Goal: Task Accomplishment & Management: Manage account settings

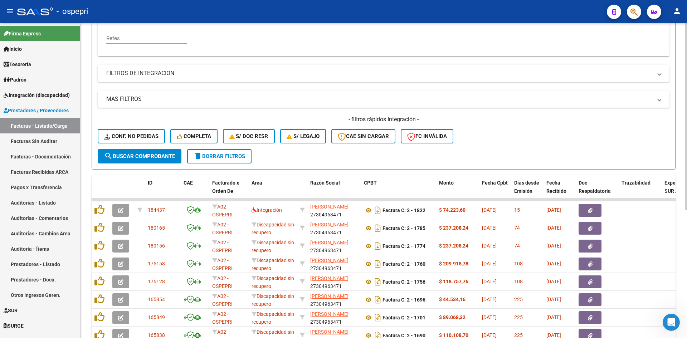
scroll to position [215, 0]
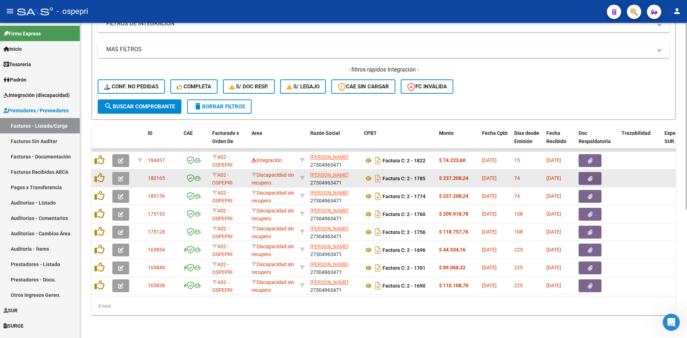
click at [123, 176] on icon "button" at bounding box center [120, 178] width 5 height 5
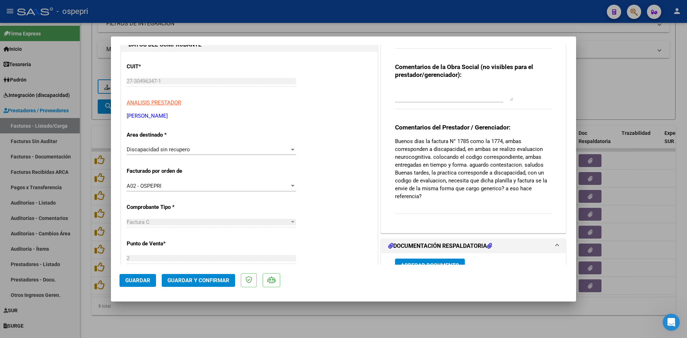
scroll to position [0, 0]
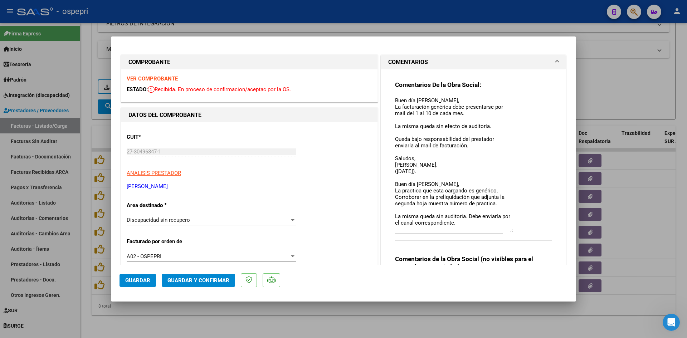
drag, startPoint x: 508, startPoint y: 107, endPoint x: 516, endPoint y: 228, distance: 121.6
click at [516, 228] on div "Comentarios De la Obra Social: Buen día Lorena, La facturación genérica debe pr…" at bounding box center [473, 165] width 157 height 168
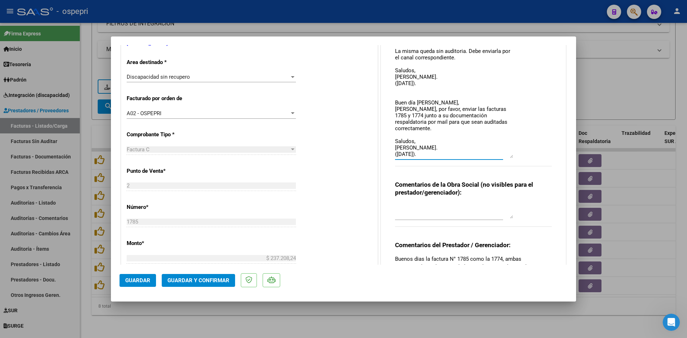
scroll to position [22, 0]
drag, startPoint x: 507, startPoint y: 87, endPoint x: 515, endPoint y: 156, distance: 69.5
click at [515, 156] on div "Comentarios De la Obra Social: Buen día Lorena, La facturación genérica debe pr…" at bounding box center [473, 56] width 157 height 237
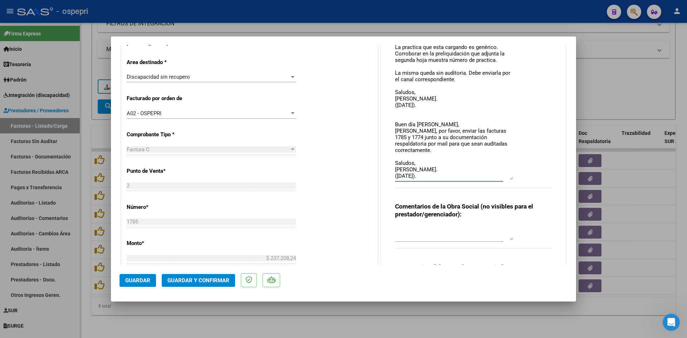
scroll to position [0, 0]
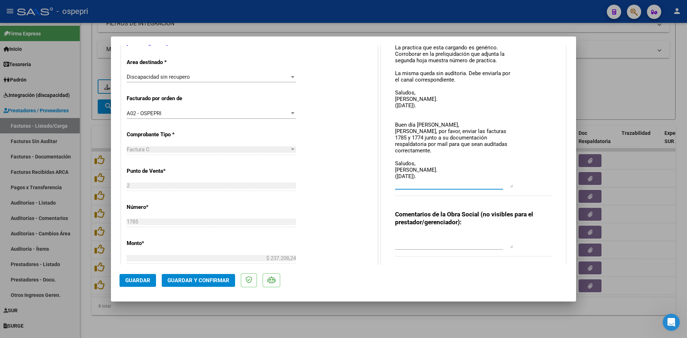
drag, startPoint x: 507, startPoint y: 177, endPoint x: 507, endPoint y: 185, distance: 7.9
click at [507, 185] on textarea "Buen día Lorena, La facturación genérica debe presentarse por mail del 1 al 10 …" at bounding box center [454, 70] width 118 height 234
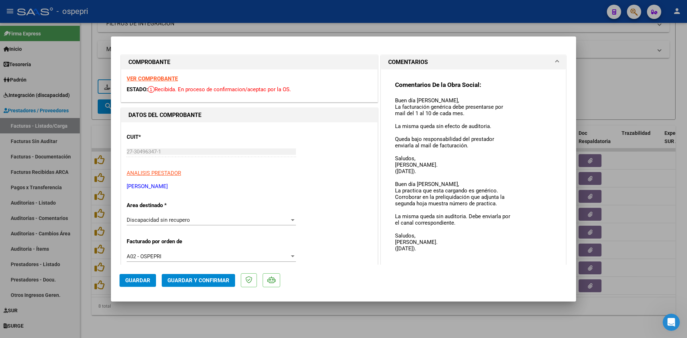
click at [168, 75] on strong "VER COMPROBANTE" at bounding box center [152, 78] width 51 height 6
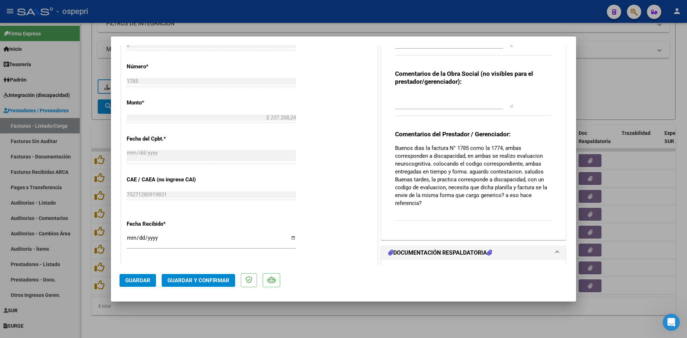
scroll to position [286, 0]
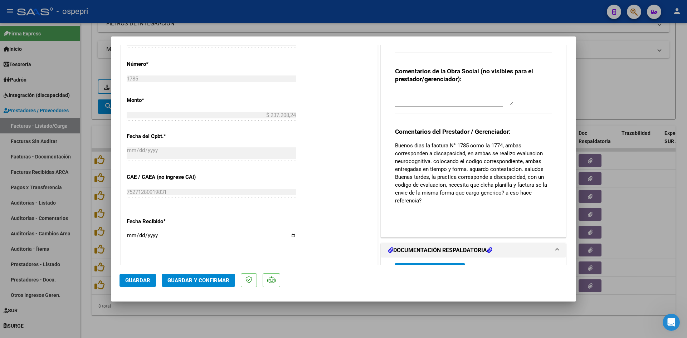
click at [399, 92] on textarea at bounding box center [454, 98] width 118 height 14
drag, startPoint x: 393, startPoint y: 96, endPoint x: 506, endPoint y: 98, distance: 113.1
click at [506, 98] on textarea "PENDIENTE NOTA DE CREDITO POR EL TOTAL" at bounding box center [454, 98] width 118 height 14
type textarea "PENDIENTE NOTA DE CREDITO POR EL TOTAL"
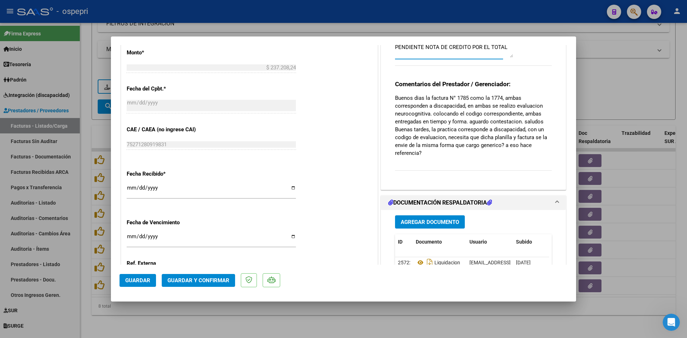
scroll to position [215, 0]
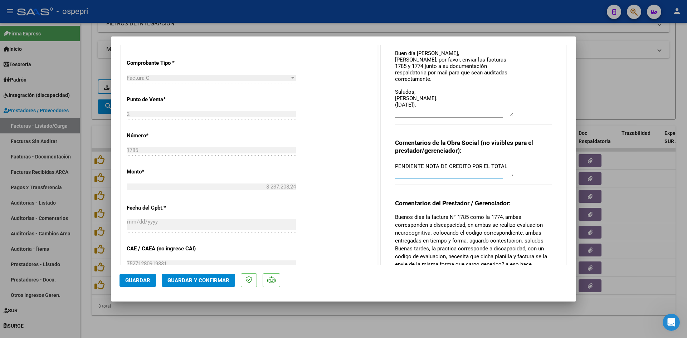
type input "$ 0,00"
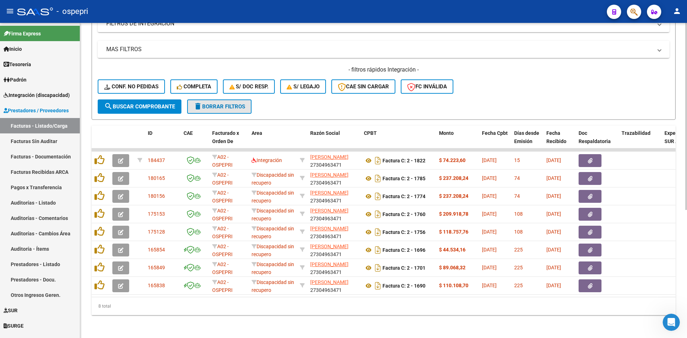
click at [232, 104] on span "delete Borrar Filtros" at bounding box center [220, 106] width 52 height 6
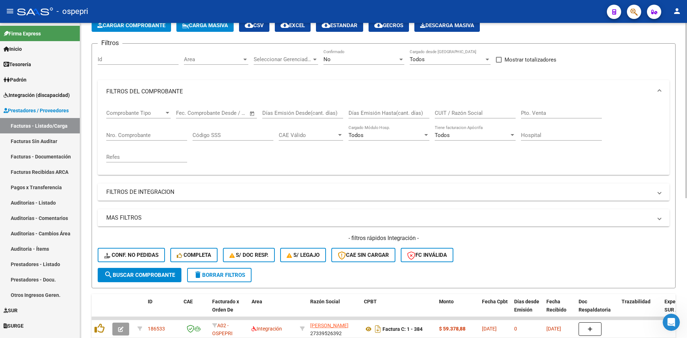
scroll to position [36, 0]
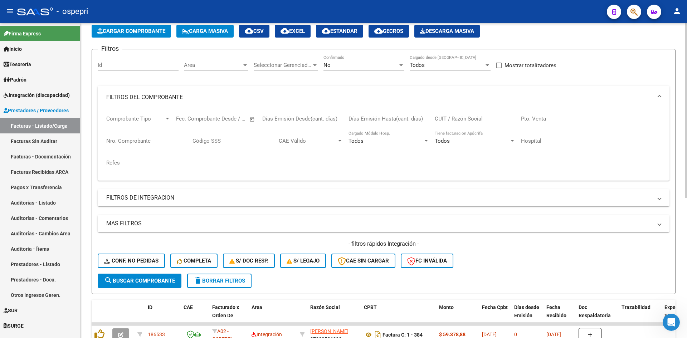
click at [459, 121] on input "CUIT / Razón Social" at bounding box center [475, 119] width 81 height 6
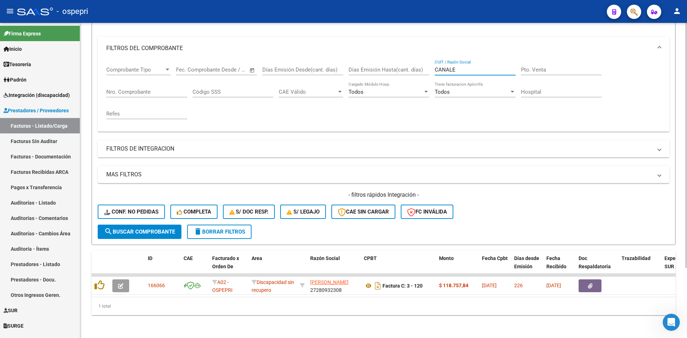
scroll to position [90, 0]
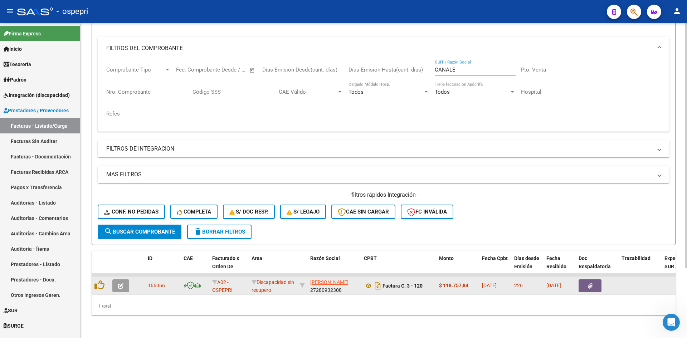
type input "CANALE"
click at [122, 283] on icon "button" at bounding box center [120, 285] width 5 height 5
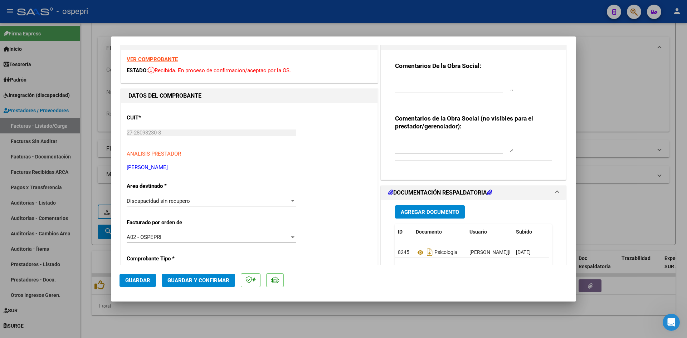
scroll to position [143, 0]
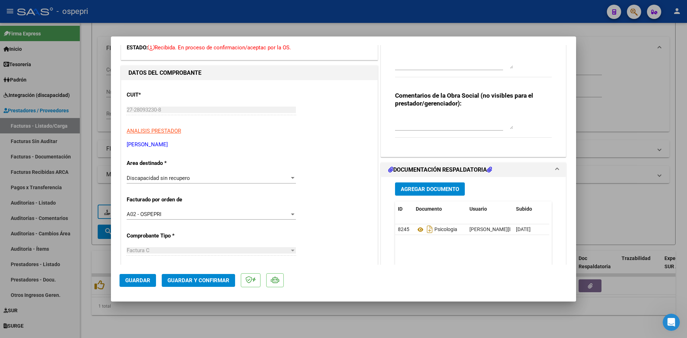
type input "$ 0,00"
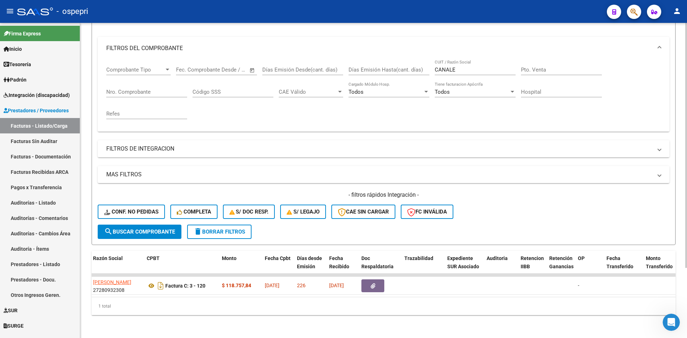
scroll to position [0, 0]
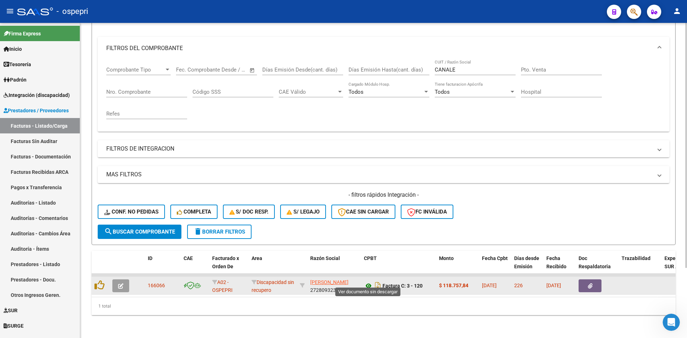
click at [369, 282] on icon at bounding box center [368, 286] width 9 height 9
click at [117, 281] on button "button" at bounding box center [120, 285] width 17 height 13
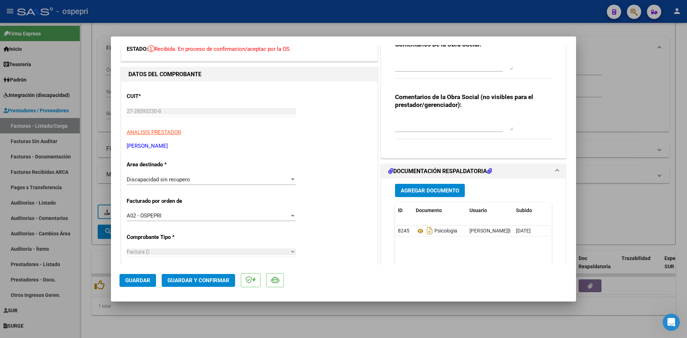
scroll to position [143, 0]
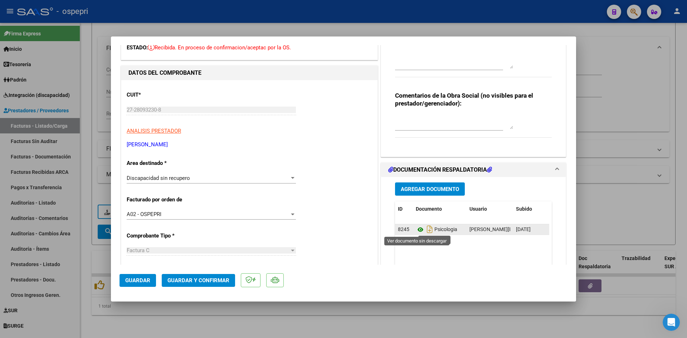
click at [417, 230] on icon at bounding box center [420, 229] width 9 height 9
type input "$ 0,00"
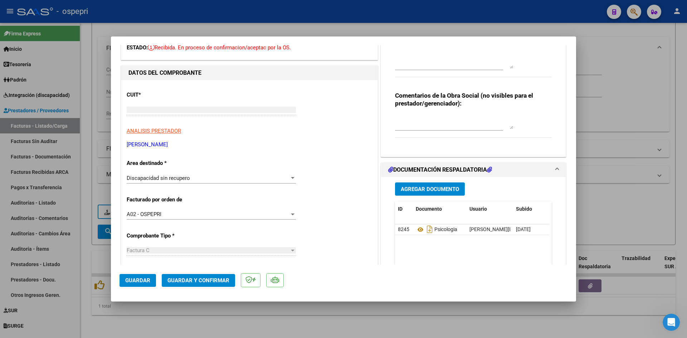
scroll to position [0, 0]
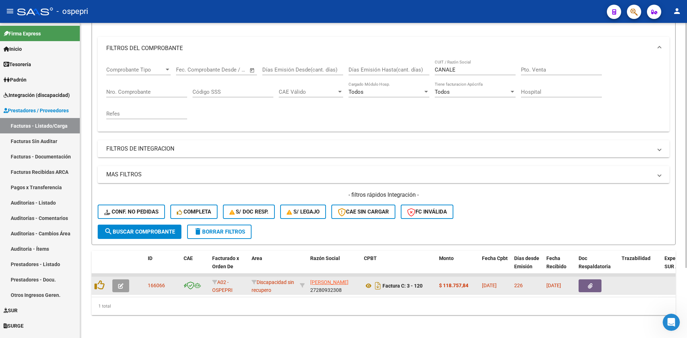
click at [120, 283] on icon "button" at bounding box center [120, 285] width 5 height 5
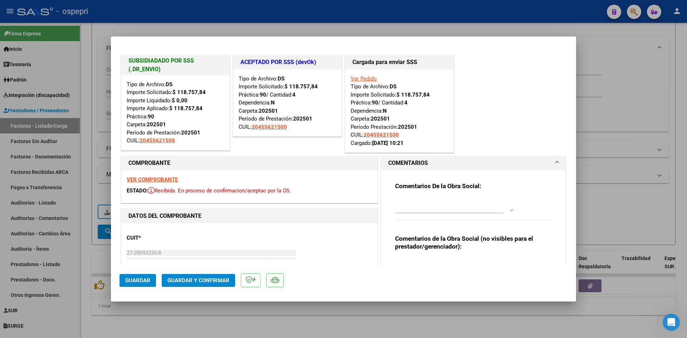
type input "$ 0,00"
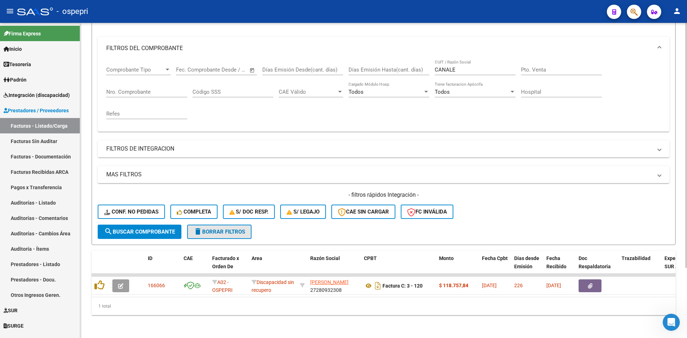
click at [249, 230] on button "delete Borrar Filtros" at bounding box center [219, 232] width 64 height 14
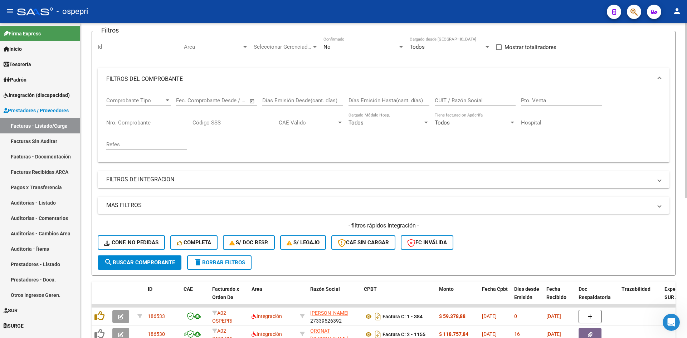
scroll to position [19, 0]
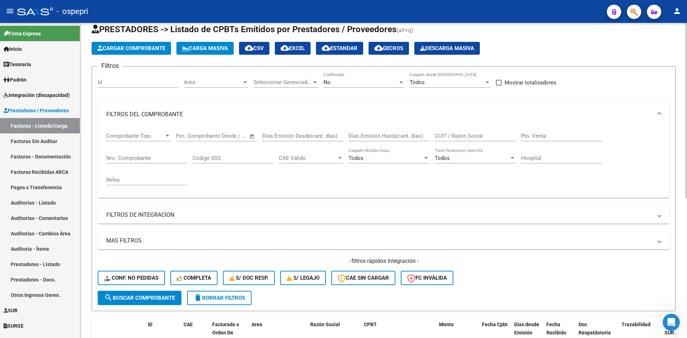
click at [458, 133] on input "CUIT / Razón Social" at bounding box center [475, 136] width 81 height 6
paste input "27304963471"
type input "27304963471"
click at [150, 296] on span "search Buscar Comprobante" at bounding box center [139, 298] width 71 height 6
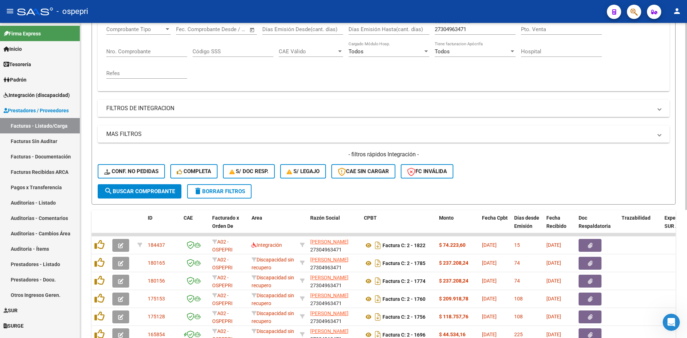
scroll to position [126, 0]
click at [112, 194] on mat-icon "search" at bounding box center [108, 190] width 9 height 9
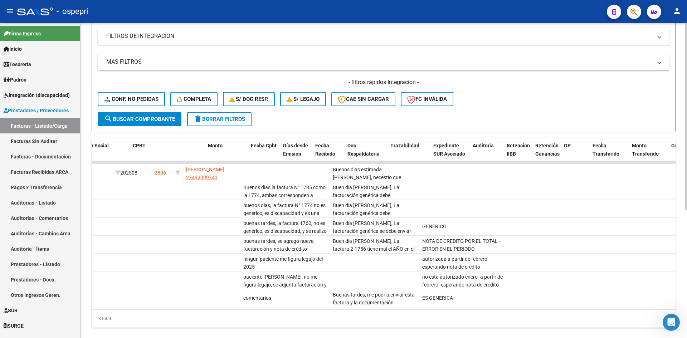
scroll to position [0, 0]
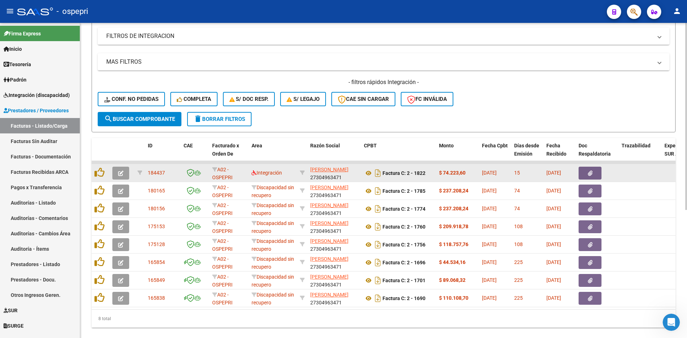
click at [119, 172] on icon "button" at bounding box center [120, 173] width 5 height 5
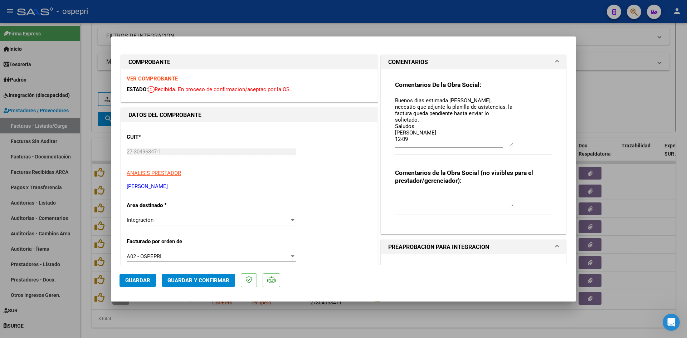
drag, startPoint x: 506, startPoint y: 109, endPoint x: 520, endPoint y: 145, distance: 37.8
click at [520, 145] on div "Comentarios De la Obra Social: Buenos dias estimada Lorena, necestio que adjunt…" at bounding box center [473, 122] width 157 height 82
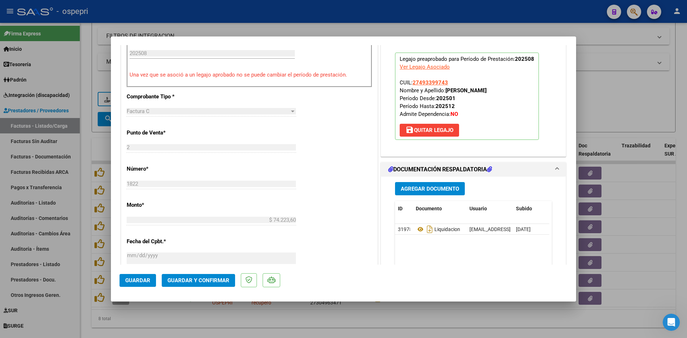
scroll to position [250, 0]
click at [416, 229] on icon at bounding box center [420, 229] width 9 height 9
type input "$ 0,00"
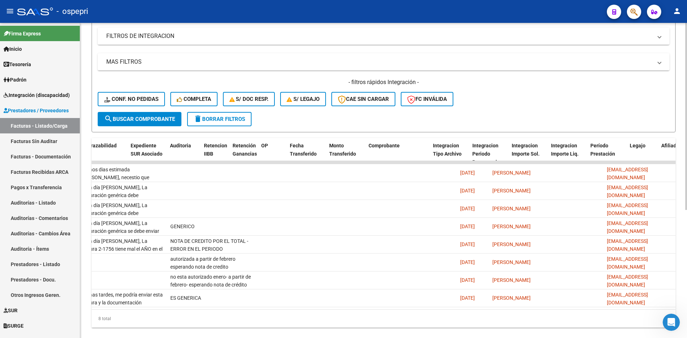
scroll to position [0, 0]
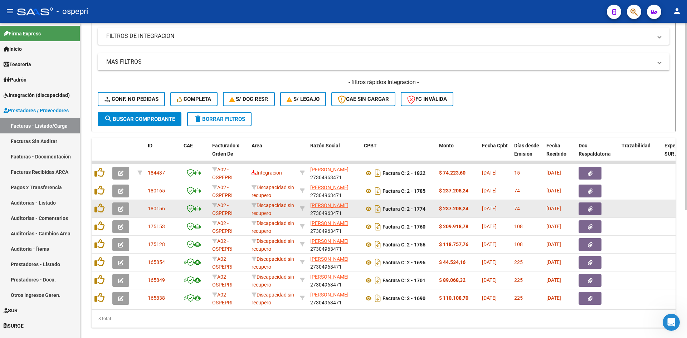
click at [118, 209] on icon "button" at bounding box center [120, 208] width 5 height 5
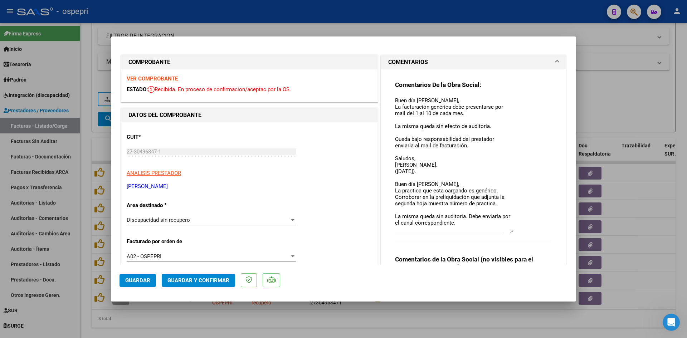
drag, startPoint x: 509, startPoint y: 109, endPoint x: 515, endPoint y: 231, distance: 121.8
click at [515, 231] on div "Comentarios De la Obra Social: Buen día Lorena, La facturación genérica debe pr…" at bounding box center [473, 165] width 157 height 168
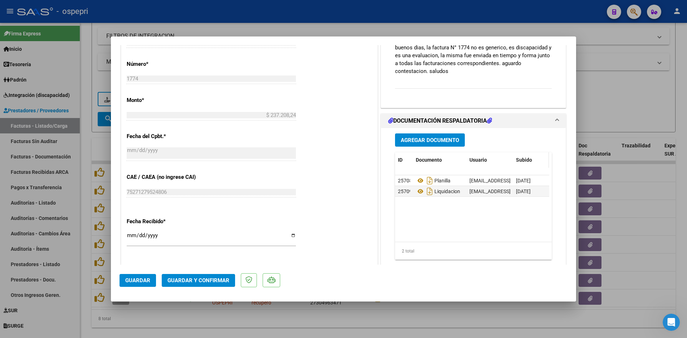
scroll to position [143, 0]
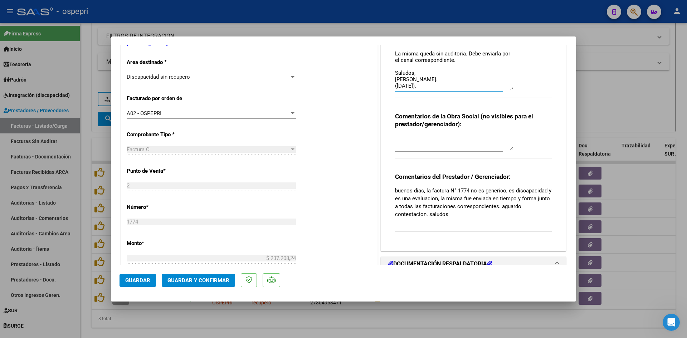
click at [408, 133] on div "Comentarios de la Obra Social (no visibles para el prestador/gerenciador):" at bounding box center [473, 139] width 157 height 54
click at [403, 139] on textarea at bounding box center [454, 143] width 118 height 14
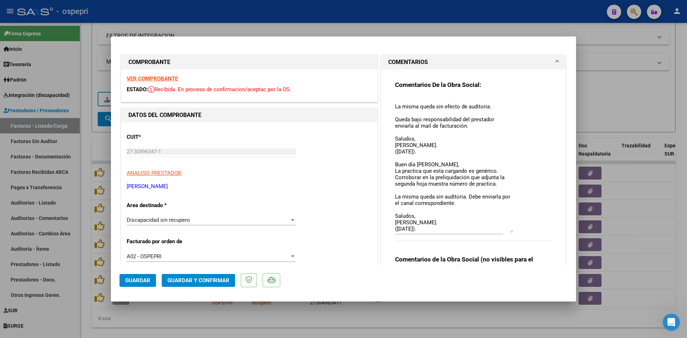
type textarea "GENERICO"
click at [176, 81] on strong "VER COMPROBANTE" at bounding box center [152, 78] width 51 height 6
click at [134, 279] on span "Guardar" at bounding box center [137, 280] width 25 height 6
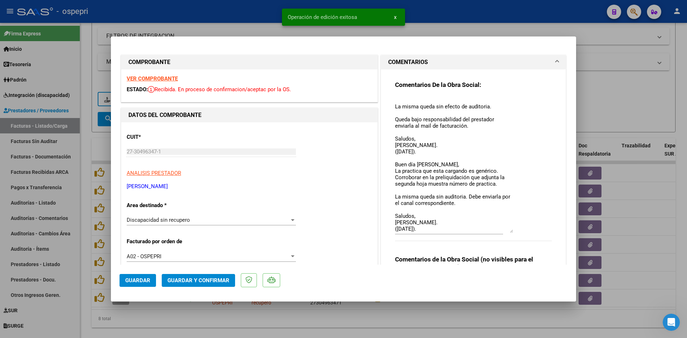
type input "$ 0,00"
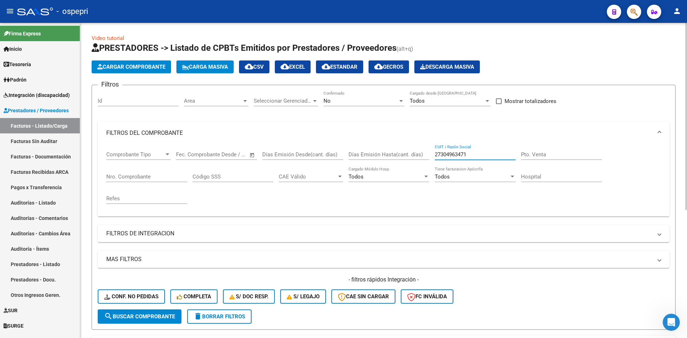
drag, startPoint x: 467, startPoint y: 155, endPoint x: 412, endPoint y: 169, distance: 56.4
click at [411, 169] on div "Comprobante Tipo Comprobante Tipo Fecha inicio – Fecha fin Fec. Comprobante Des…" at bounding box center [383, 178] width 555 height 66
paste input "27365102754"
type input "27365102754"
click at [157, 312] on button "search Buscar Comprobante" at bounding box center [140, 316] width 84 height 14
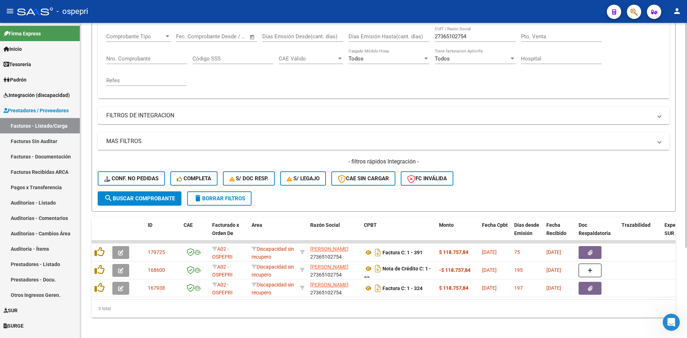
scroll to position [126, 0]
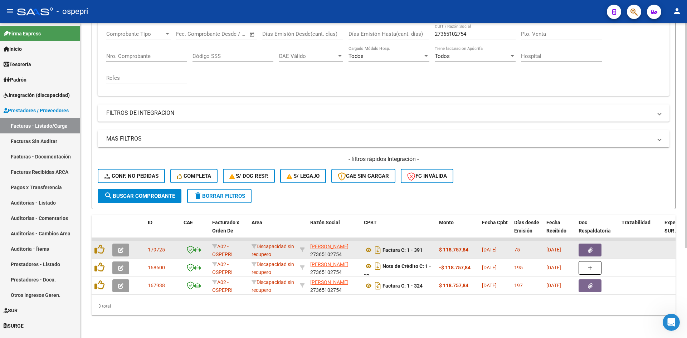
click at [120, 248] on icon "button" at bounding box center [120, 250] width 5 height 5
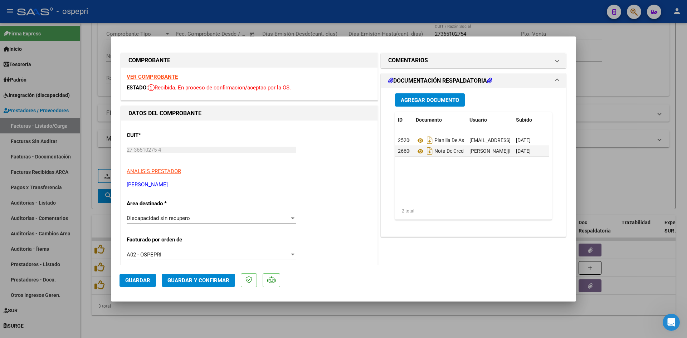
scroll to position [0, 0]
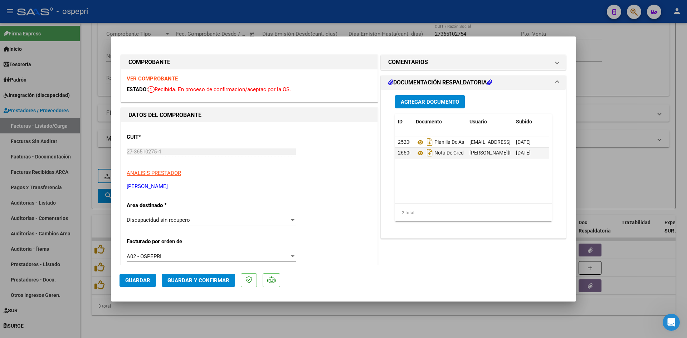
click at [176, 80] on strong "VER COMPROBANTE" at bounding box center [152, 78] width 51 height 6
click at [418, 152] on icon at bounding box center [420, 153] width 9 height 9
click at [527, 66] on mat-panel-title "COMENTARIOS" at bounding box center [469, 62] width 162 height 9
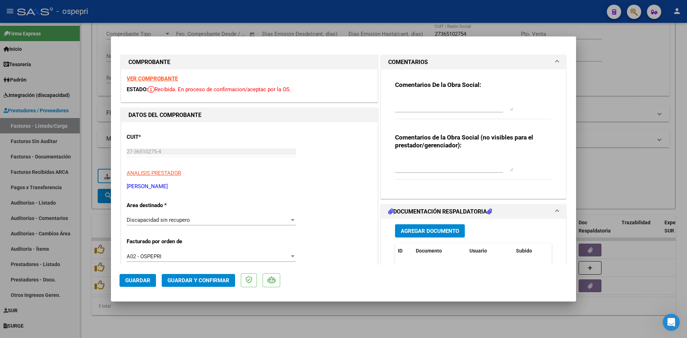
click at [408, 163] on textarea at bounding box center [454, 164] width 118 height 14
type textarea "NOTA DE CREDITO POR EL TOTAL"
click at [145, 280] on span "Guardar" at bounding box center [137, 280] width 25 height 6
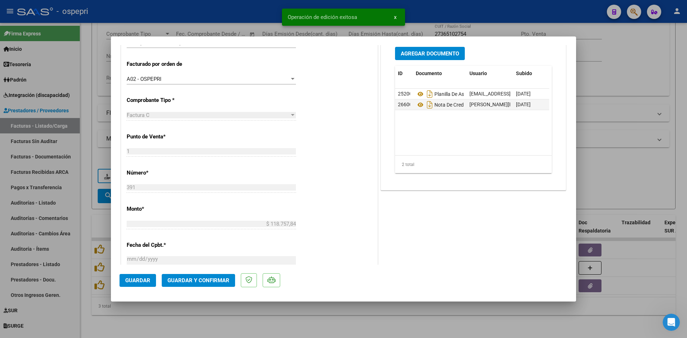
scroll to position [179, 0]
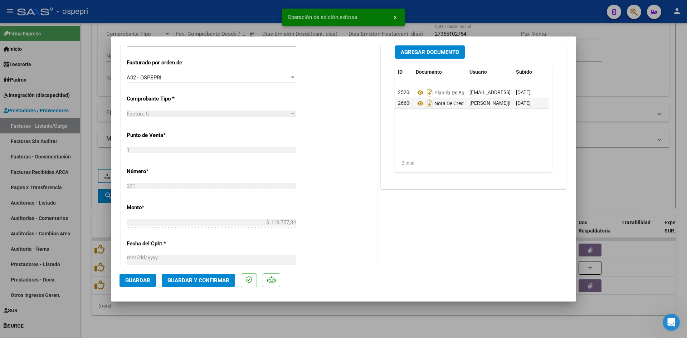
type input "$ 0,00"
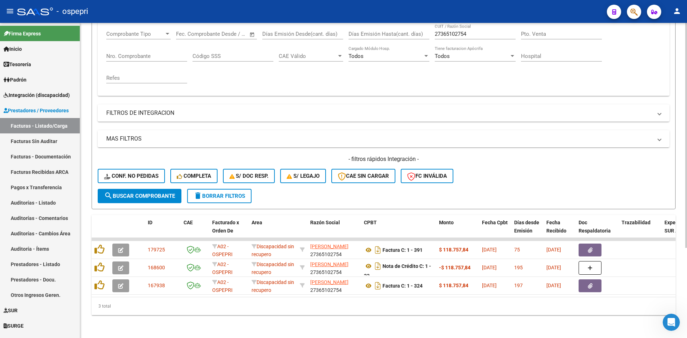
scroll to position [0, 0]
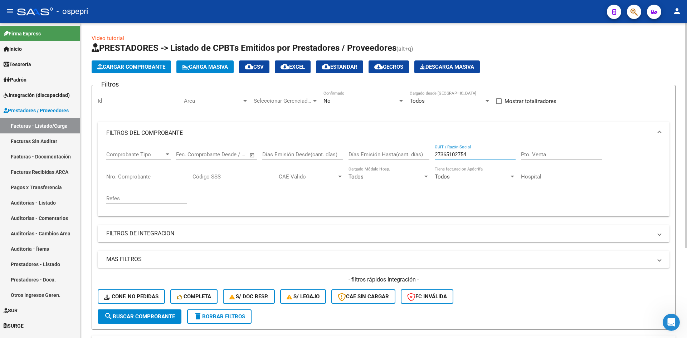
drag, startPoint x: 469, startPoint y: 155, endPoint x: 396, endPoint y: 155, distance: 73.0
click at [397, 156] on div "Comprobante Tipo Comprobante Tipo Fecha inicio – Fecha fin Fec. Comprobante Des…" at bounding box center [383, 178] width 555 height 66
paste input "27382049670"
type input "27382049670"
click at [149, 320] on button "search Buscar Comprobante" at bounding box center [140, 316] width 84 height 14
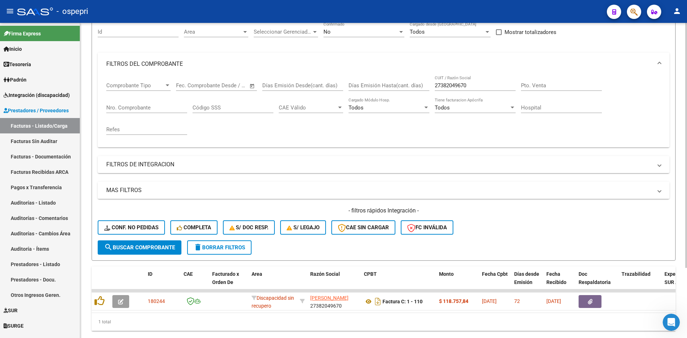
scroll to position [90, 0]
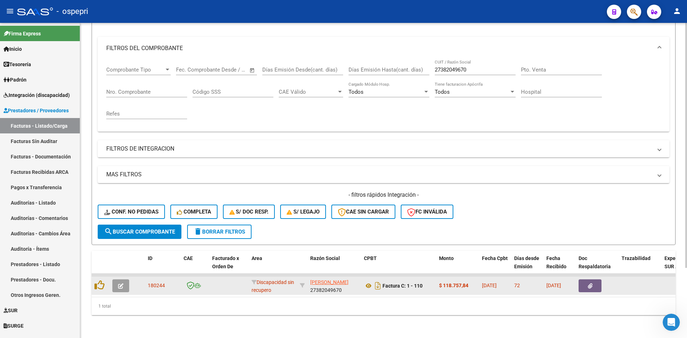
click at [122, 283] on icon "button" at bounding box center [120, 285] width 5 height 5
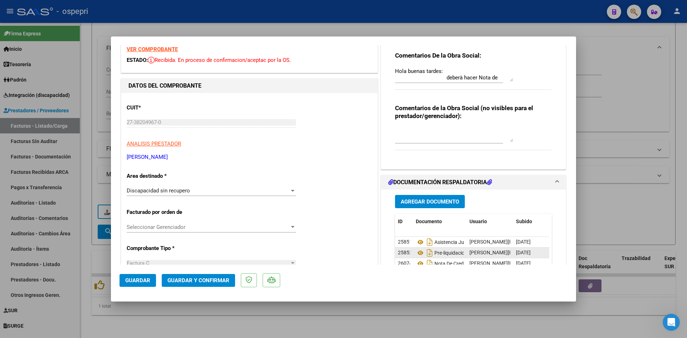
scroll to position [0, 0]
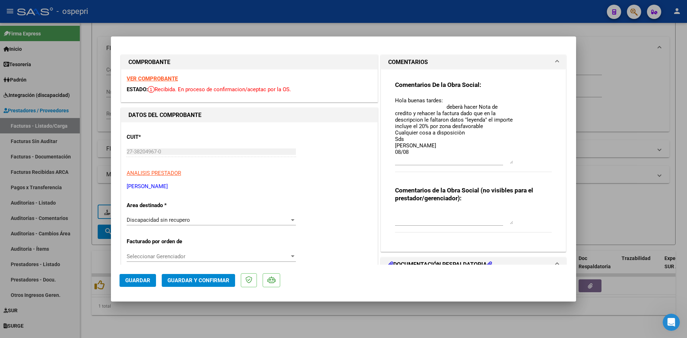
drag, startPoint x: 508, startPoint y: 109, endPoint x: 539, endPoint y: 162, distance: 61.1
click at [539, 162] on div "Comentarios De la Obra Social: Hola buenas tardes: deberà hacer Nota de credito…" at bounding box center [473, 130] width 157 height 99
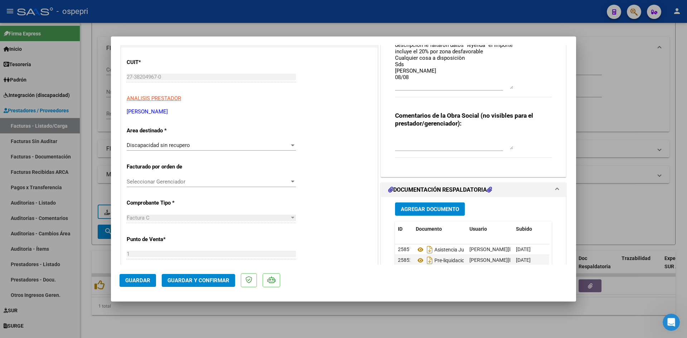
scroll to position [72, 0]
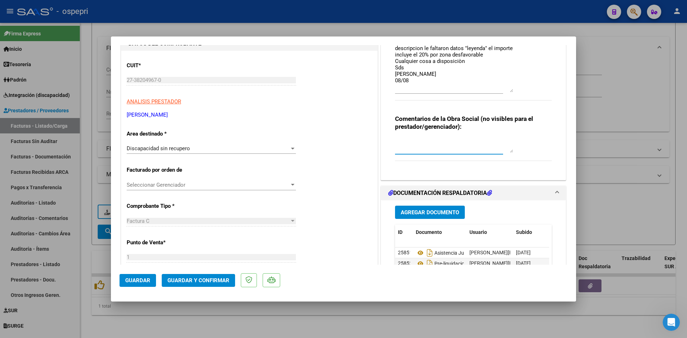
click at [414, 140] on textarea at bounding box center [454, 145] width 118 height 14
drag, startPoint x: 392, startPoint y: 142, endPoint x: 444, endPoint y: 153, distance: 53.6
click at [444, 153] on div "NOTA DE CREDITO POR EL TOTAL - FALTO LEYENDA DEL 20%" at bounding box center [454, 145] width 118 height 17
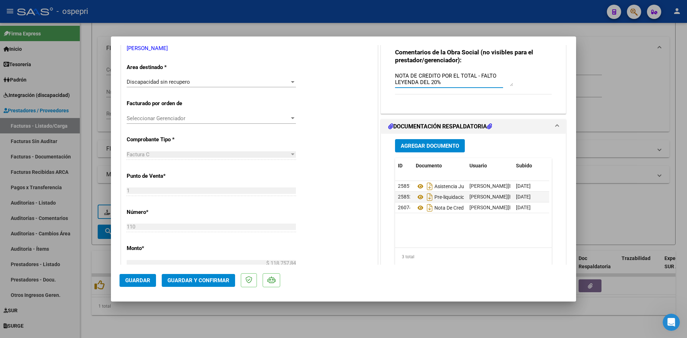
scroll to position [143, 0]
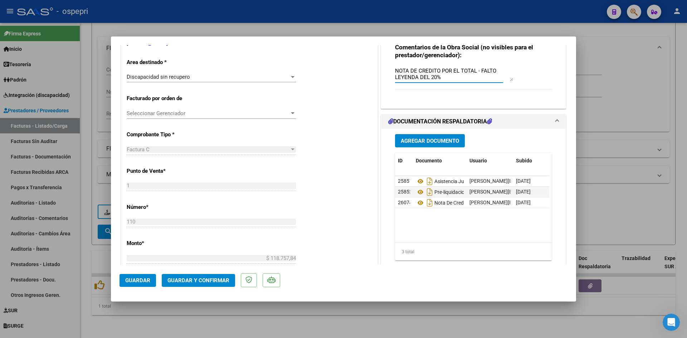
type textarea "NOTA DE CREDITO POR EL TOTAL - FALTO LEYENDA DEL 20%"
click at [136, 279] on span "Guardar" at bounding box center [137, 280] width 25 height 6
type input "$ 0,00"
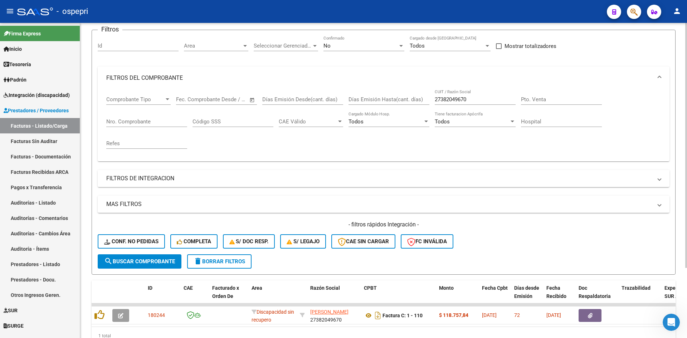
scroll to position [0, 0]
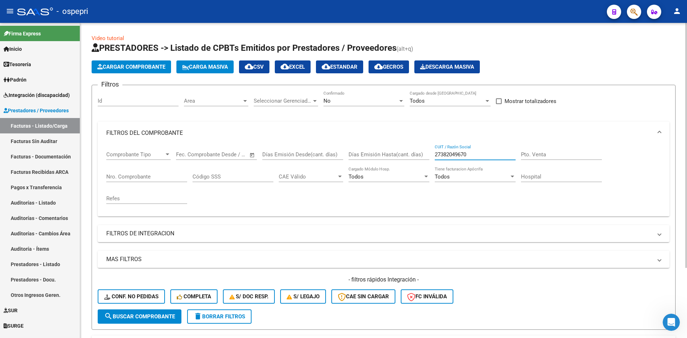
click at [448, 156] on input "27382049670" at bounding box center [475, 154] width 81 height 6
drag, startPoint x: 480, startPoint y: 153, endPoint x: 410, endPoint y: 171, distance: 72.0
click at [409, 171] on div "Comprobante Tipo Comprobante Tipo Fecha inicio – Fecha fin Fec. Comprobante Des…" at bounding box center [383, 178] width 555 height 66
paste input "27388107818"
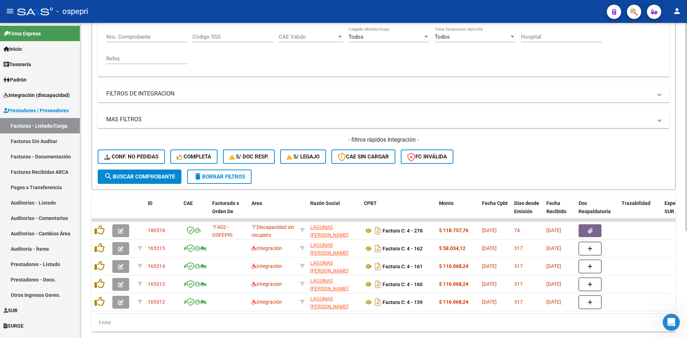
scroll to position [143, 0]
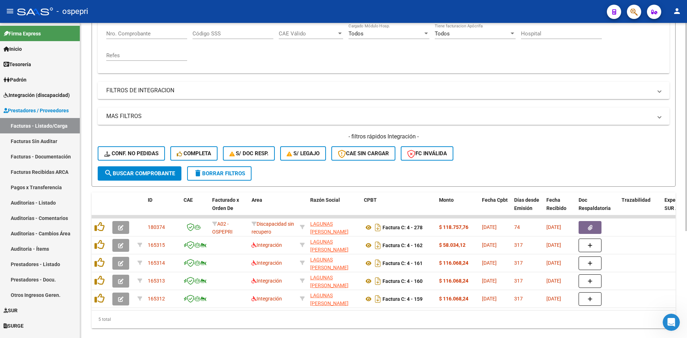
type input "27388107818"
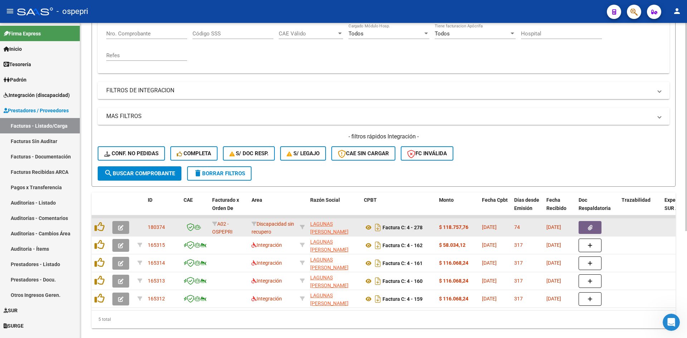
click at [119, 229] on icon "button" at bounding box center [120, 227] width 5 height 5
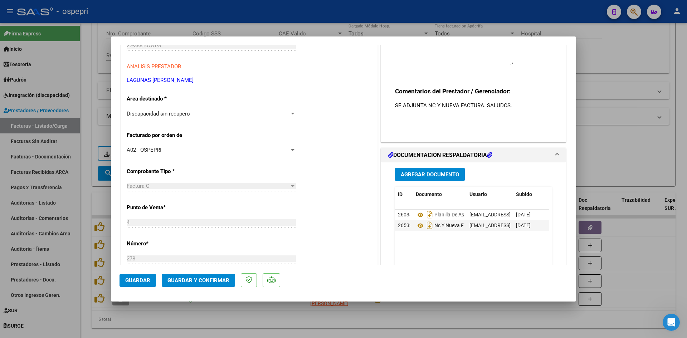
scroll to position [250, 0]
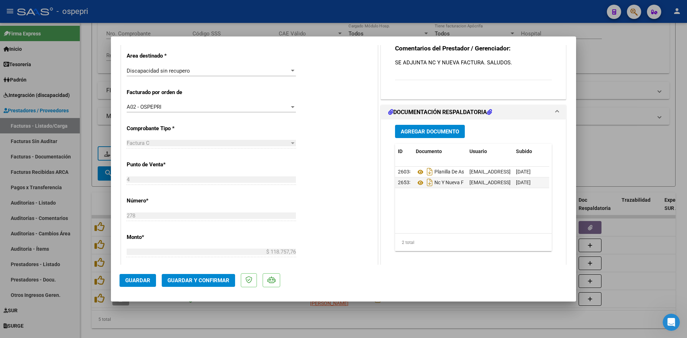
type input "$ 0,00"
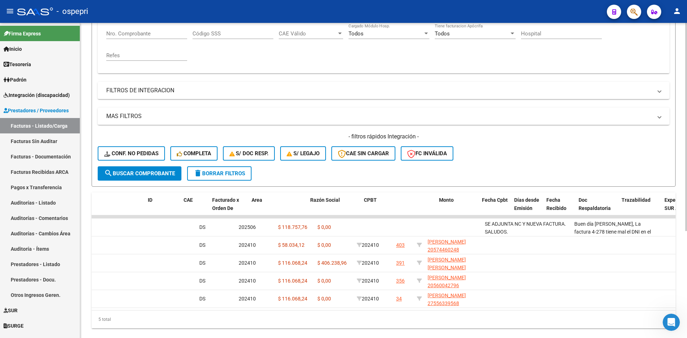
scroll to position [0, 0]
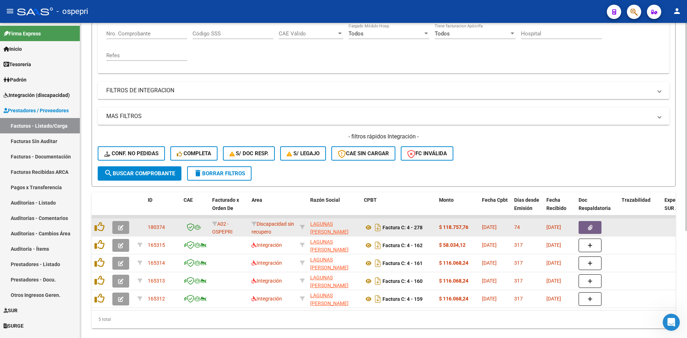
click at [116, 226] on button "button" at bounding box center [120, 227] width 17 height 13
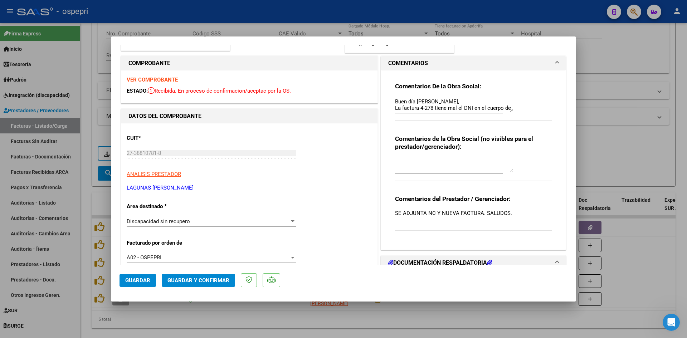
scroll to position [107, 0]
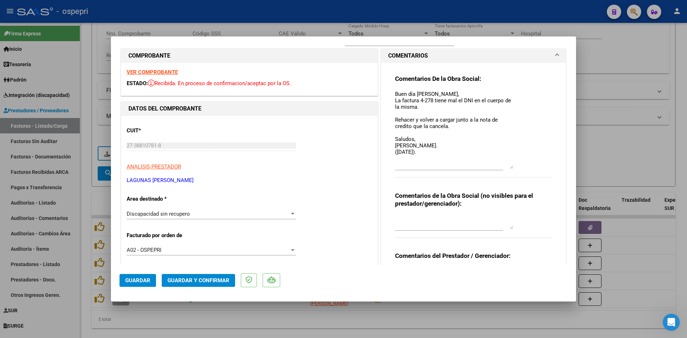
drag, startPoint x: 509, startPoint y: 103, endPoint x: 520, endPoint y: 167, distance: 65.4
click at [520, 167] on div "Comentarios De la Obra Social: Buen día Julieta, La factura 4-278 tiene mal el …" at bounding box center [473, 130] width 157 height 111
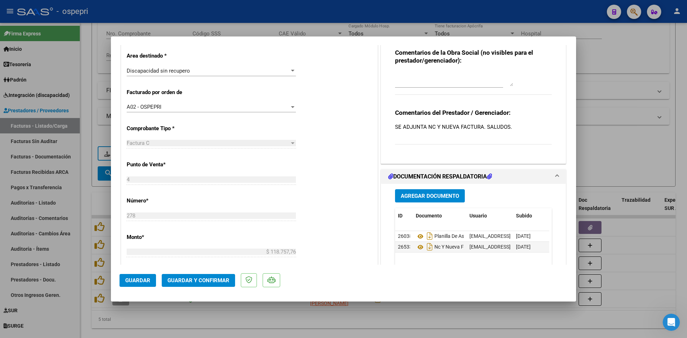
scroll to position [286, 0]
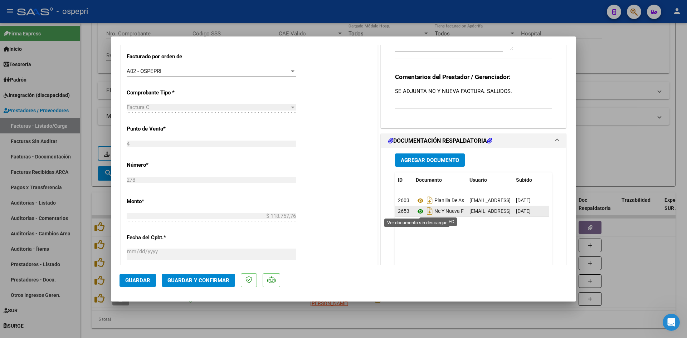
click at [416, 210] on icon at bounding box center [420, 211] width 9 height 9
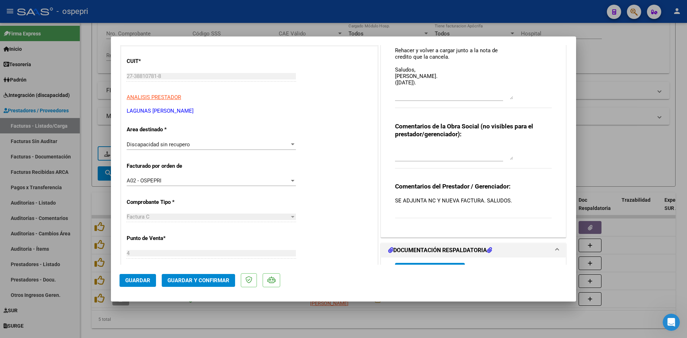
scroll to position [179, 0]
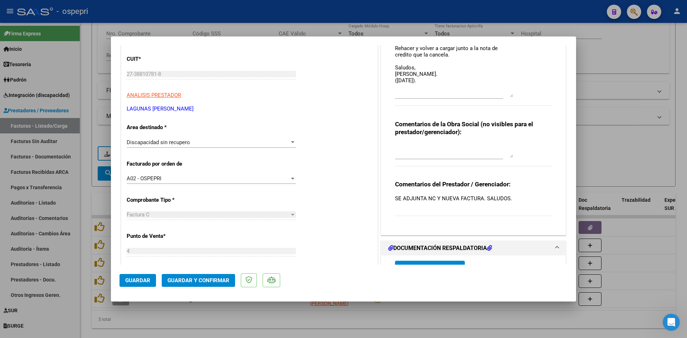
click at [400, 153] on textarea at bounding box center [454, 150] width 118 height 14
type textarea "NOTA DE CREDITO POR EL TOTAL - ERROR EN DNI"
click at [127, 280] on span "Guardar" at bounding box center [137, 280] width 25 height 6
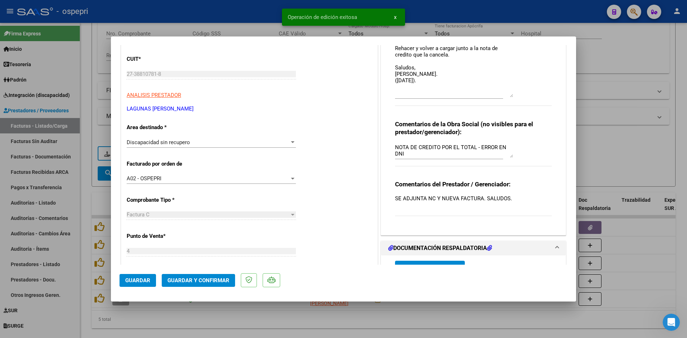
type input "$ 0,00"
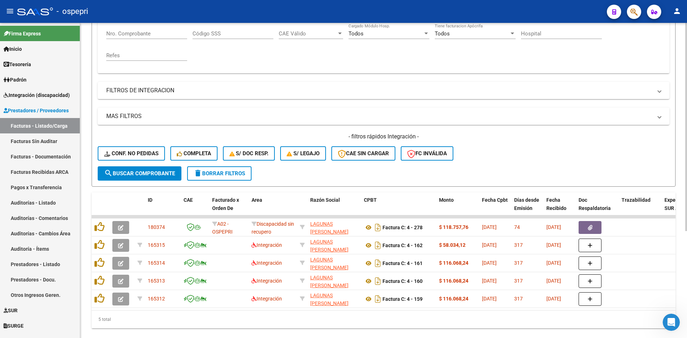
click at [244, 176] on span "delete Borrar Filtros" at bounding box center [220, 173] width 52 height 6
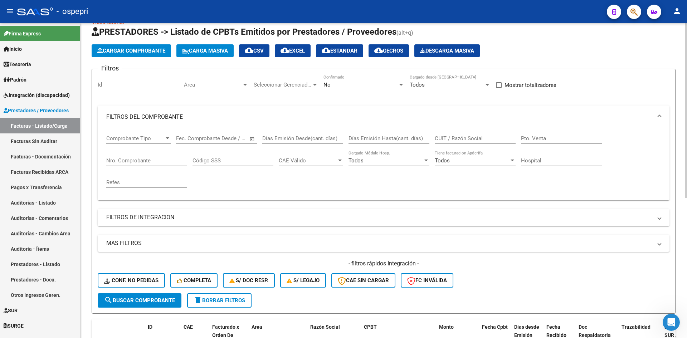
scroll to position [0, 0]
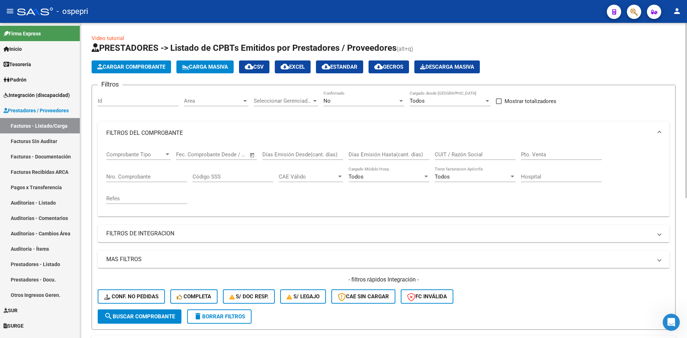
click at [473, 154] on input "CUIT / Razón Social" at bounding box center [475, 154] width 81 height 6
paste input "27225333489"
type input "27225333489"
click at [157, 320] on span "search Buscar Comprobante" at bounding box center [139, 316] width 71 height 6
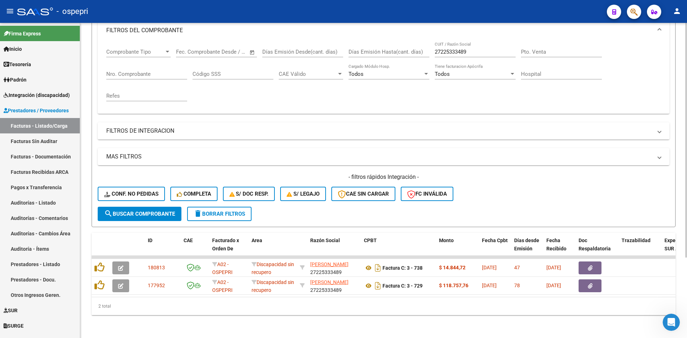
scroll to position [108, 0]
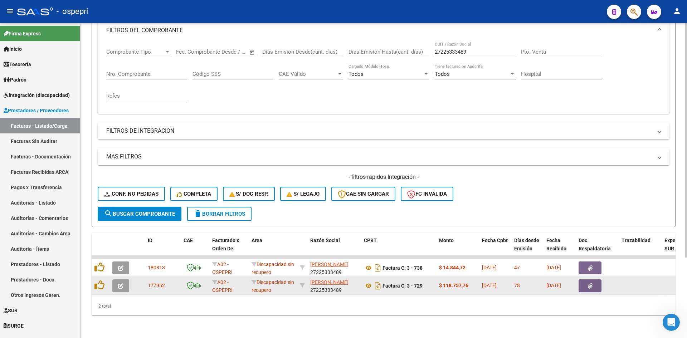
click at [115, 279] on button "button" at bounding box center [120, 285] width 17 height 13
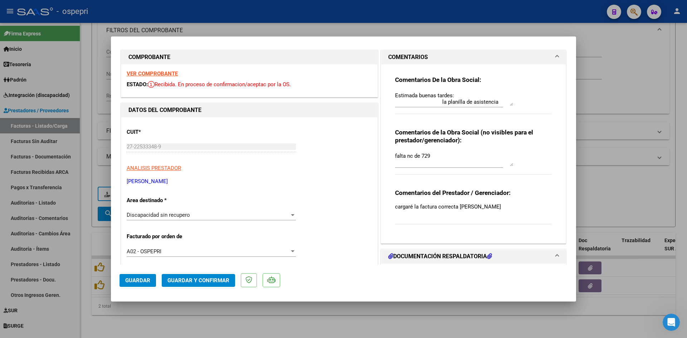
scroll to position [0, 0]
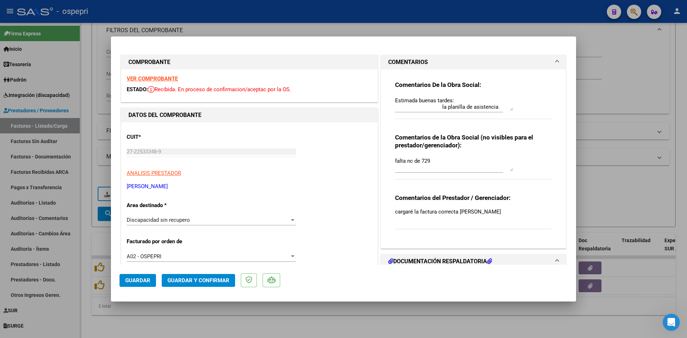
click at [507, 111] on div "Estimada buenas tardes: la planilla de asistencia adjunta no es la del afiliado…" at bounding box center [454, 103] width 118 height 17
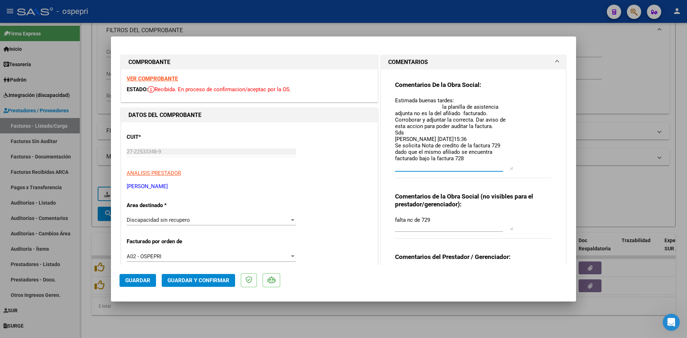
drag, startPoint x: 507, startPoint y: 110, endPoint x: 505, endPoint y: 169, distance: 59.1
click at [505, 169] on textarea "Estimada buenas tardes: la planilla de asistencia adjunta no es la del afiliado…" at bounding box center [454, 133] width 118 height 73
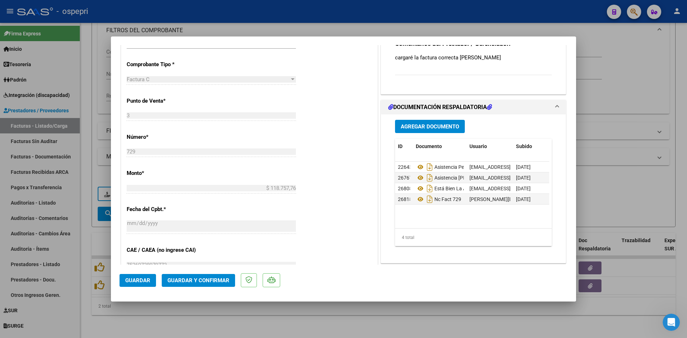
scroll to position [215, 0]
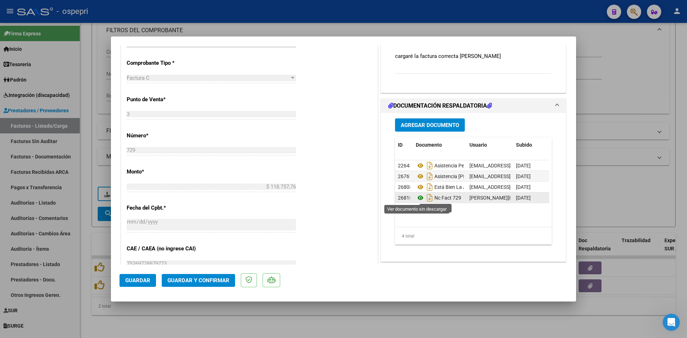
click at [416, 198] on icon at bounding box center [420, 198] width 9 height 9
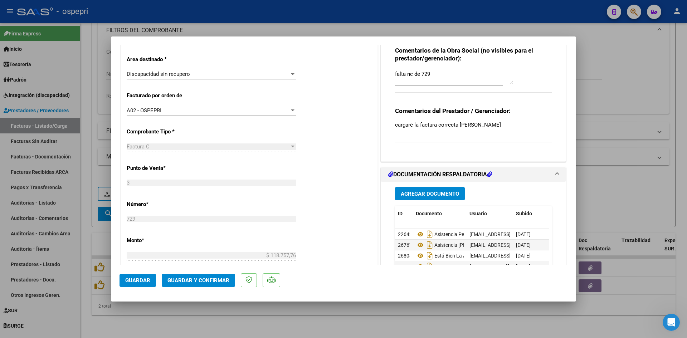
scroll to position [0, 0]
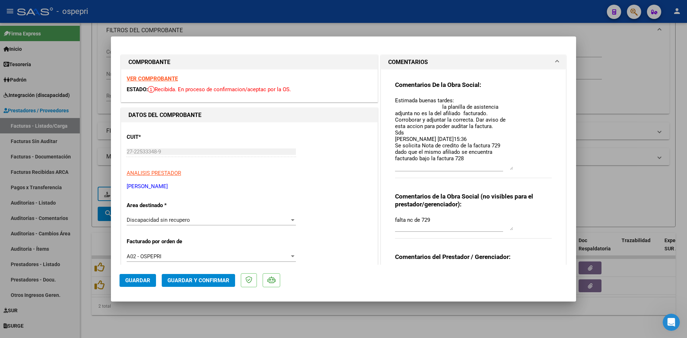
click at [167, 77] on strong "VER COMPROBANTE" at bounding box center [152, 78] width 51 height 6
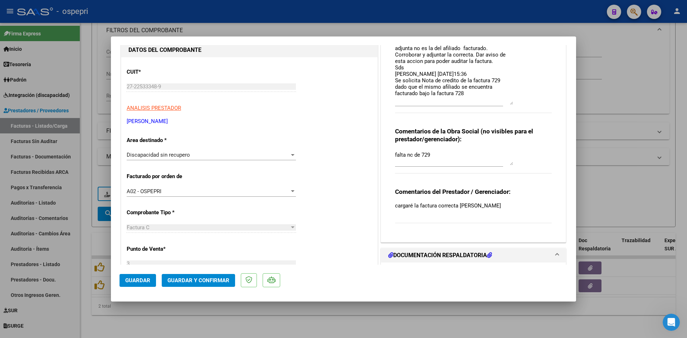
scroll to position [72, 0]
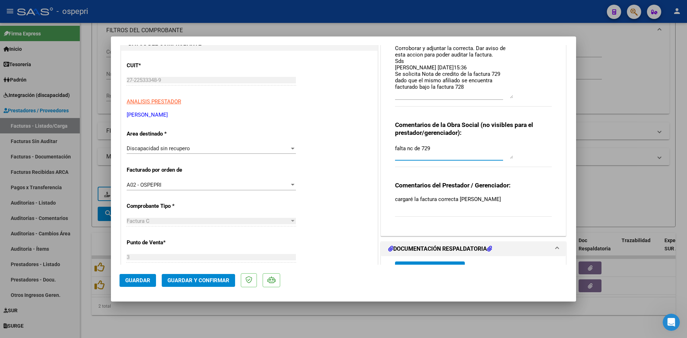
drag, startPoint x: 446, startPoint y: 151, endPoint x: 371, endPoint y: 151, distance: 75.1
click at [371, 151] on div "COMPROBANTE VER COMPROBANTE ESTADO: Recibida. En proceso de confirmacion/acepta…" at bounding box center [344, 289] width 448 height 614
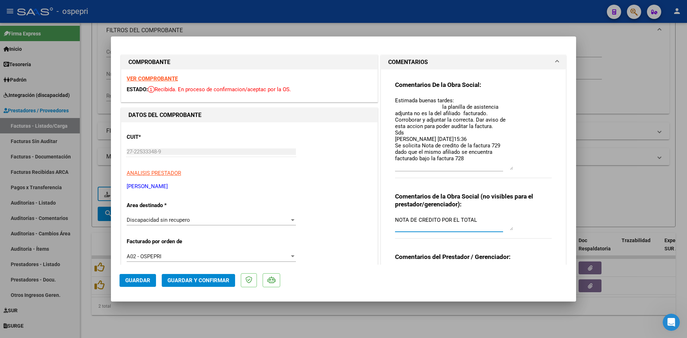
scroll to position [36, 0]
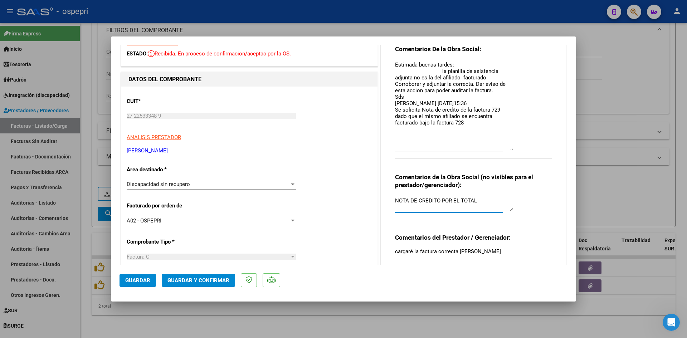
drag, startPoint x: 509, startPoint y: 131, endPoint x: 518, endPoint y: 147, distance: 19.1
click at [518, 147] on div "Comentarios De la Obra Social: Estimada buenas tardes: la planilla de asistenci…" at bounding box center [473, 106] width 157 height 122
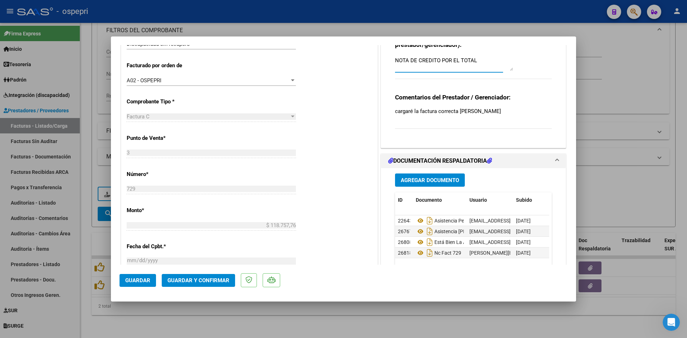
scroll to position [179, 0]
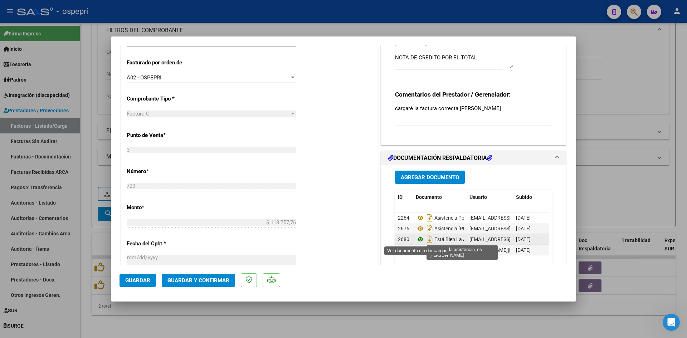
click at [417, 237] on icon at bounding box center [420, 239] width 9 height 9
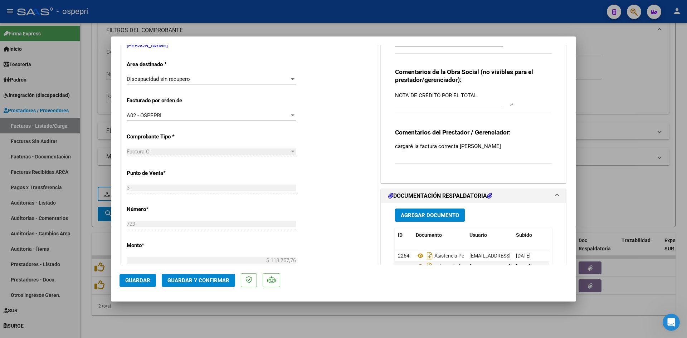
scroll to position [143, 0]
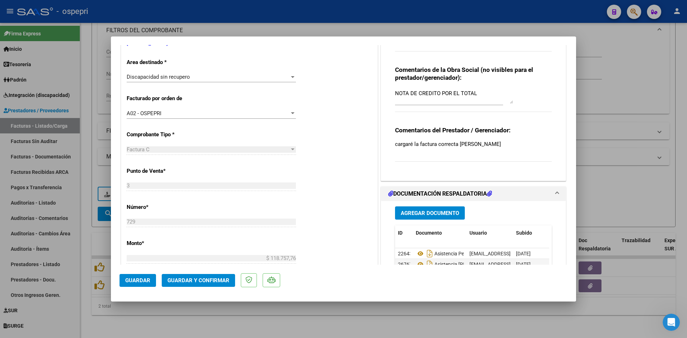
click at [481, 94] on textarea "NOTA DE CREDITO POR EL TOTAL" at bounding box center [454, 96] width 118 height 14
type textarea "NOTA DE CREDITO POR EL TOTAL - SE CARGO LA FACTURA CORRECTA"
click at [143, 278] on span "Guardar" at bounding box center [137, 280] width 25 height 6
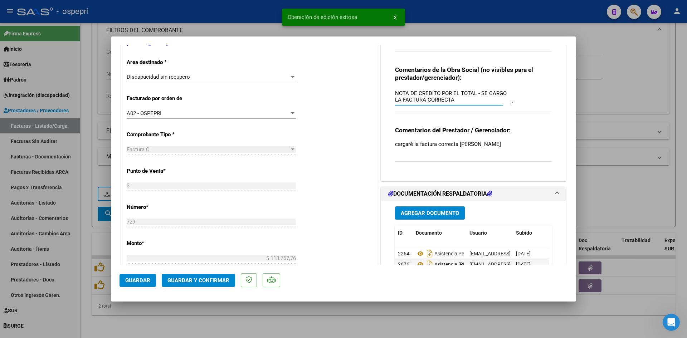
drag, startPoint x: 392, startPoint y: 92, endPoint x: 456, endPoint y: 104, distance: 65.6
click at [456, 104] on div "NOTA DE CREDITO POR EL TOTAL - SE CARGO LA FACTURA CORRECTA" at bounding box center [454, 96] width 118 height 17
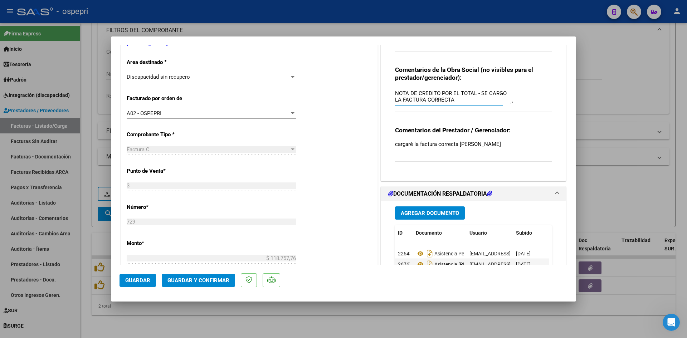
type input "$ 0,00"
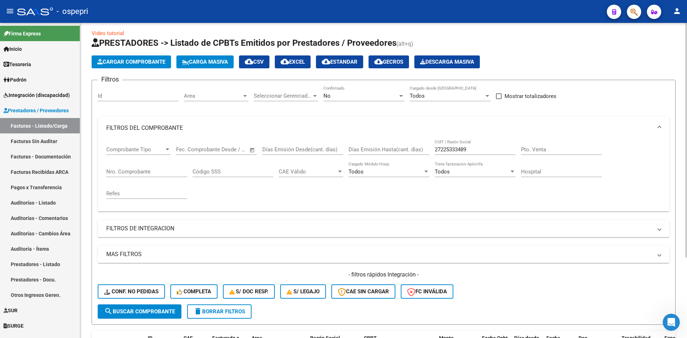
scroll to position [0, 0]
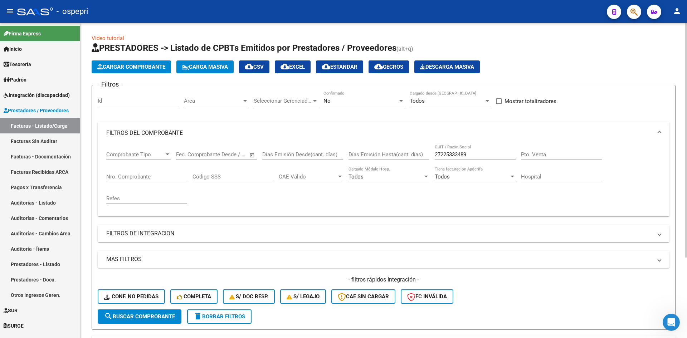
click at [218, 313] on button "delete Borrar Filtros" at bounding box center [219, 316] width 64 height 14
click at [446, 153] on input "CUIT / Razón Social" at bounding box center [475, 154] width 81 height 6
paste input "27308238755"
type input "27308238755"
click at [162, 313] on button "search Buscar Comprobante" at bounding box center [140, 316] width 84 height 14
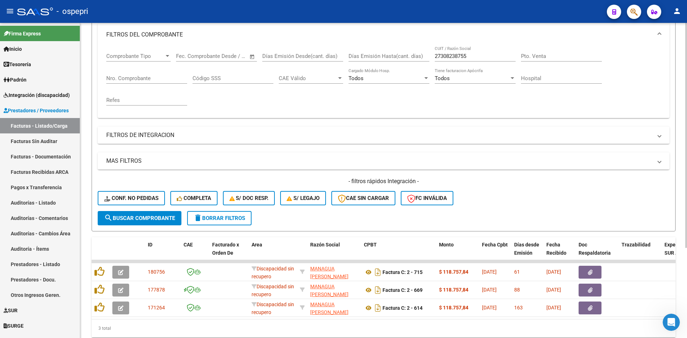
scroll to position [126, 0]
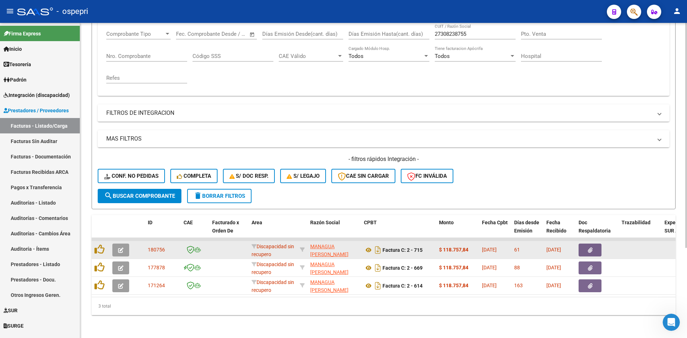
click at [121, 247] on button "button" at bounding box center [120, 250] width 17 height 13
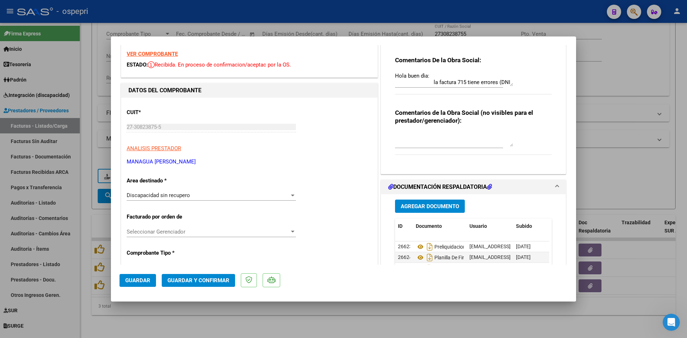
scroll to position [0, 0]
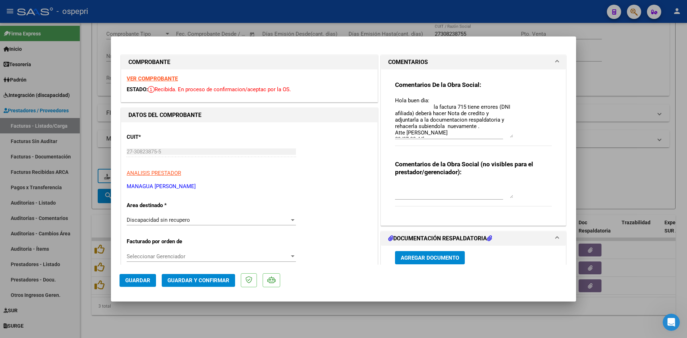
drag, startPoint x: 506, startPoint y: 107, endPoint x: 502, endPoint y: 134, distance: 27.1
click at [502, 134] on textarea "Hola buen dìa: la factura 715 tiene errores (DNI afiliada) deberà hacer Nota de…" at bounding box center [454, 117] width 118 height 41
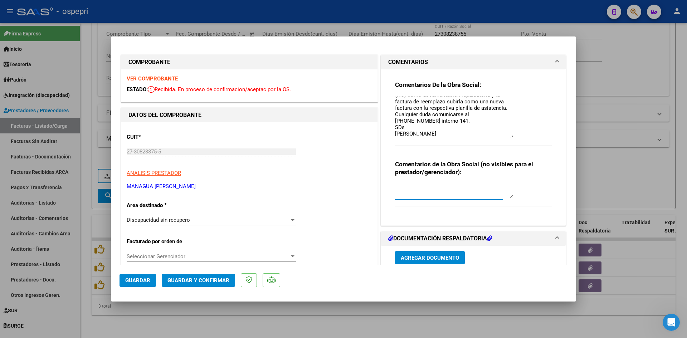
click at [409, 185] on textarea at bounding box center [454, 191] width 118 height 14
type textarea "NOTA DE CREDITO POR EL TOTAL"
click at [151, 280] on button "Guardar" at bounding box center [138, 280] width 36 height 13
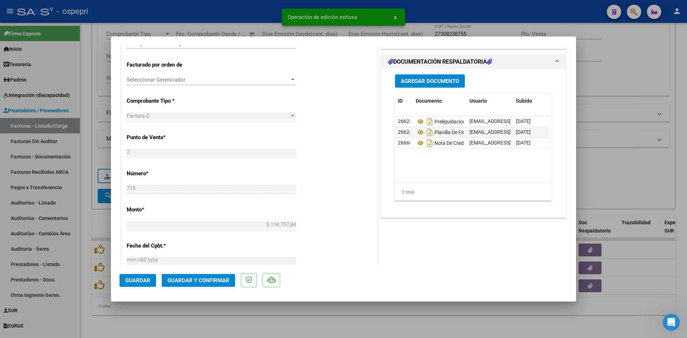
scroll to position [179, 0]
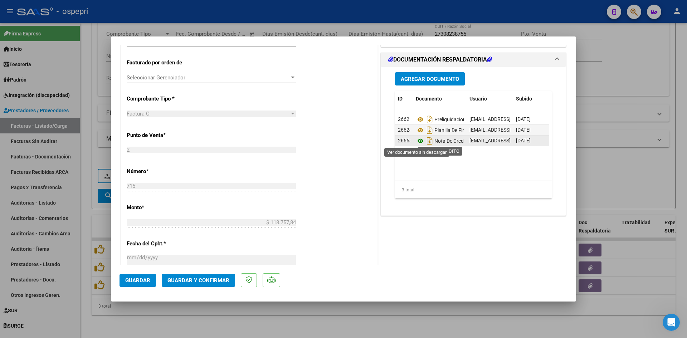
click at [417, 141] on icon at bounding box center [420, 141] width 9 height 9
type input "$ 0,00"
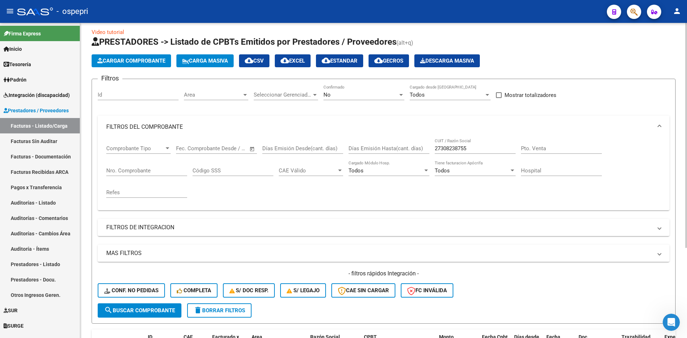
scroll to position [0, 0]
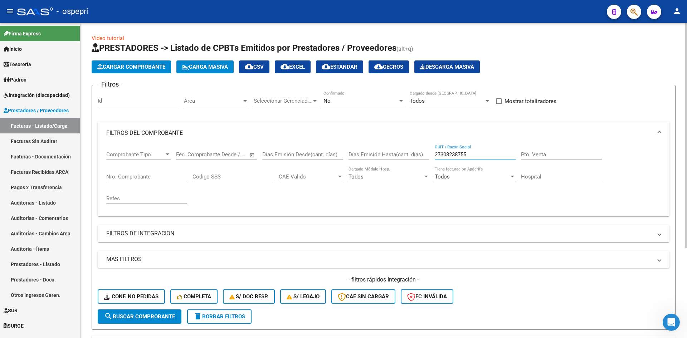
drag, startPoint x: 474, startPoint y: 153, endPoint x: 417, endPoint y: 164, distance: 58.6
click at [417, 161] on div "Comprobante Tipo Comprobante Tipo Fecha inicio – Fecha fin Fec. Comprobante Des…" at bounding box center [383, 178] width 555 height 66
paste input "27290275348"
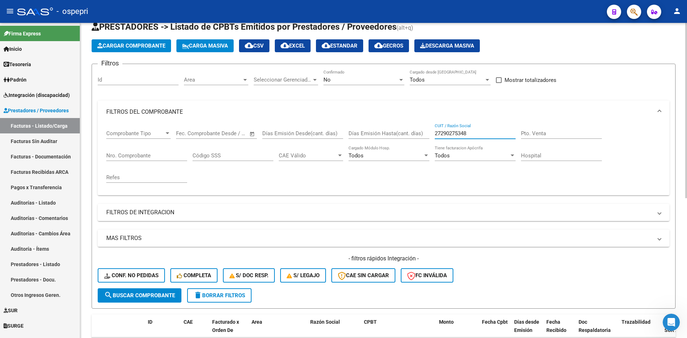
scroll to position [143, 0]
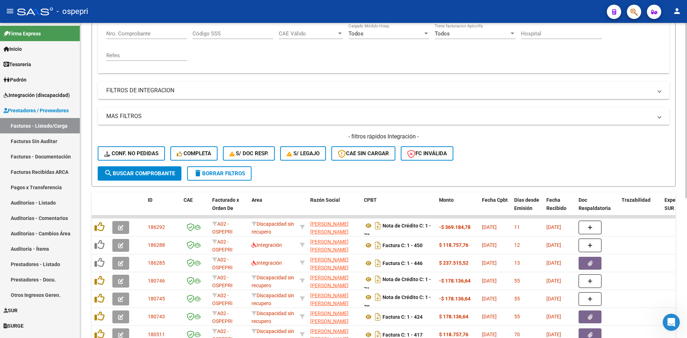
type input "27290275348"
click at [163, 178] on button "search Buscar Comprobante" at bounding box center [140, 173] width 84 height 14
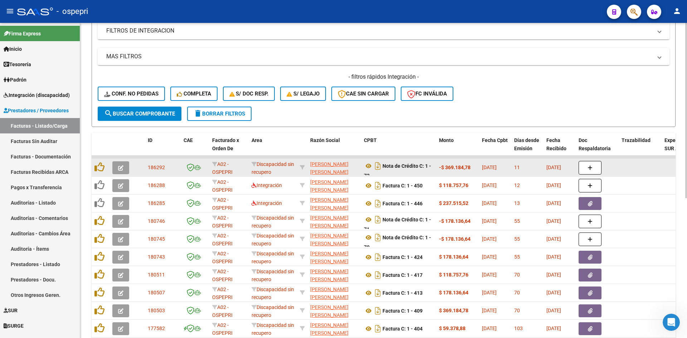
scroll to position [215, 0]
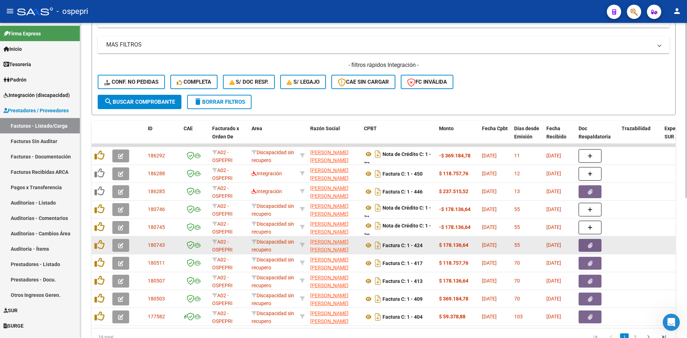
click at [123, 245] on icon "button" at bounding box center [120, 245] width 5 height 5
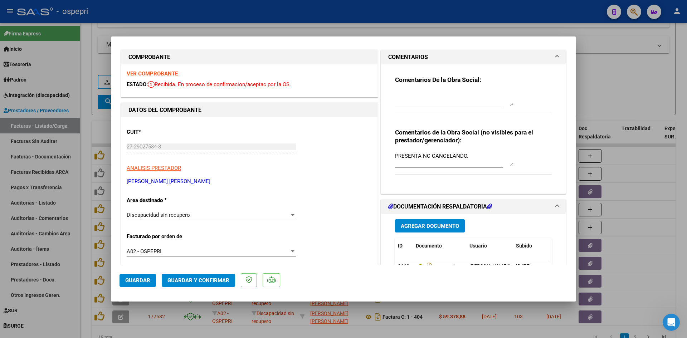
scroll to position [0, 0]
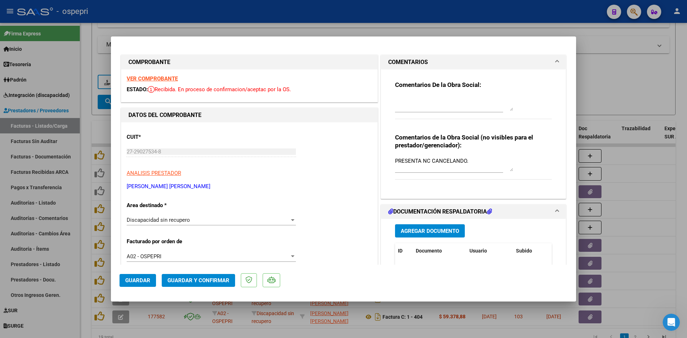
click at [156, 78] on strong "VER COMPROBANTE" at bounding box center [152, 78] width 51 height 6
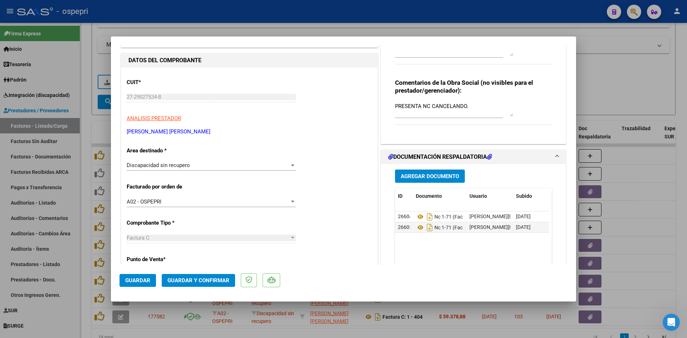
scroll to position [72, 0]
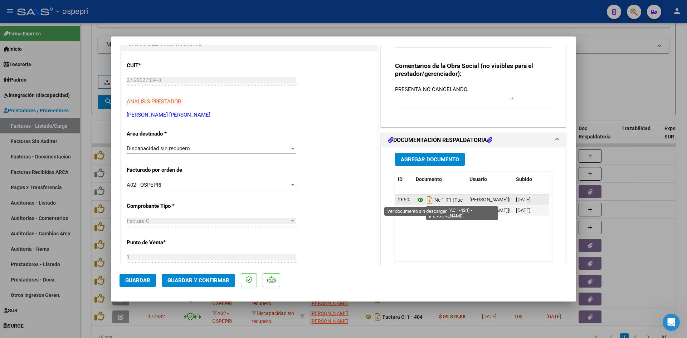
click at [418, 201] on icon at bounding box center [420, 200] width 9 height 9
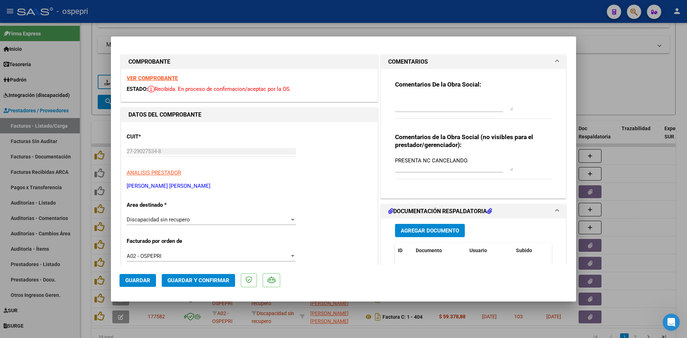
scroll to position [0, 0]
drag, startPoint x: 425, startPoint y: 164, endPoint x: 372, endPoint y: 173, distance: 53.8
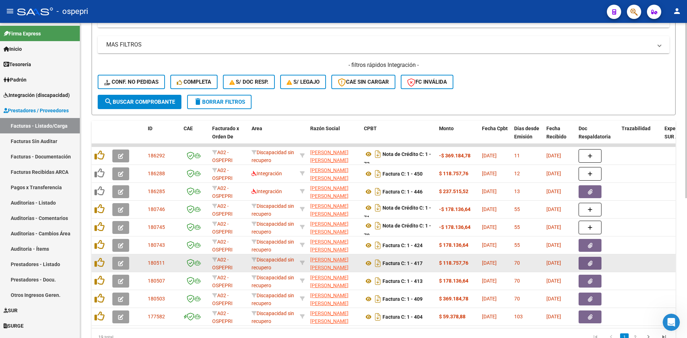
click at [116, 259] on button "button" at bounding box center [120, 263] width 17 height 13
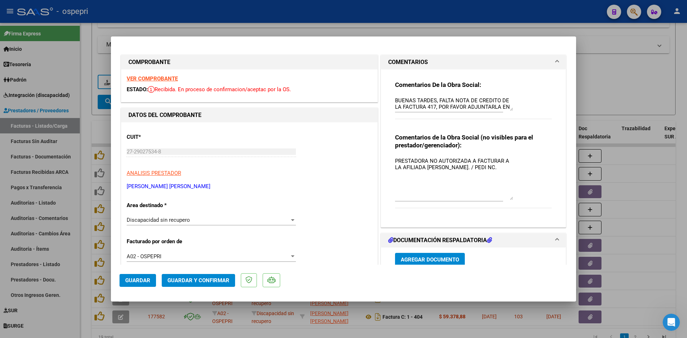
drag, startPoint x: 508, startPoint y: 167, endPoint x: 507, endPoint y: 196, distance: 28.6
click at [507, 196] on textarea "PRESTADORA NO AUTORIZADA A FACTURAR A LA AFILIADA NAVARRETE. / PEDI NC." at bounding box center [454, 178] width 118 height 43
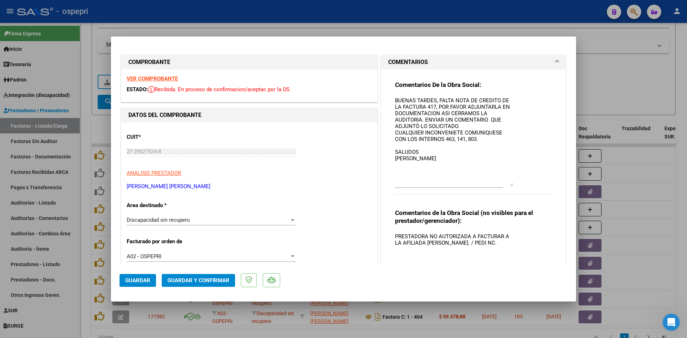
drag, startPoint x: 507, startPoint y: 110, endPoint x: 514, endPoint y: 185, distance: 75.8
click at [514, 185] on div "Comentarios De la Obra Social: BUENAS TARDES, FALTA NOTA DE CREDITO DE LA FACTU…" at bounding box center [473, 142] width 157 height 122
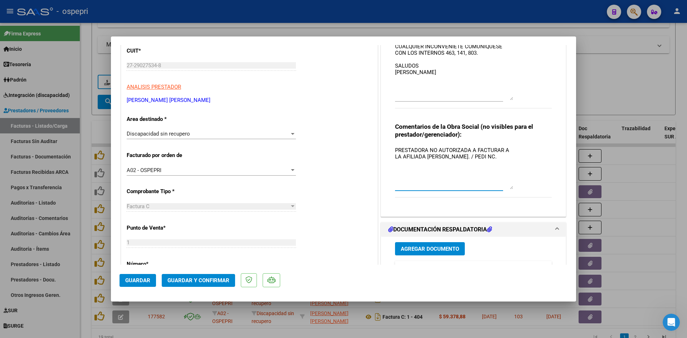
scroll to position [107, 0]
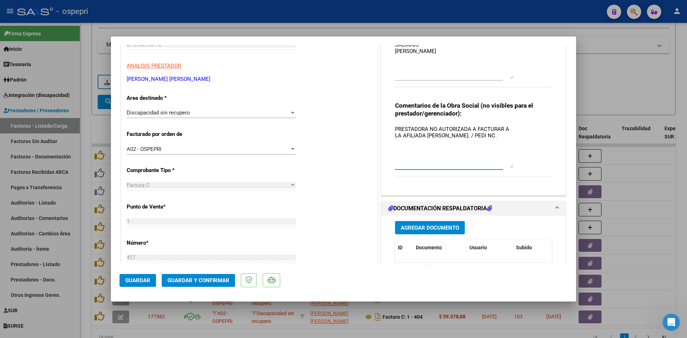
drag, startPoint x: 393, startPoint y: 129, endPoint x: 409, endPoint y: 123, distance: 16.4
click at [398, 127] on textarea "PRESTADORA NO AUTORIZADA A FACTURAR A LA AFILIADA NAVARRETE. / PEDI NC." at bounding box center [454, 146] width 118 height 43
click at [395, 129] on textarea "PRESTADORA NO AUTORIZADA A FACTURAR A LA AFILIADA NAVARRETE. / PEDI NC." at bounding box center [454, 146] width 118 height 43
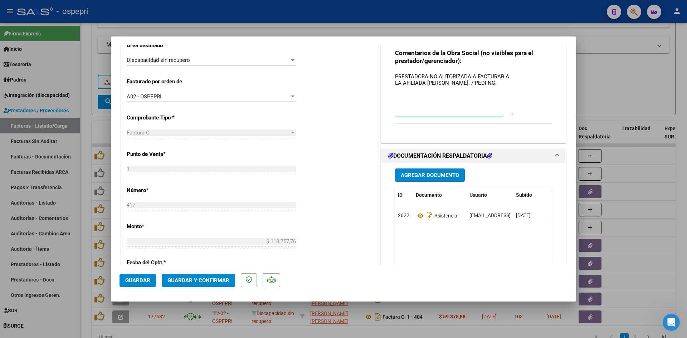
scroll to position [286, 0]
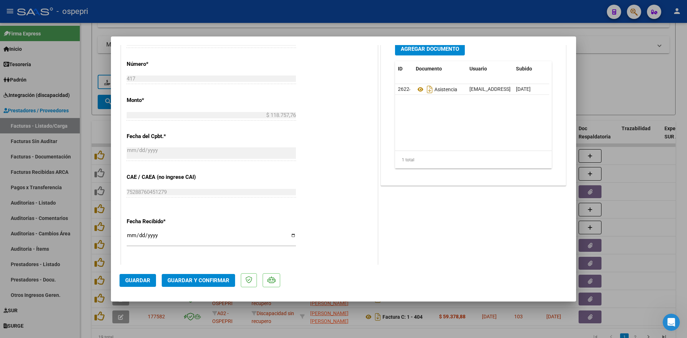
type input "$ 0,00"
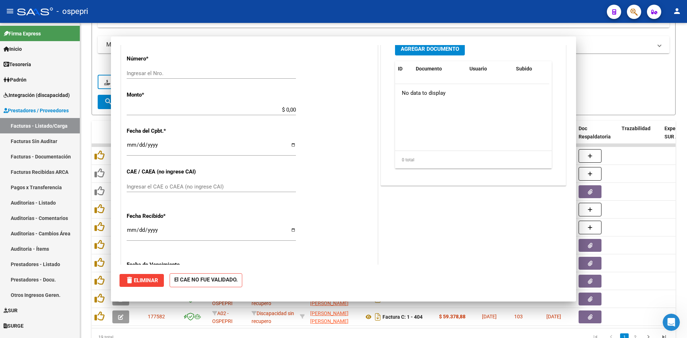
scroll to position [0, 0]
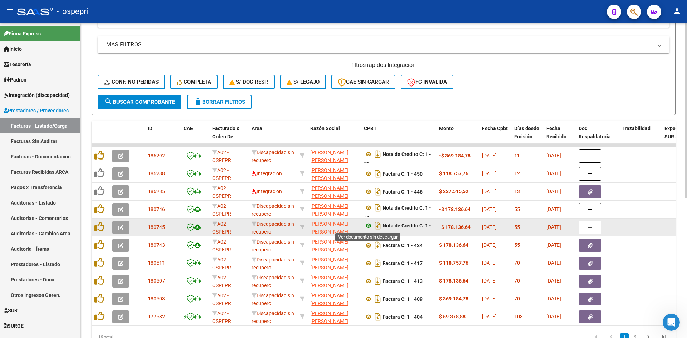
click at [369, 224] on icon at bounding box center [368, 225] width 9 height 9
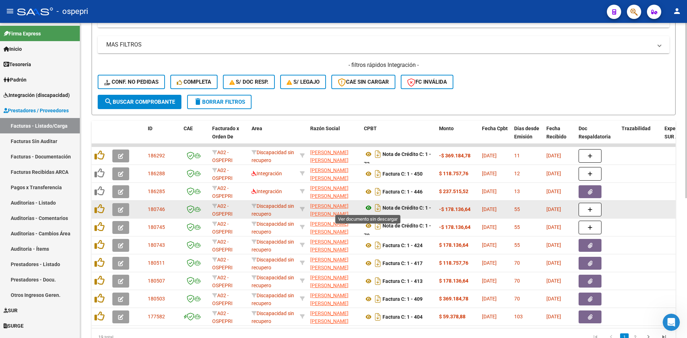
click at [369, 206] on icon at bounding box center [368, 208] width 9 height 9
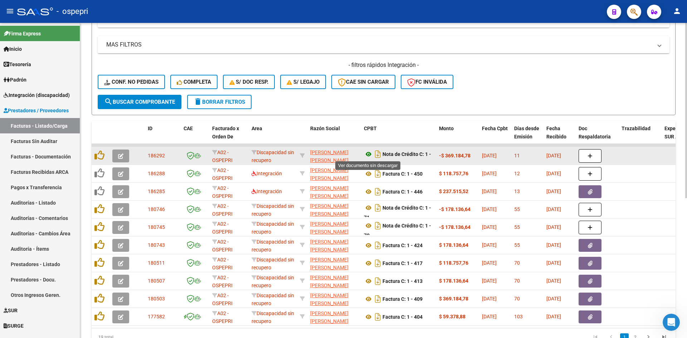
click at [370, 153] on icon at bounding box center [368, 154] width 9 height 9
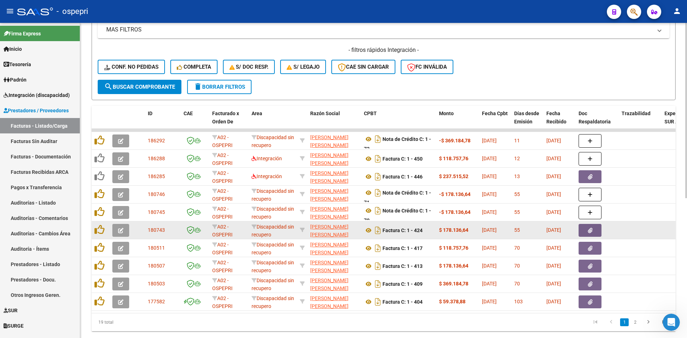
scroll to position [251, 0]
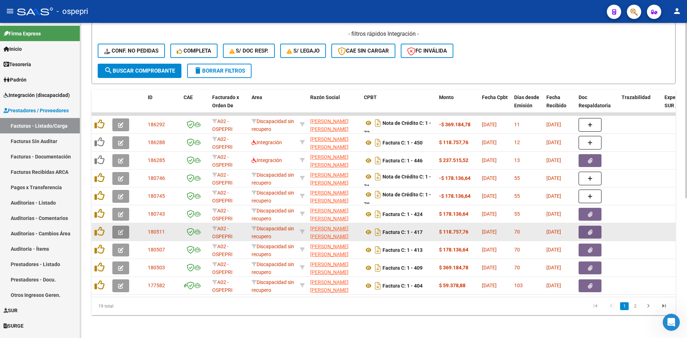
click at [119, 229] on span "button" at bounding box center [120, 232] width 5 height 6
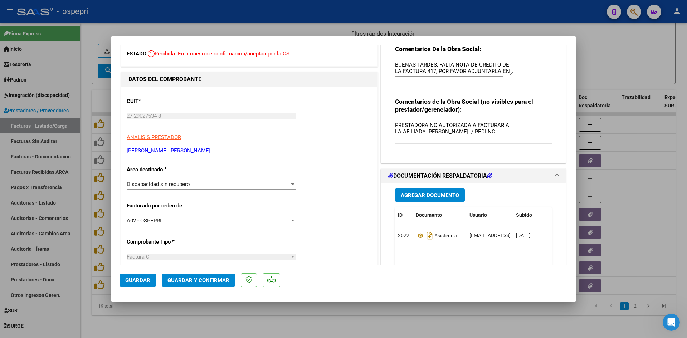
scroll to position [0, 0]
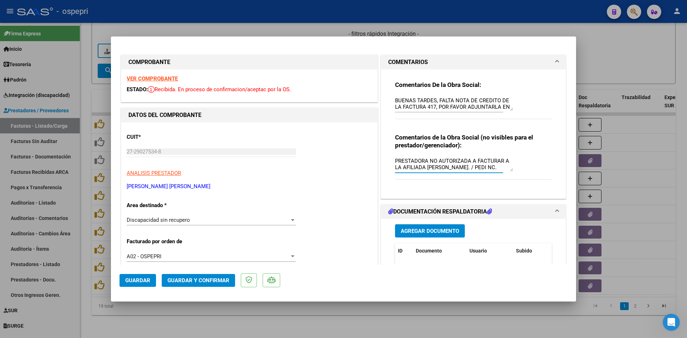
click at [482, 166] on textarea "PRESTADORA NO AUTORIZADA A FACTURAR A LA AFILIADA NAVARRETE. / PEDI NC." at bounding box center [454, 164] width 118 height 14
click at [395, 160] on textarea "PRESTADORA NO AUTORIZADA A FACTURAR A LA AFILIADA NAVARRETE" at bounding box center [454, 164] width 118 height 14
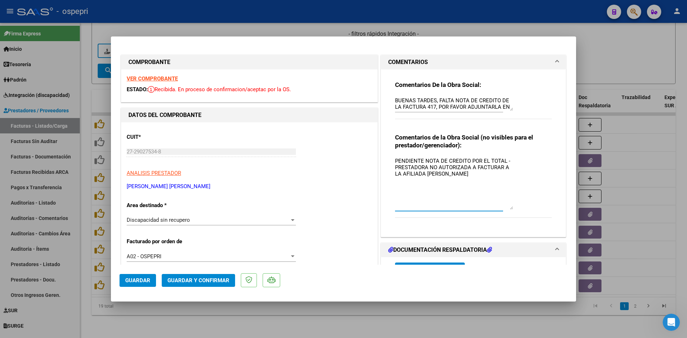
drag, startPoint x: 507, startPoint y: 171, endPoint x: 514, endPoint y: 209, distance: 38.8
click at [514, 209] on div "Comentarios de la Obra Social (no visibles para el prestador/gerenciador): PEND…" at bounding box center [473, 179] width 157 height 92
drag, startPoint x: 393, startPoint y: 160, endPoint x: 482, endPoint y: 177, distance: 90.4
click at [482, 177] on textarea "PENDIENTE NOTA DE CREDITO POR EL TOTAL - PRESTADORA NO AUTORIZADA A FACTURAR A …" at bounding box center [454, 183] width 118 height 53
type textarea "PENDIENTE NOTA DE CREDITO POR EL TOTAL - PRESTADORA NO AUTORIZADA A FACTURAR A …"
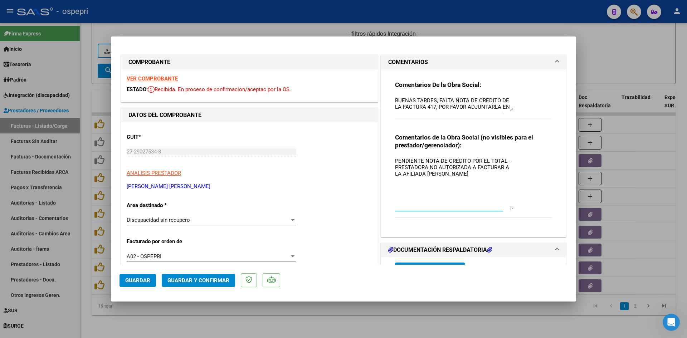
click at [145, 279] on span "Guardar" at bounding box center [137, 280] width 25 height 6
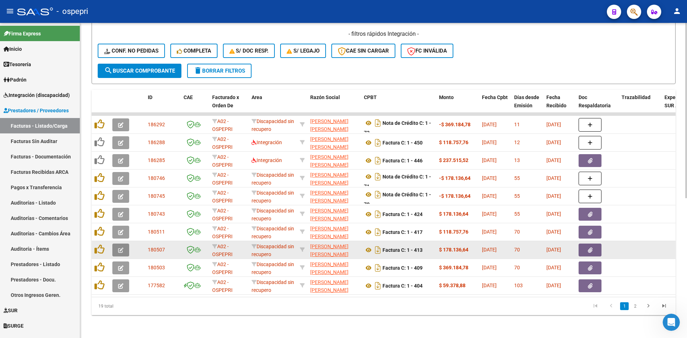
click at [118, 248] on icon "button" at bounding box center [120, 250] width 5 height 5
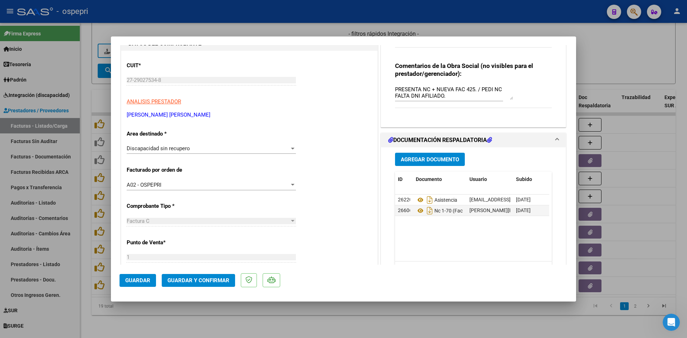
scroll to position [143, 0]
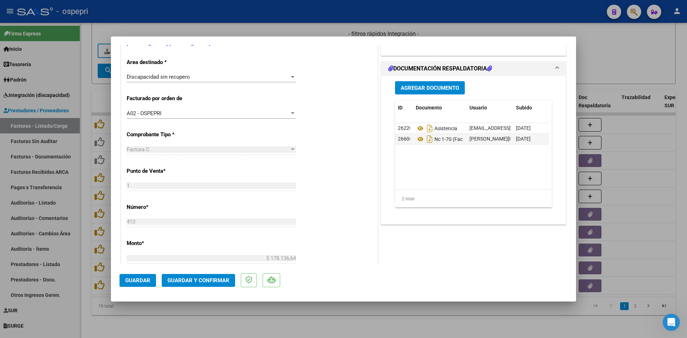
type input "$ 0,00"
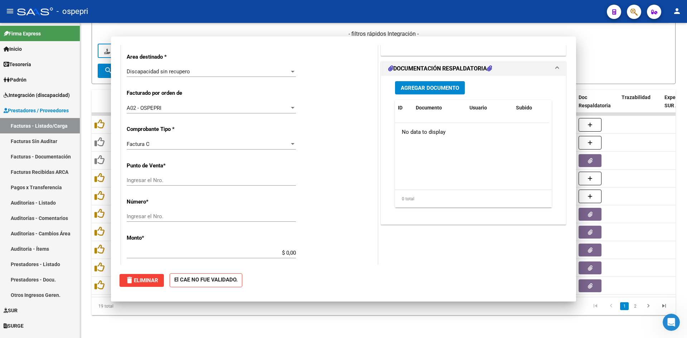
scroll to position [0, 0]
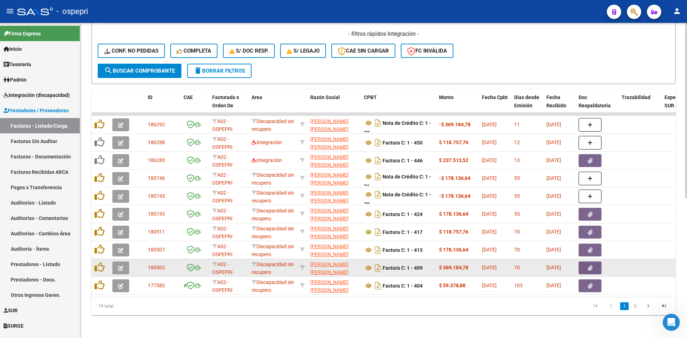
click at [117, 265] on button "button" at bounding box center [120, 268] width 17 height 13
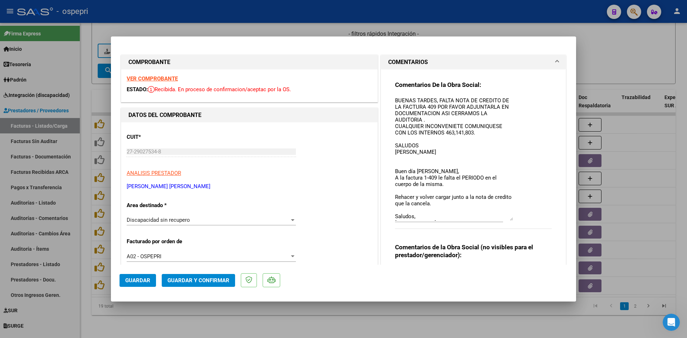
drag, startPoint x: 507, startPoint y: 111, endPoint x: 515, endPoint y: 219, distance: 108.8
click at [515, 219] on div "Comentarios De la Obra Social: BUENAS TARDES, FALTA NOTA DE CREDITO DE LA FACTU…" at bounding box center [473, 159] width 157 height 156
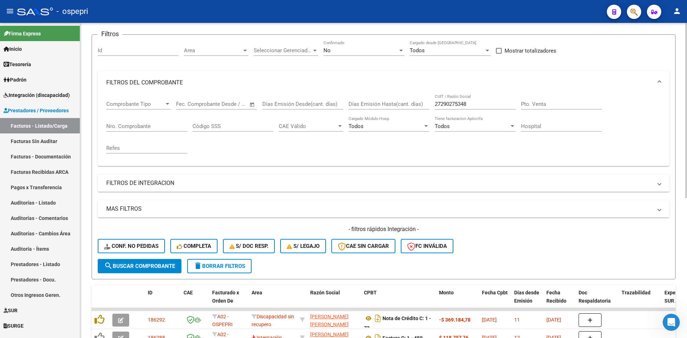
scroll to position [36, 0]
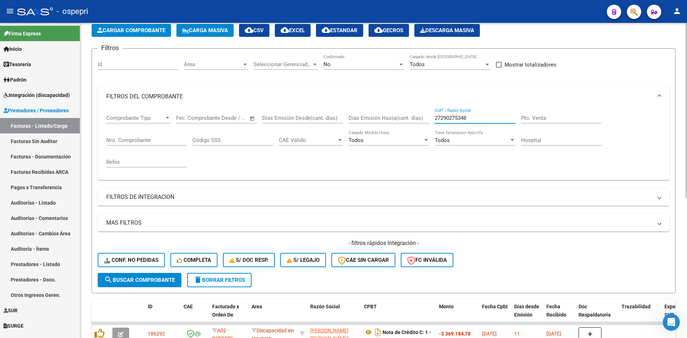
drag, startPoint x: 474, startPoint y: 119, endPoint x: 421, endPoint y: 124, distance: 53.9
click at [420, 122] on div "Comprobante Tipo Comprobante Tipo Fecha inicio – Fecha fin Fec. Comprobante Des…" at bounding box center [383, 141] width 555 height 66
paste input "27271953084"
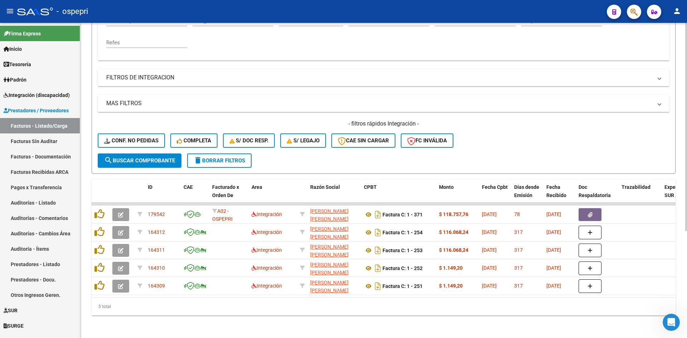
scroll to position [162, 0]
type input "27271953084"
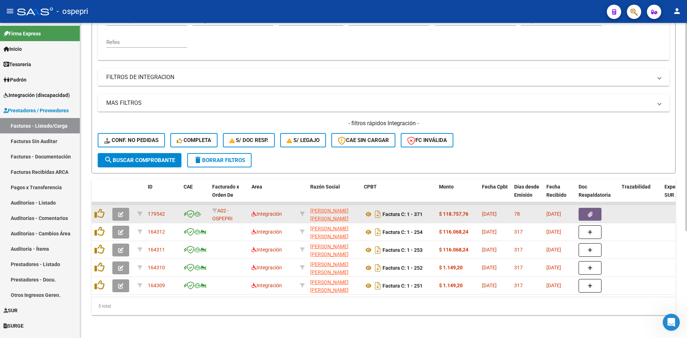
click at [117, 211] on button "button" at bounding box center [120, 214] width 17 height 13
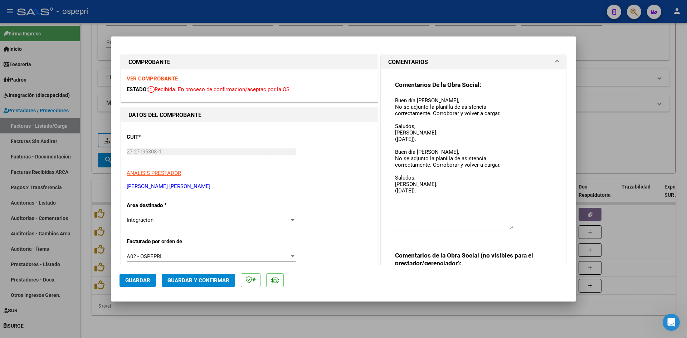
drag, startPoint x: 507, startPoint y: 109, endPoint x: 513, endPoint y: 225, distance: 116.8
click at [513, 225] on div "Comentarios De la Obra Social: Buen día Julieta, No se adjunto la planilla de a…" at bounding box center [473, 163] width 157 height 164
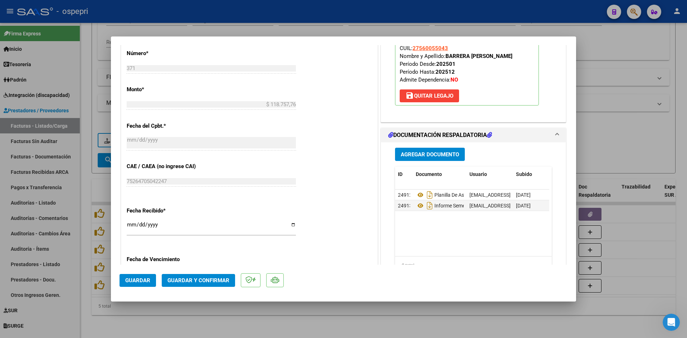
scroll to position [394, 0]
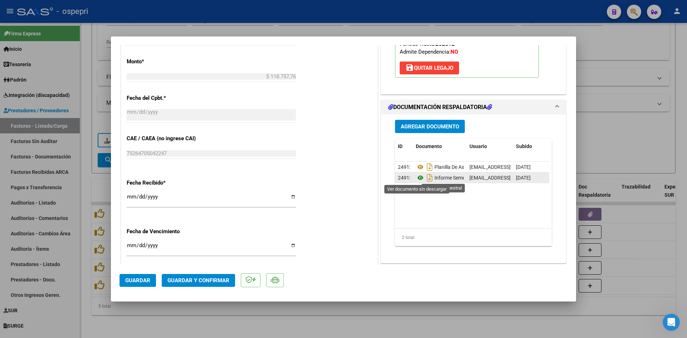
click at [419, 177] on icon at bounding box center [420, 178] width 9 height 9
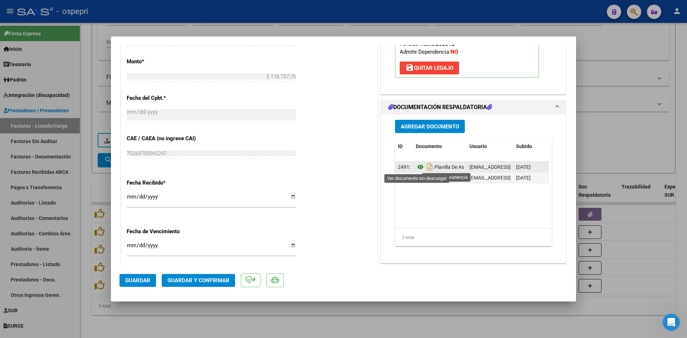
click at [418, 167] on icon at bounding box center [420, 167] width 9 height 9
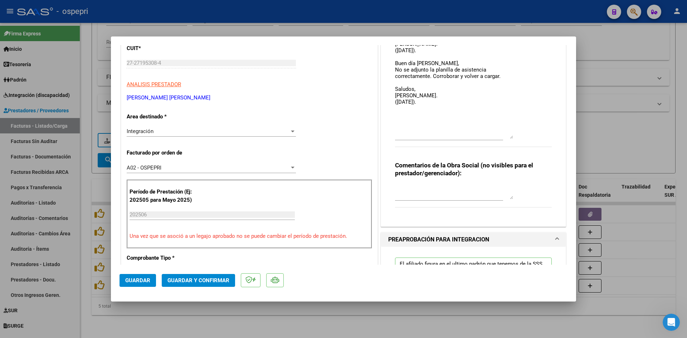
scroll to position [72, 0]
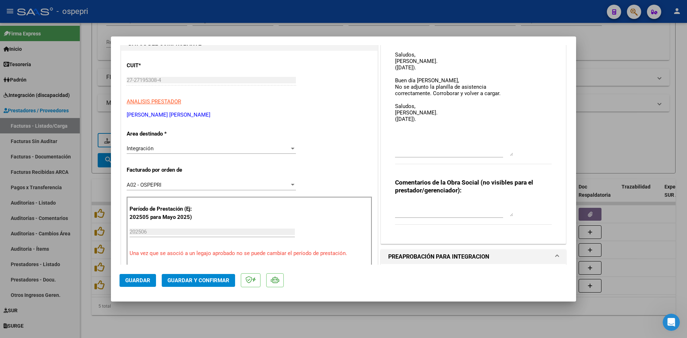
click at [395, 207] on textarea at bounding box center [454, 209] width 118 height 14
type textarea "FALTA PLANILLA DE ASISTENCIAS"
click at [133, 280] on span "Guardar" at bounding box center [137, 280] width 25 height 6
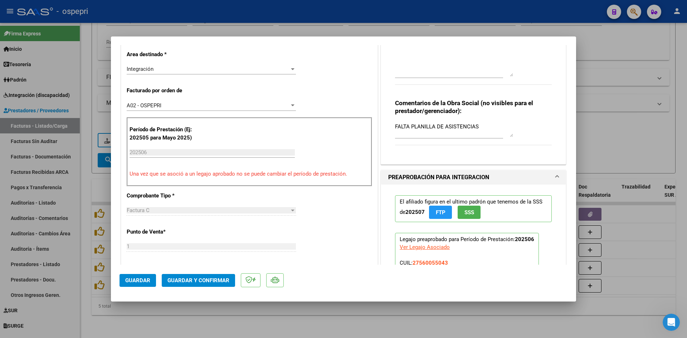
scroll to position [143, 0]
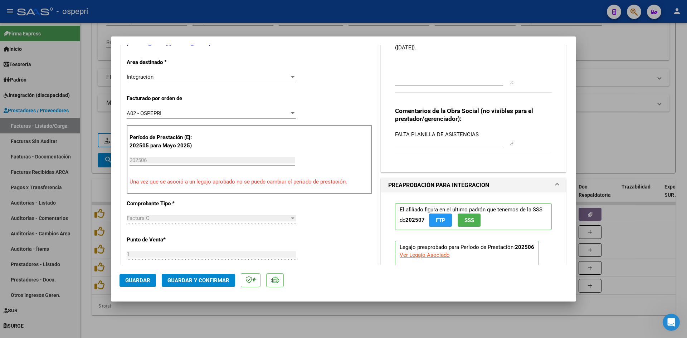
type input "$ 0,00"
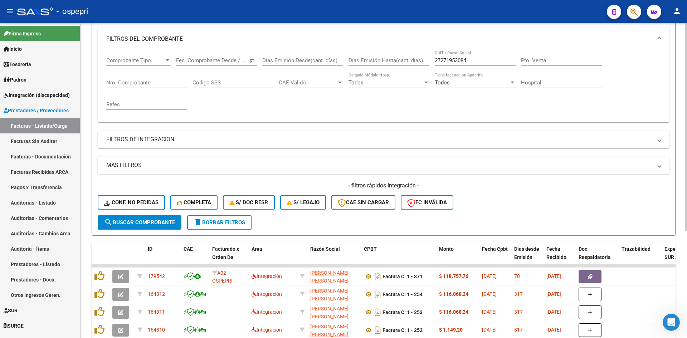
scroll to position [0, 0]
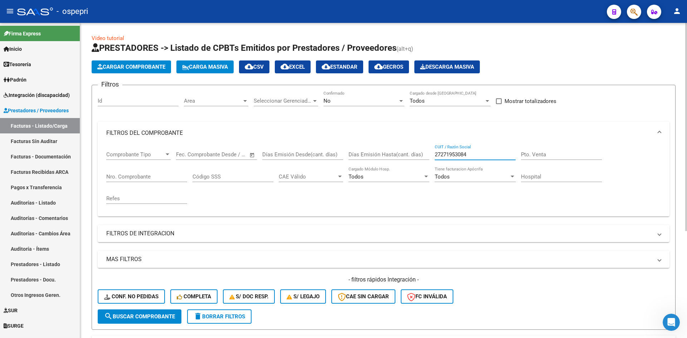
drag, startPoint x: 471, startPoint y: 156, endPoint x: 414, endPoint y: 166, distance: 57.0
click at [414, 166] on div "Comprobante Tipo Comprobante Tipo Fecha inicio – Fecha fin Fec. Comprobante Des…" at bounding box center [383, 178] width 555 height 66
paste input "27382050709"
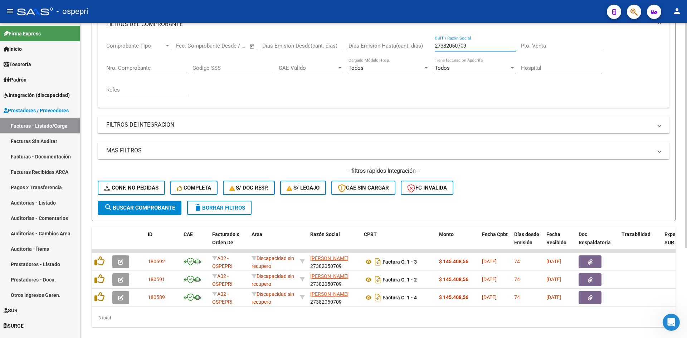
scroll to position [126, 0]
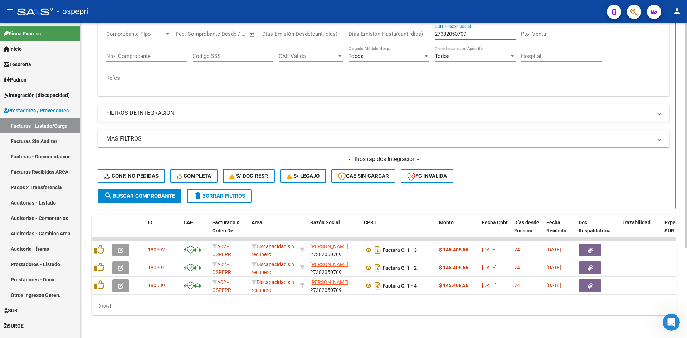
type input "27382050709"
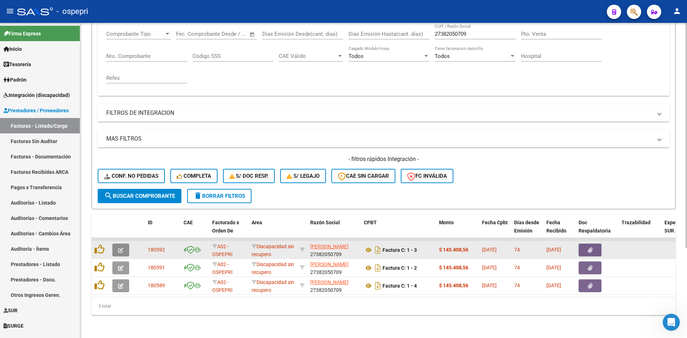
click at [122, 248] on icon "button" at bounding box center [120, 250] width 5 height 5
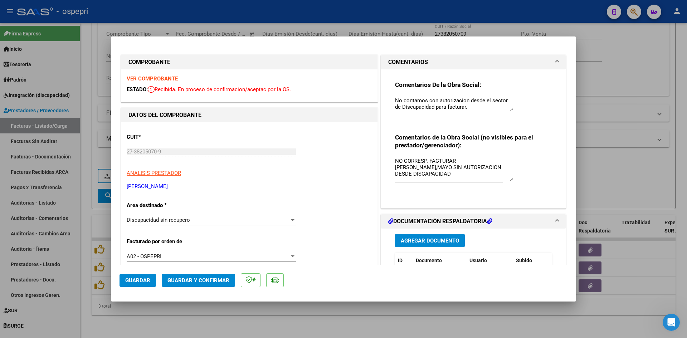
drag, startPoint x: 508, startPoint y: 169, endPoint x: 513, endPoint y: 179, distance: 10.6
click at [513, 179] on div "Comentarios de la Obra Social (no visibles para el prestador/gerenciador): NO C…" at bounding box center [473, 165] width 157 height 64
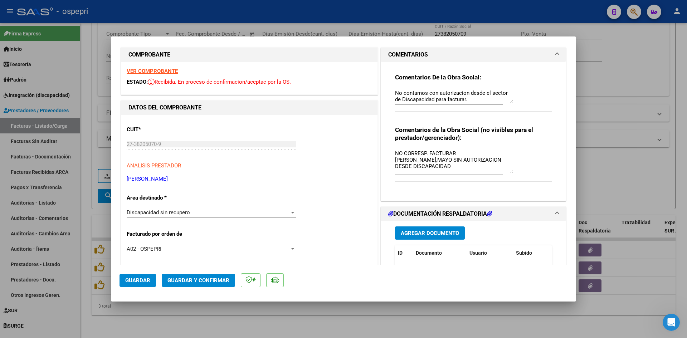
scroll to position [0, 0]
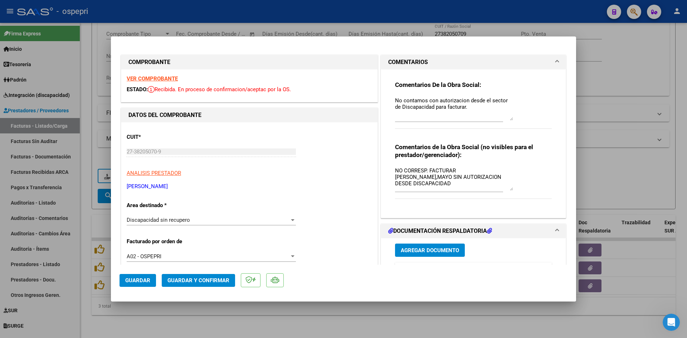
drag, startPoint x: 508, startPoint y: 109, endPoint x: 512, endPoint y: 118, distance: 10.6
click at [512, 118] on div "Comentarios De la Obra Social: No contamos con autorizacion desde el sector de …" at bounding box center [473, 109] width 157 height 56
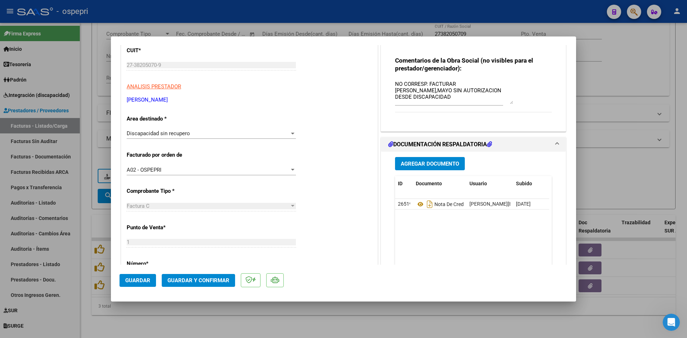
scroll to position [107, 0]
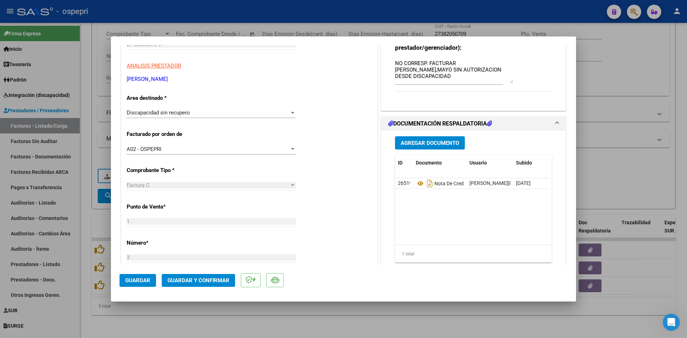
type input "$ 0,00"
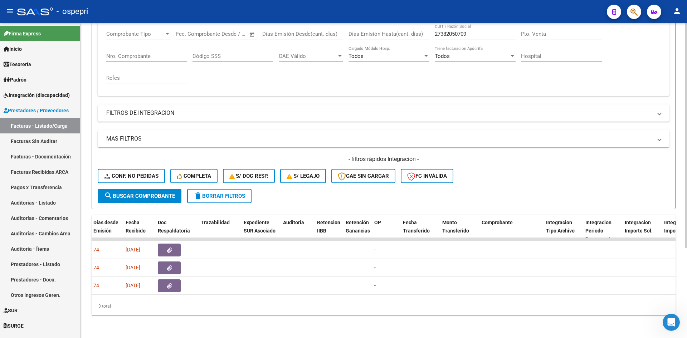
scroll to position [0, 0]
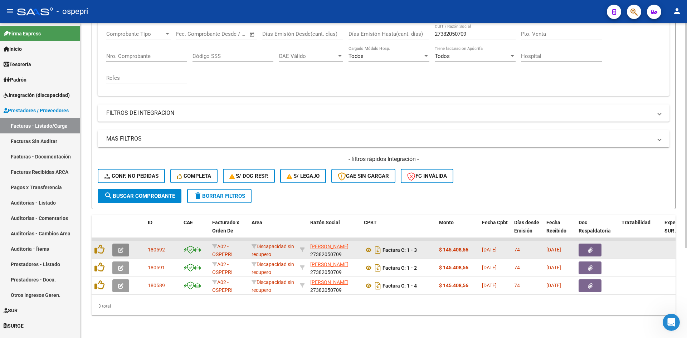
click at [122, 248] on icon "button" at bounding box center [120, 250] width 5 height 5
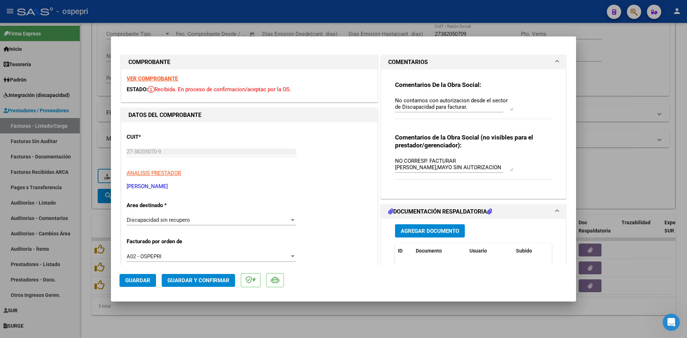
type input "$ 0,00"
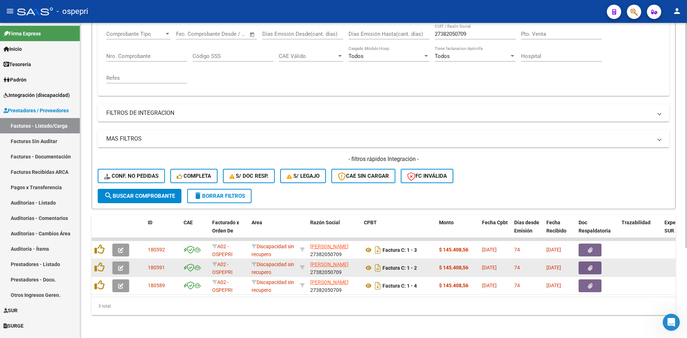
click at [121, 265] on icon "button" at bounding box center [120, 267] width 5 height 5
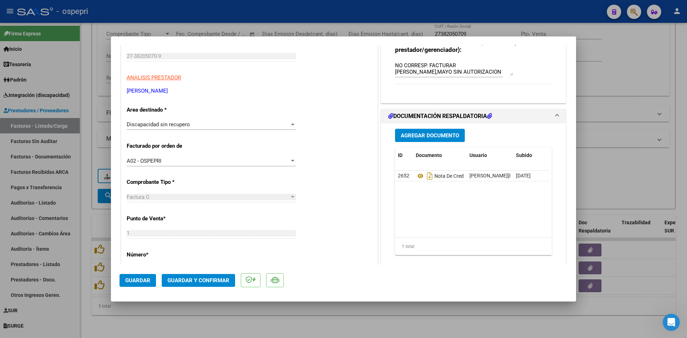
scroll to position [107, 0]
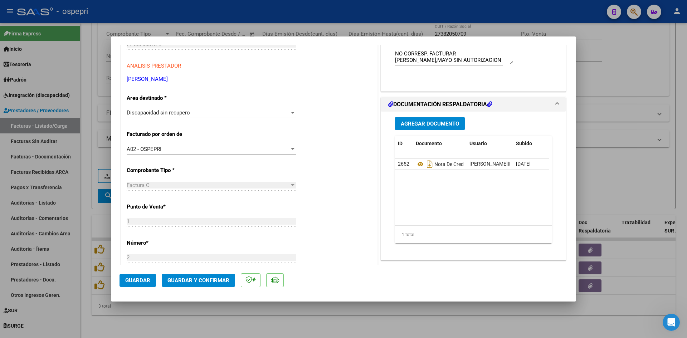
type input "$ 0,00"
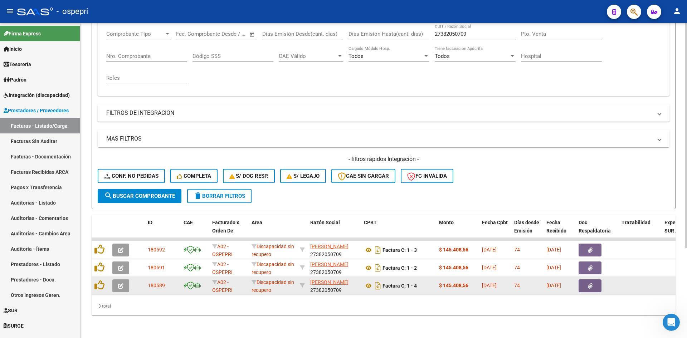
click at [121, 283] on icon "button" at bounding box center [120, 285] width 5 height 5
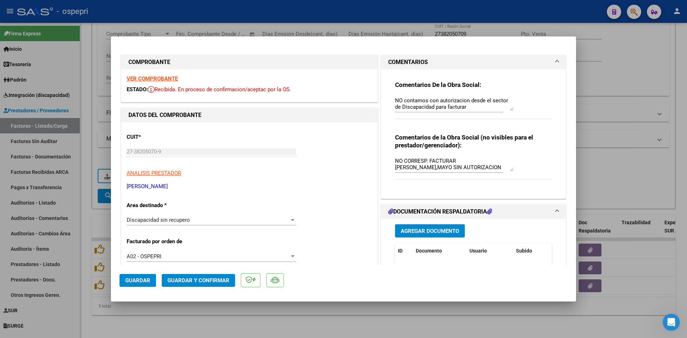
type input "$ 0,00"
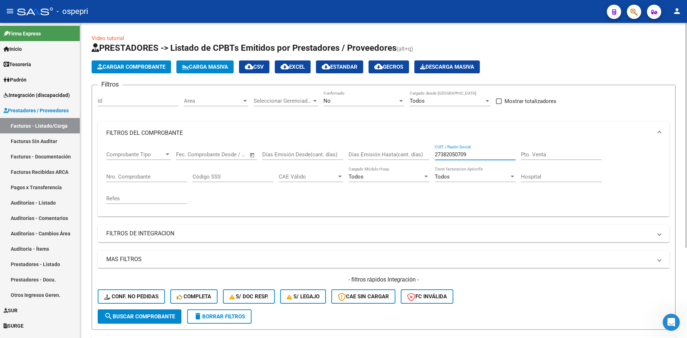
drag, startPoint x: 477, startPoint y: 153, endPoint x: 406, endPoint y: 165, distance: 71.4
click at [409, 163] on div "Comprobante Tipo Comprobante Tipo Fecha inicio – Fecha fin Fec. Comprobante Des…" at bounding box center [383, 178] width 555 height 66
paste input "27364177009"
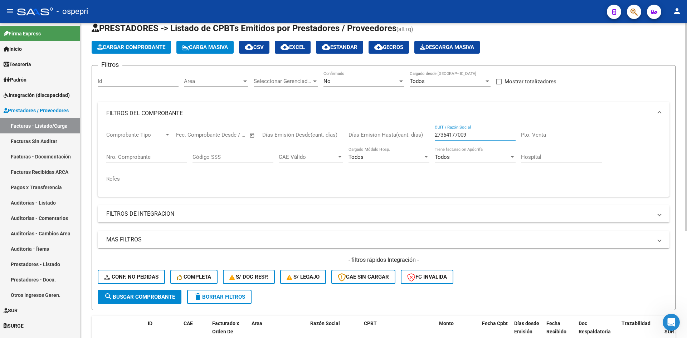
scroll to position [162, 0]
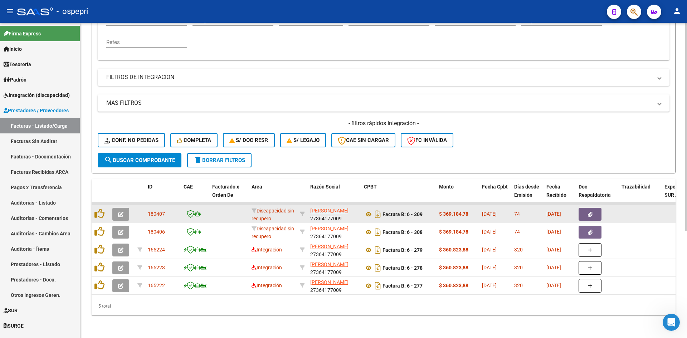
type input "27364177009"
click at [118, 208] on button "button" at bounding box center [120, 214] width 17 height 13
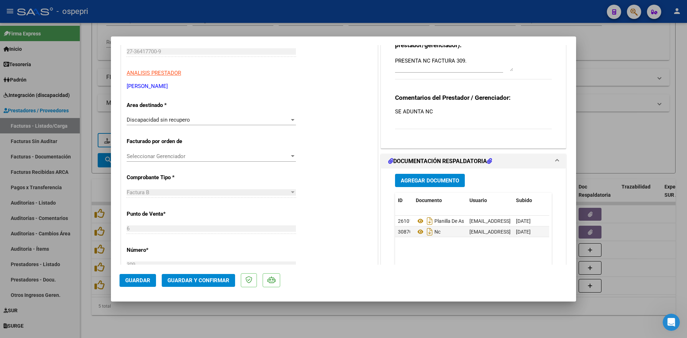
scroll to position [143, 0]
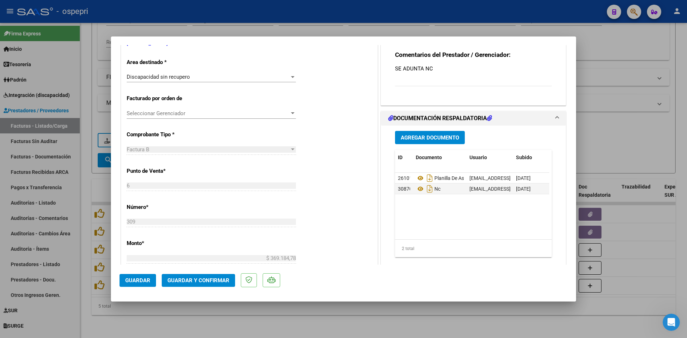
type input "$ 0,00"
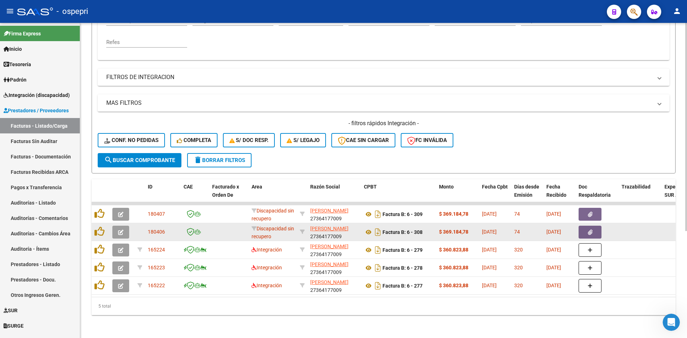
click at [126, 231] on button "button" at bounding box center [120, 232] width 17 height 13
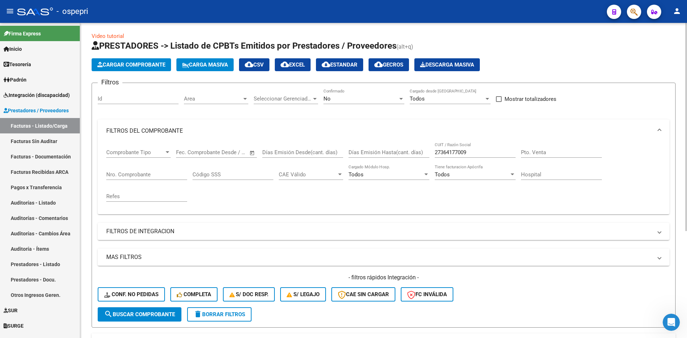
scroll to position [0, 0]
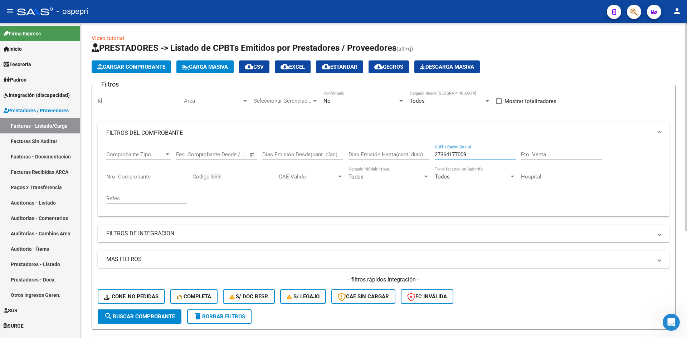
drag, startPoint x: 482, startPoint y: 156, endPoint x: 421, endPoint y: 160, distance: 61.3
click at [415, 163] on div "Comprobante Tipo Comprobante Tipo Fecha inicio – Fecha fin Fec. Comprobante Des…" at bounding box center [383, 178] width 555 height 66
paste input "23238902894"
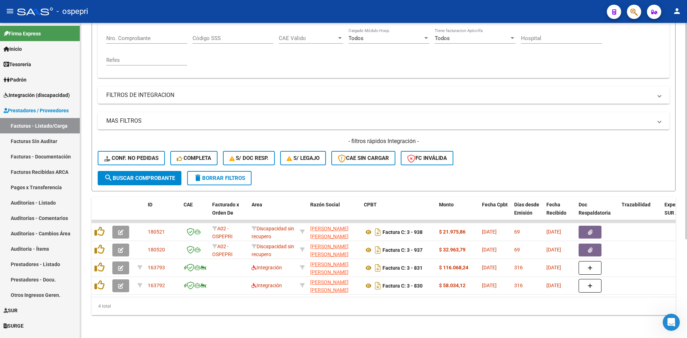
scroll to position [144, 0]
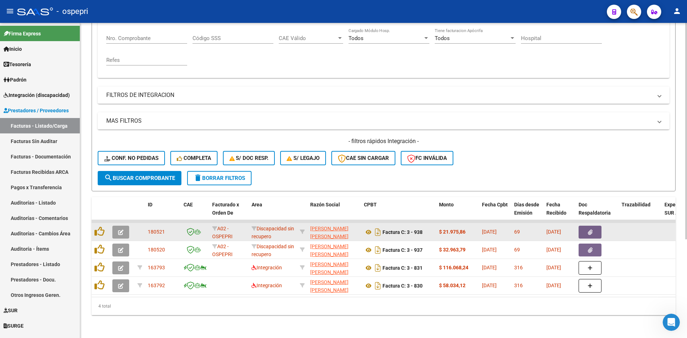
click at [120, 229] on span "button" at bounding box center [120, 232] width 5 height 6
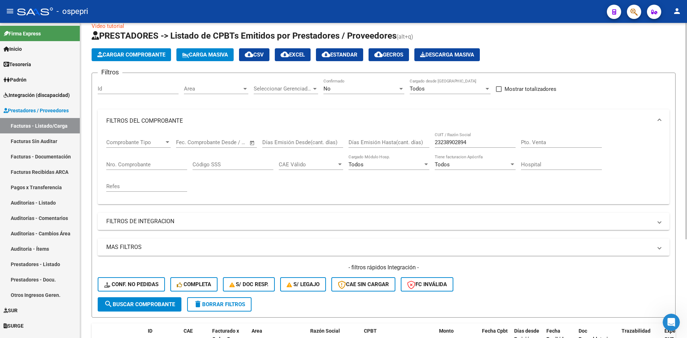
scroll to position [0, 0]
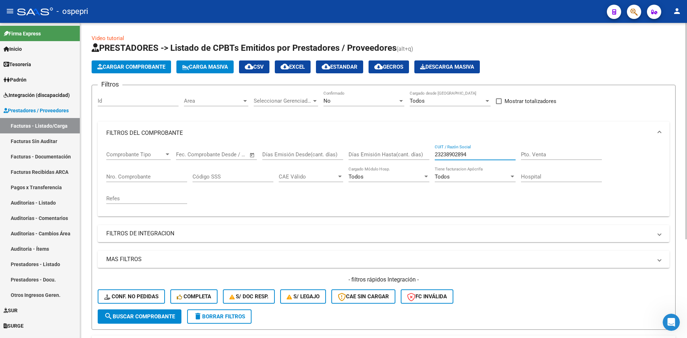
drag, startPoint x: 448, startPoint y: 153, endPoint x: 431, endPoint y: 155, distance: 17.3
click at [431, 155] on div "Comprobante Tipo Comprobante Tipo Fecha inicio – Fecha fin Fec. Comprobante Des…" at bounding box center [383, 178] width 555 height 66
paste input "20341738904"
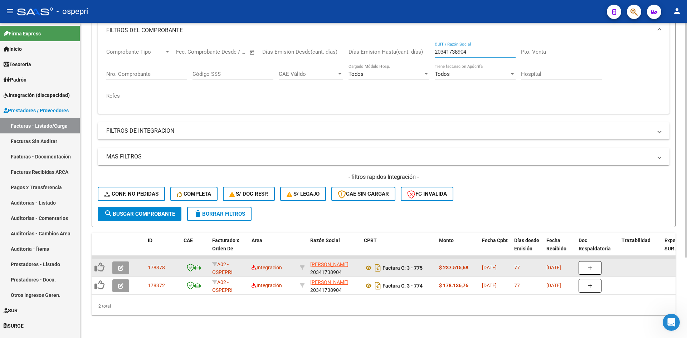
click at [121, 265] on icon "button" at bounding box center [120, 267] width 5 height 5
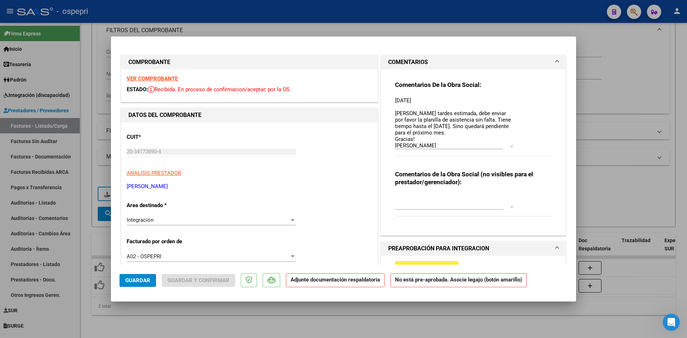
drag, startPoint x: 508, startPoint y: 110, endPoint x: 529, endPoint y: 147, distance: 42.5
click at [529, 147] on div "Comentarios De la Obra Social: 18/07/2025 Buenas tardes estimada, debe enviar p…" at bounding box center [473, 122] width 157 height 83
click at [415, 200] on textarea at bounding box center [454, 201] width 118 height 14
click at [137, 280] on span "Guardar" at bounding box center [137, 280] width 25 height 6
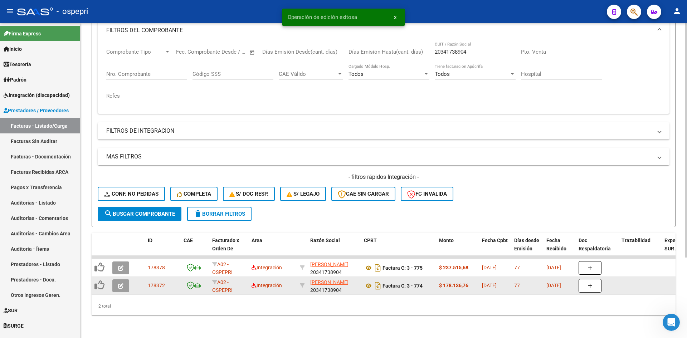
click at [115, 279] on button "button" at bounding box center [120, 285] width 17 height 13
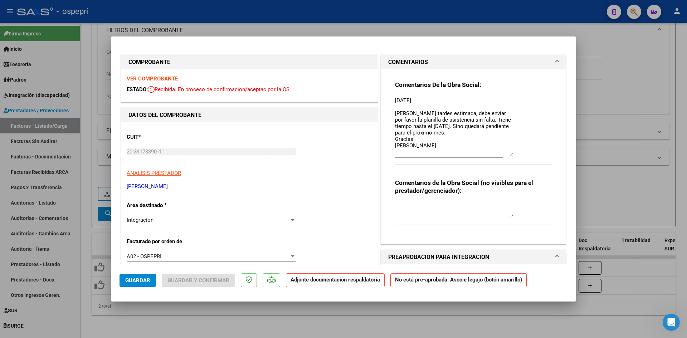
drag, startPoint x: 509, startPoint y: 109, endPoint x: 515, endPoint y: 155, distance: 45.9
click at [515, 155] on div "Comentarios De la Obra Social: 18/07/2025 Buenas tardes estimada, debe enviar p…" at bounding box center [473, 127] width 157 height 92
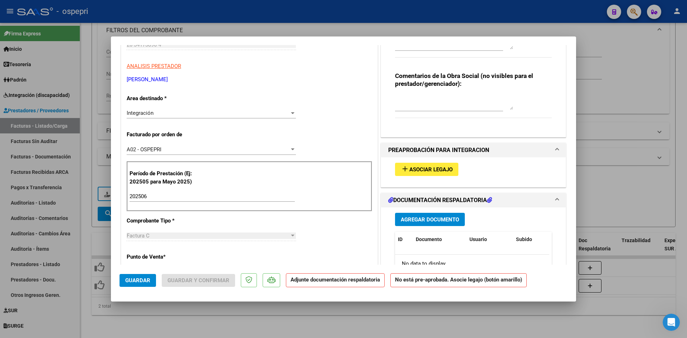
scroll to position [107, 0]
click at [397, 101] on textarea at bounding box center [454, 102] width 118 height 14
click at [131, 277] on span "Guardar" at bounding box center [137, 280] width 25 height 6
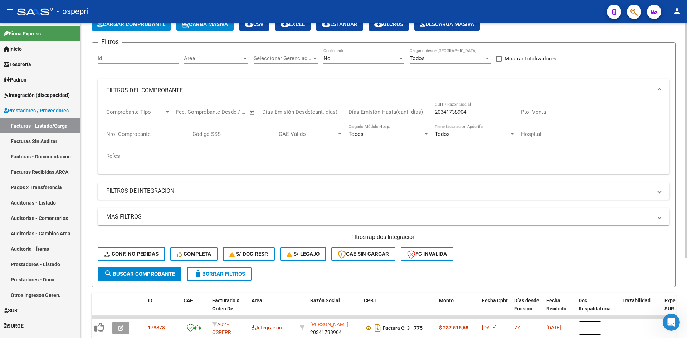
scroll to position [0, 0]
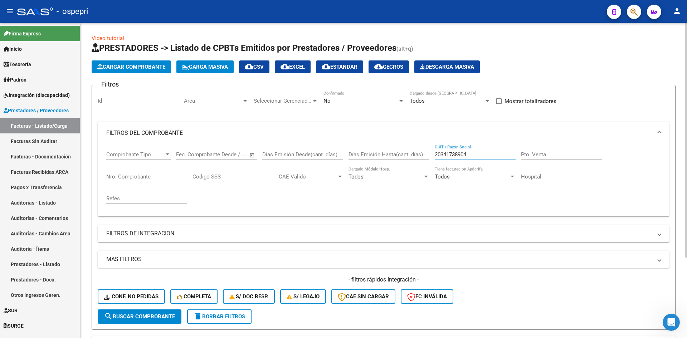
drag, startPoint x: 471, startPoint y: 154, endPoint x: 433, endPoint y: 160, distance: 39.1
click at [433, 160] on div "Comprobante Tipo Comprobante Tipo Fecha inicio – Fecha fin Fec. Comprobante Des…" at bounding box center [383, 178] width 555 height 66
paste input "27298772251"
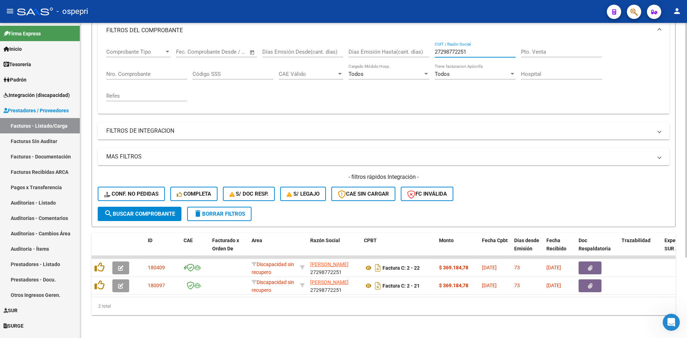
scroll to position [108, 0]
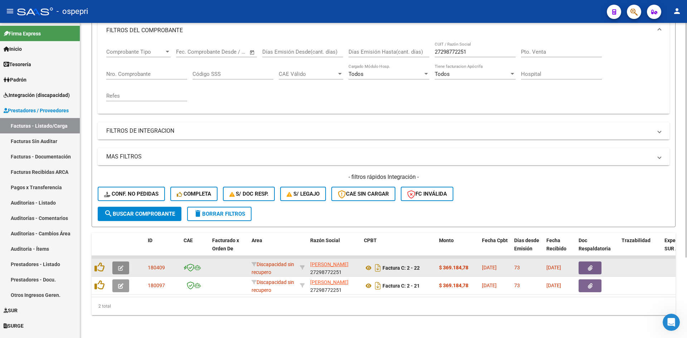
click at [123, 263] on button "button" at bounding box center [120, 268] width 17 height 13
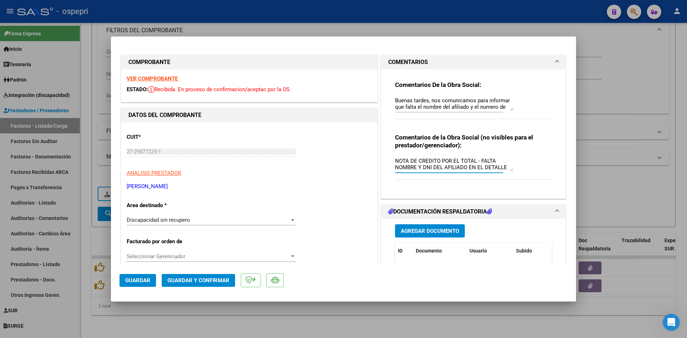
scroll to position [6, 0]
drag, startPoint x: 393, startPoint y: 160, endPoint x: 501, endPoint y: 170, distance: 108.2
click at [501, 170] on textarea "NOTA DE CREDITO POR EL TOTAL - FALTA NOMBRE Y DNI DEL AFILIADO EN EL DETALLE DE…" at bounding box center [454, 164] width 118 height 14
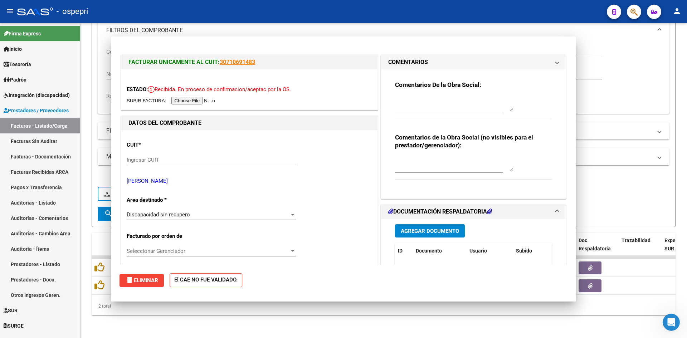
scroll to position [0, 0]
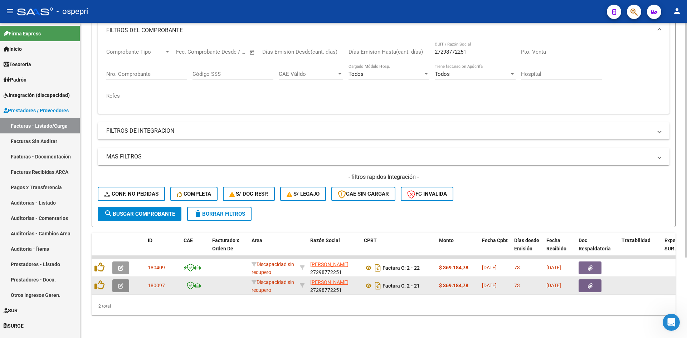
click at [116, 279] on button "button" at bounding box center [120, 285] width 17 height 13
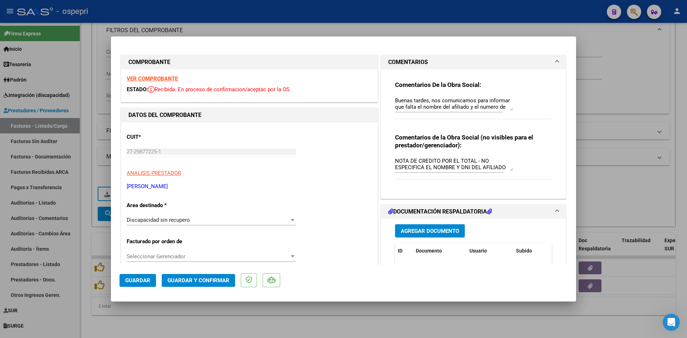
click at [548, 153] on div "Comentarios De la Obra Social: Buenas tardes, nos comunicamos para informar que…" at bounding box center [473, 131] width 167 height 124
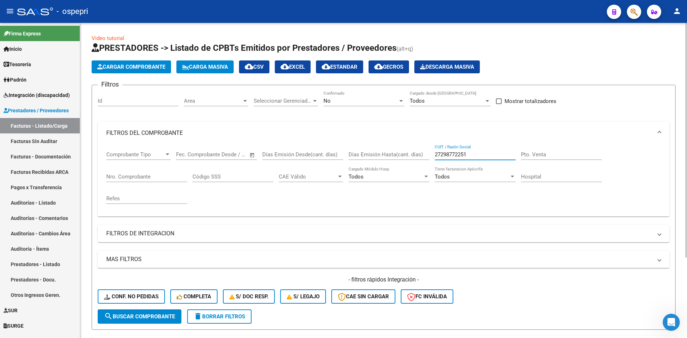
drag, startPoint x: 476, startPoint y: 152, endPoint x: 434, endPoint y: 166, distance: 43.6
click at [434, 166] on div "Comprobante Tipo Comprobante Tipo Fecha inicio – Fecha fin Fec. Comprobante Des…" at bounding box center [383, 178] width 555 height 66
paste input "27313279532"
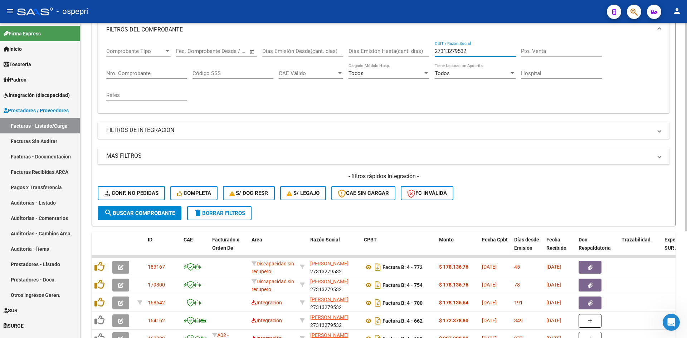
scroll to position [143, 0]
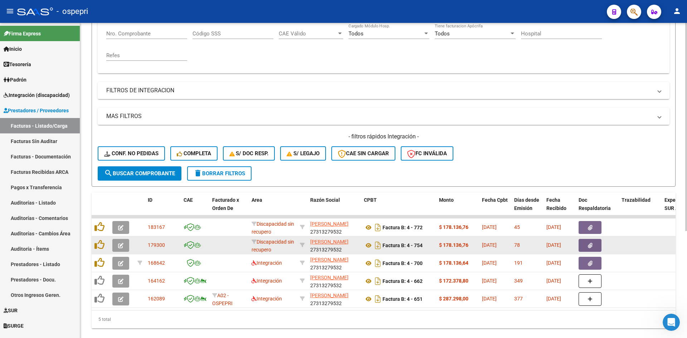
click at [120, 247] on icon "button" at bounding box center [120, 245] width 5 height 5
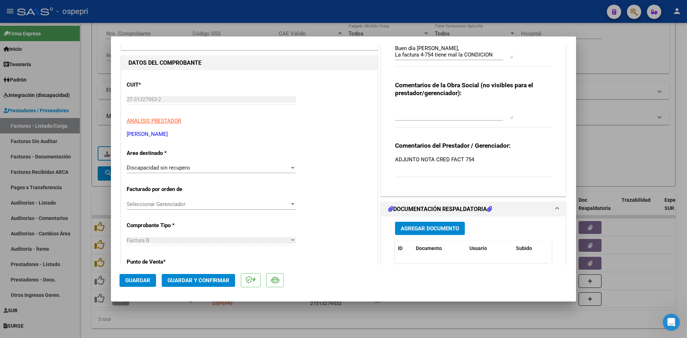
scroll to position [0, 0]
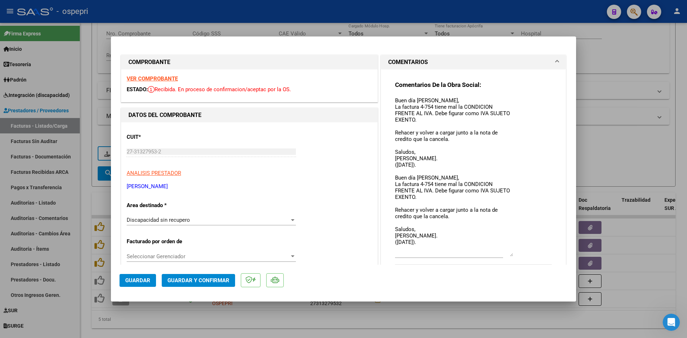
drag, startPoint x: 506, startPoint y: 109, endPoint x: 500, endPoint y: 211, distance: 102.5
click at [520, 254] on div "Comentarios De la Obra Social: Buen día Yanet, La factura 4-754 tiene mal la CO…" at bounding box center [473, 177] width 157 height 192
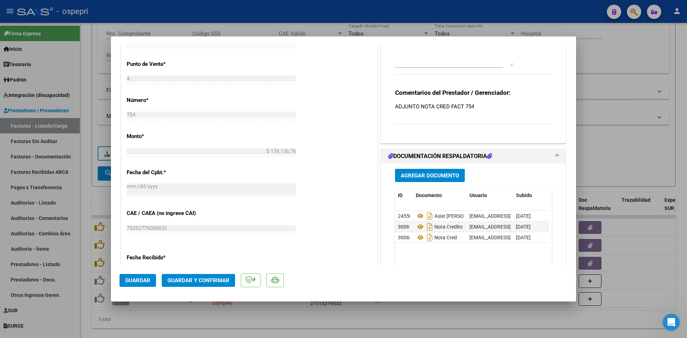
scroll to position [250, 0]
click at [417, 225] on icon at bounding box center [420, 226] width 9 height 9
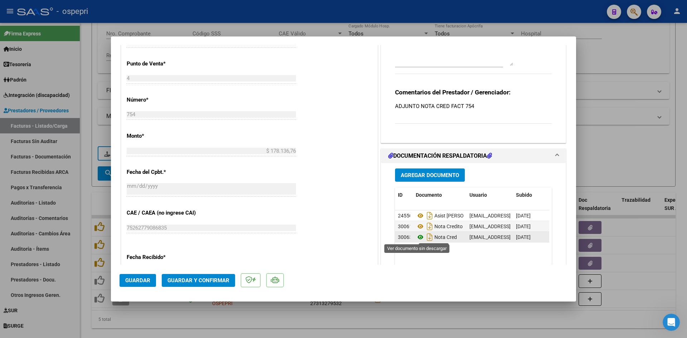
click at [418, 237] on icon at bounding box center [420, 237] width 9 height 9
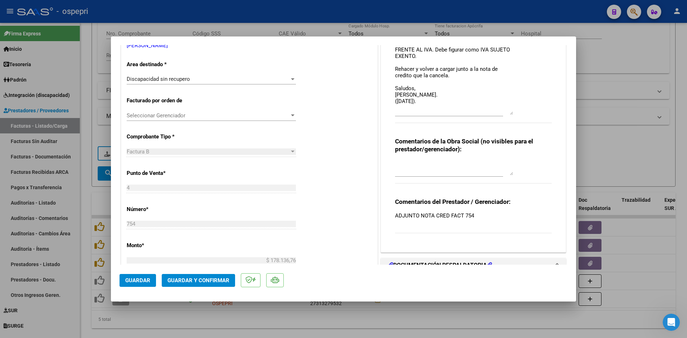
scroll to position [179, 0]
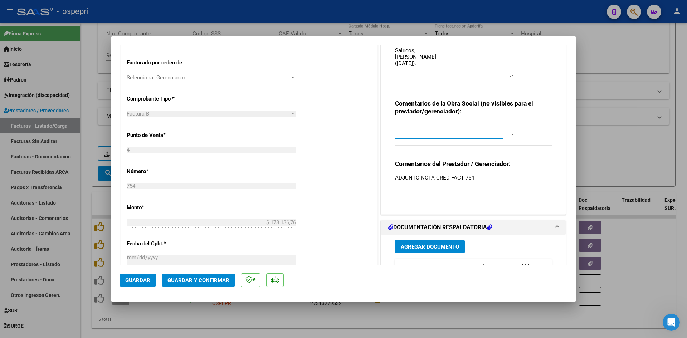
click at [402, 125] on textarea at bounding box center [454, 130] width 118 height 14
drag, startPoint x: 394, startPoint y: 126, endPoint x: 453, endPoint y: 132, distance: 60.1
click at [453, 132] on textarea "NOTA DE CREDITO POR EL TOTAL - ERROR A CONSUMIDOR FINAL" at bounding box center [454, 130] width 118 height 14
click at [142, 280] on span "Guardar" at bounding box center [137, 280] width 25 height 6
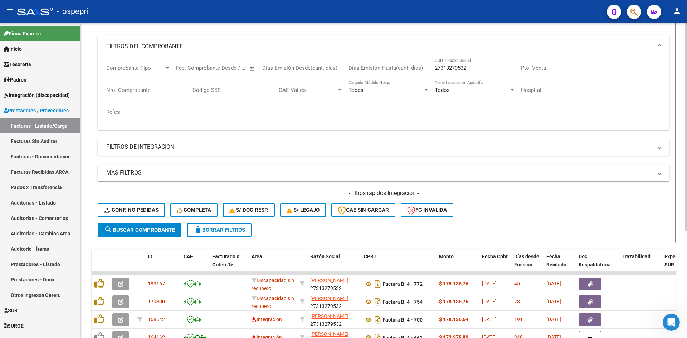
scroll to position [0, 0]
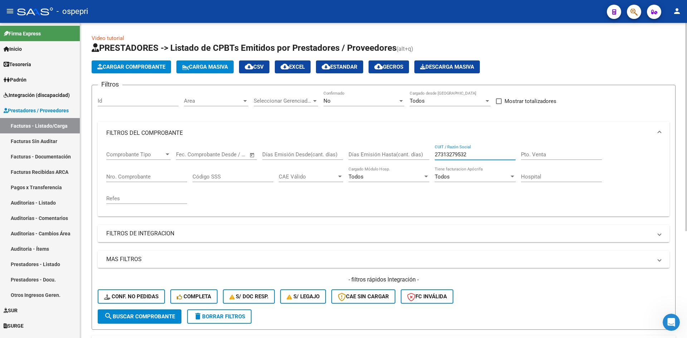
drag, startPoint x: 481, startPoint y: 154, endPoint x: 418, endPoint y: 164, distance: 63.4
click at [418, 164] on div "Comprobante Tipo Comprobante Tipo Fecha inicio – Fecha fin Fec. Comprobante Des…" at bounding box center [383, 178] width 555 height 66
paste input "27310862369"
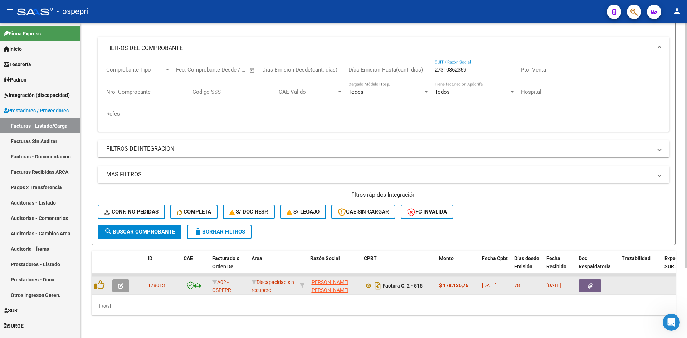
click at [123, 281] on button "button" at bounding box center [120, 285] width 17 height 13
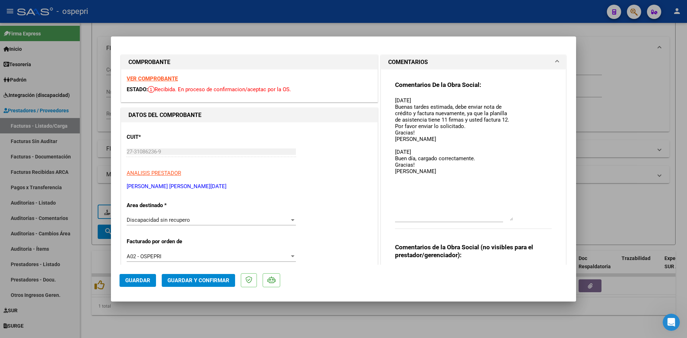
drag, startPoint x: 507, startPoint y: 109, endPoint x: 512, endPoint y: 210, distance: 101.0
click at [511, 218] on div "Comentarios De la Obra Social: 03/07/2025 Buenas tardes estimada, debe enviar n…" at bounding box center [473, 159] width 157 height 156
click at [164, 82] on div "VER COMPROBANTE ESTADO: Recibida. En proceso de confirmacion/aceptac por la OS." at bounding box center [249, 85] width 256 height 33
click at [164, 82] on strong "VER COMPROBANTE" at bounding box center [152, 78] width 51 height 6
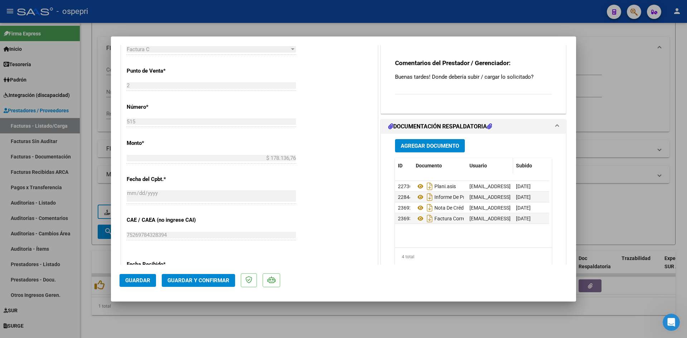
scroll to position [250, 0]
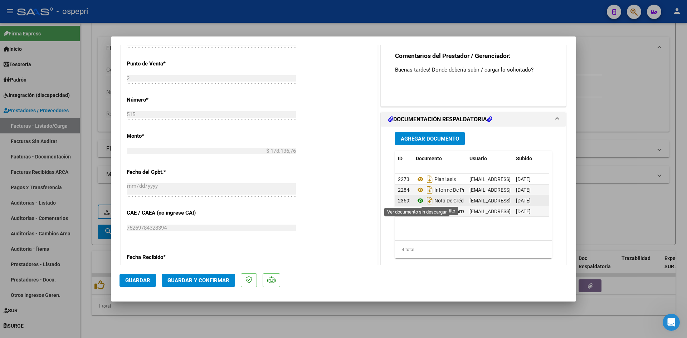
click at [418, 201] on icon at bounding box center [420, 200] width 9 height 9
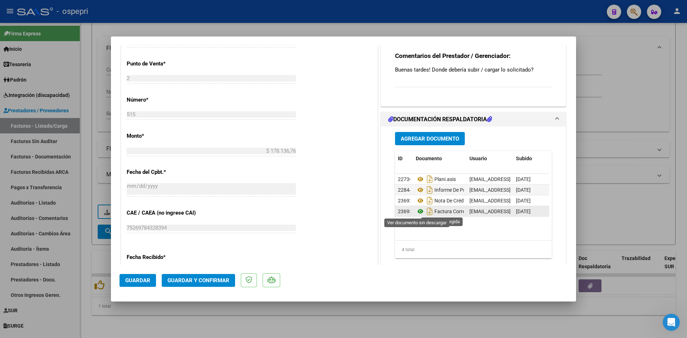
click at [418, 210] on icon at bounding box center [420, 211] width 9 height 9
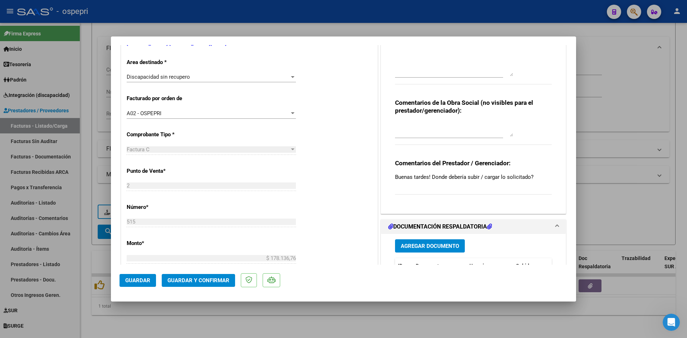
scroll to position [107, 0]
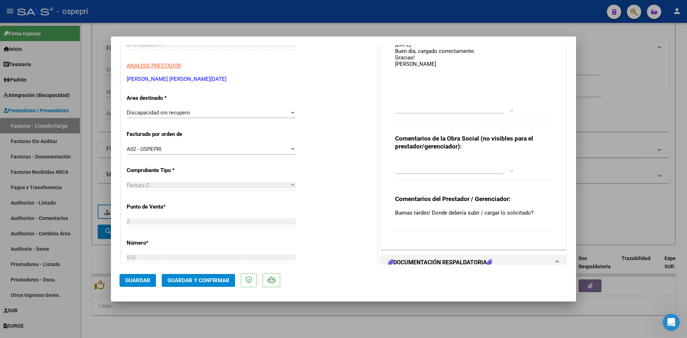
click at [406, 161] on textarea at bounding box center [454, 165] width 118 height 14
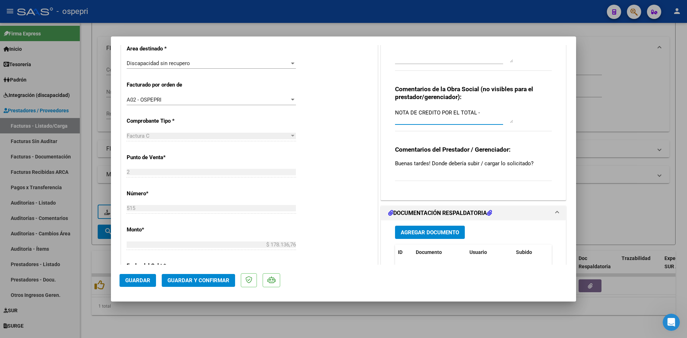
scroll to position [143, 0]
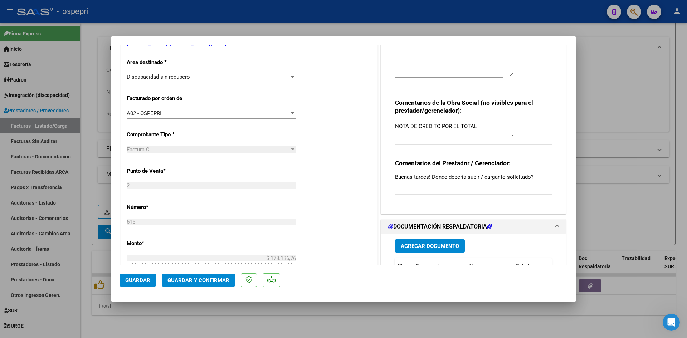
click at [132, 277] on span "Guardar" at bounding box center [137, 280] width 25 height 6
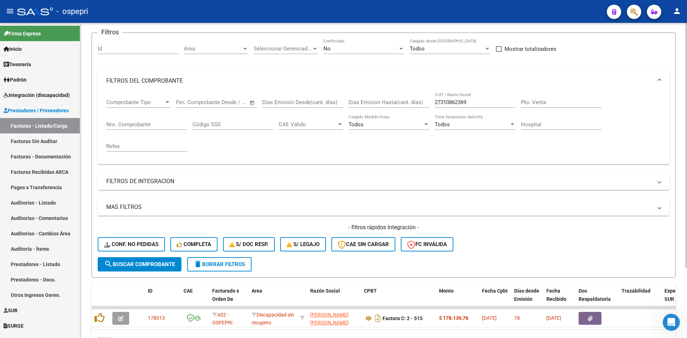
scroll to position [0, 0]
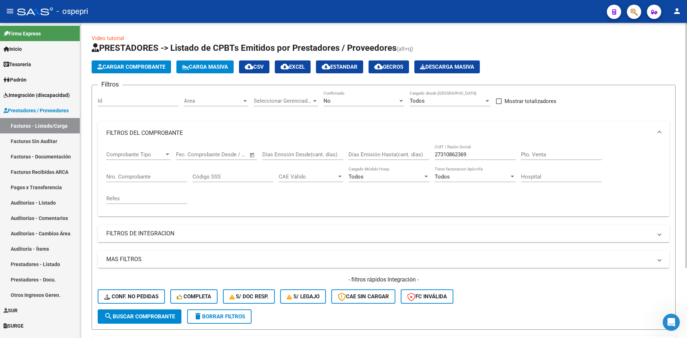
drag, startPoint x: 474, startPoint y: 150, endPoint x: 465, endPoint y: 154, distance: 9.6
click at [465, 154] on div "27310862369 CUIT / Razón Social" at bounding box center [475, 152] width 81 height 15
drag, startPoint x: 469, startPoint y: 156, endPoint x: 425, endPoint y: 167, distance: 45.6
click at [425, 167] on div "Comprobante Tipo Comprobante Tipo Fecha inicio – Fecha fin Fec. Comprobante Des…" at bounding box center [383, 178] width 555 height 66
paste input "27281153523"
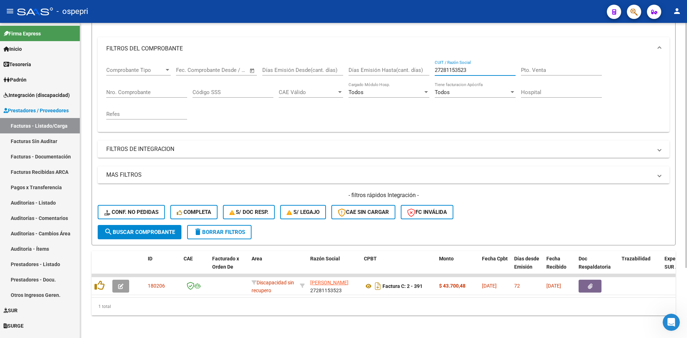
scroll to position [90, 0]
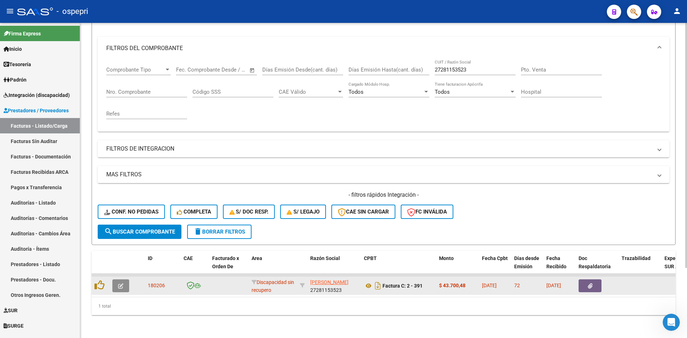
click at [121, 283] on icon "button" at bounding box center [120, 285] width 5 height 5
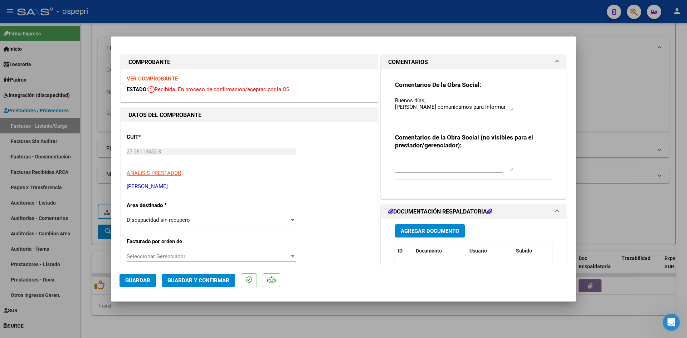
click at [507, 111] on div "Buenos días, Nos comunicamos para informar que las facturas de prestaciones gen…" at bounding box center [454, 103] width 118 height 17
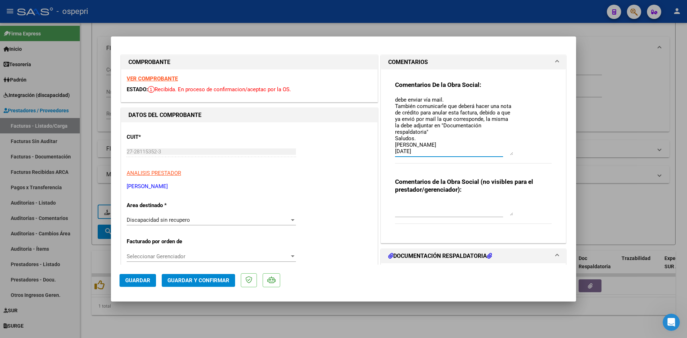
scroll to position [0, 0]
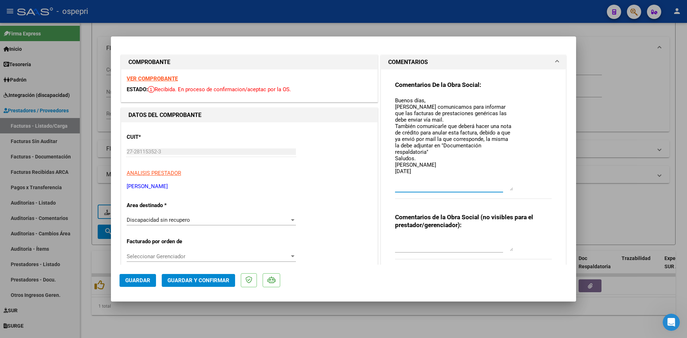
drag, startPoint x: 507, startPoint y: 109, endPoint x: 511, endPoint y: 189, distance: 79.9
click at [511, 189] on div "Comentarios De la Obra Social: Buenos días, Nos comunicamos para informar que l…" at bounding box center [473, 144] width 157 height 126
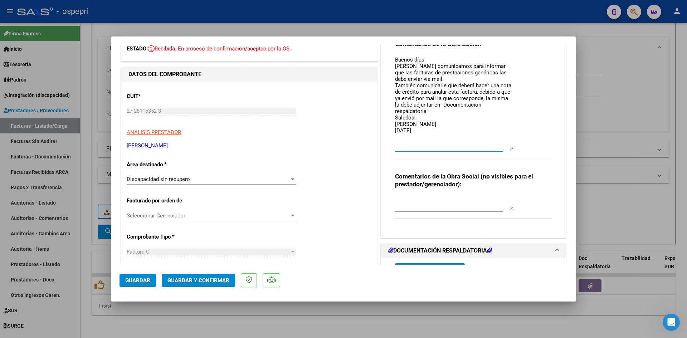
scroll to position [36, 0]
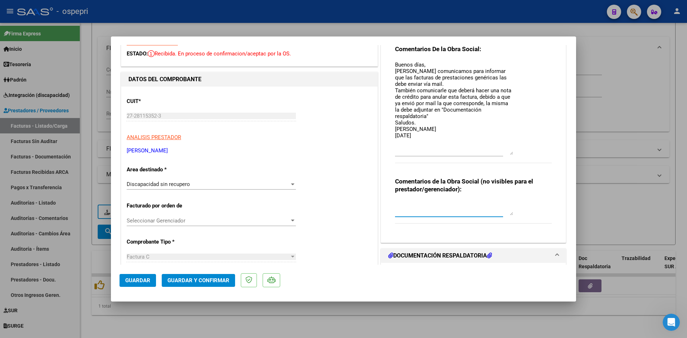
click at [404, 204] on textarea at bounding box center [454, 208] width 118 height 14
click at [141, 285] on button "Guardar" at bounding box center [138, 280] width 36 height 13
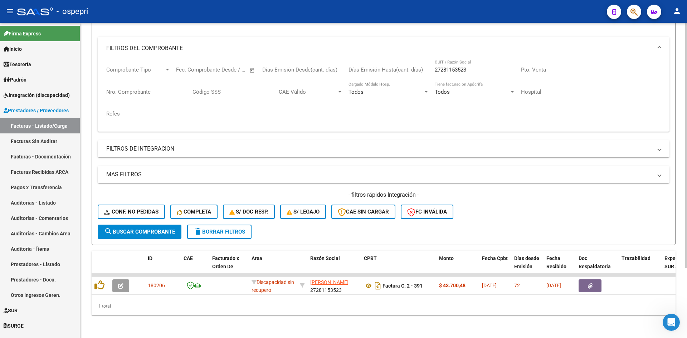
scroll to position [0, 0]
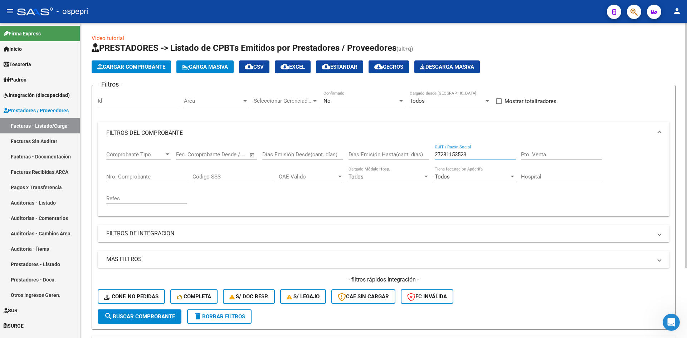
drag, startPoint x: 471, startPoint y: 154, endPoint x: 435, endPoint y: 163, distance: 37.1
click at [435, 163] on div "27281153523 CUIT / Razón Social" at bounding box center [475, 156] width 81 height 22
paste input "27324673313"
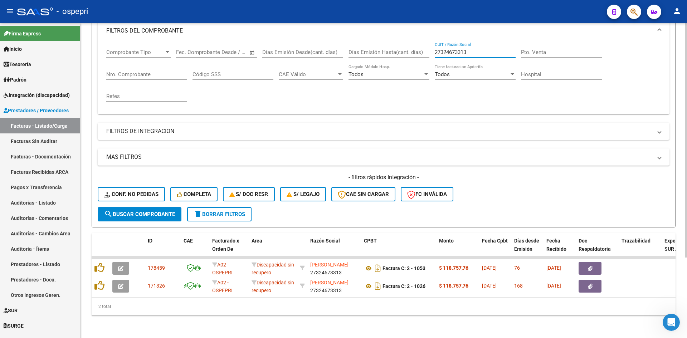
scroll to position [108, 0]
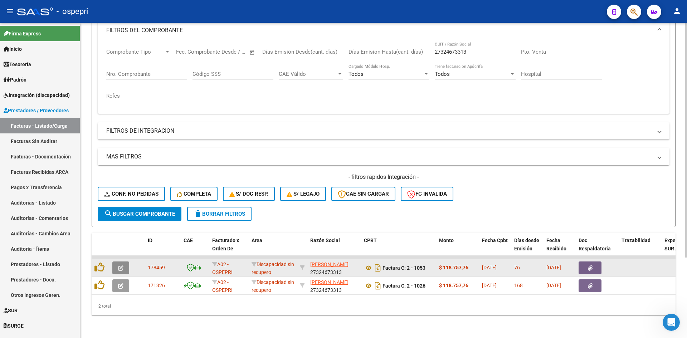
click at [121, 265] on icon "button" at bounding box center [120, 267] width 5 height 5
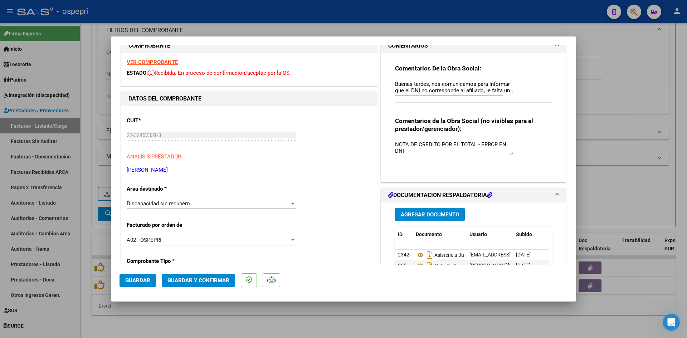
scroll to position [36, 0]
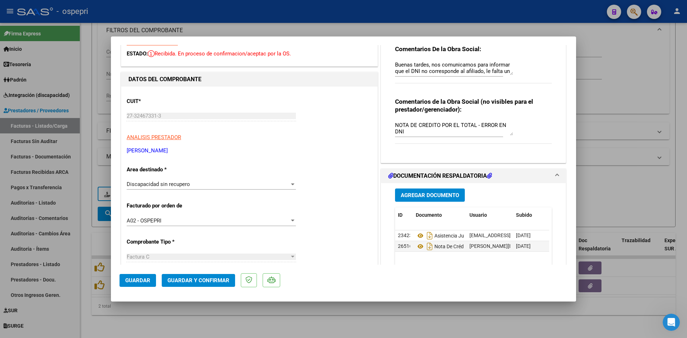
drag, startPoint x: 391, startPoint y: 125, endPoint x: 401, endPoint y: 130, distance: 11.0
click at [406, 133] on div "Comentarios De la Obra Social: Buenas tardes, nos comunicamos para informar que…" at bounding box center [473, 96] width 167 height 124
drag, startPoint x: 392, startPoint y: 126, endPoint x: 404, endPoint y: 130, distance: 12.4
click at [404, 130] on textarea "NOTA DE CREDITO POR EL TOTAL - ERROR EN DNI" at bounding box center [454, 128] width 118 height 14
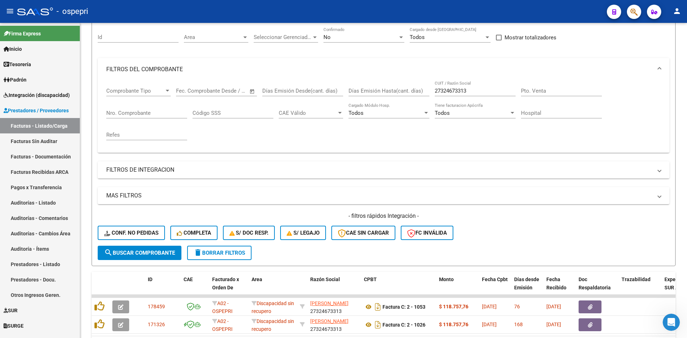
scroll to position [0, 0]
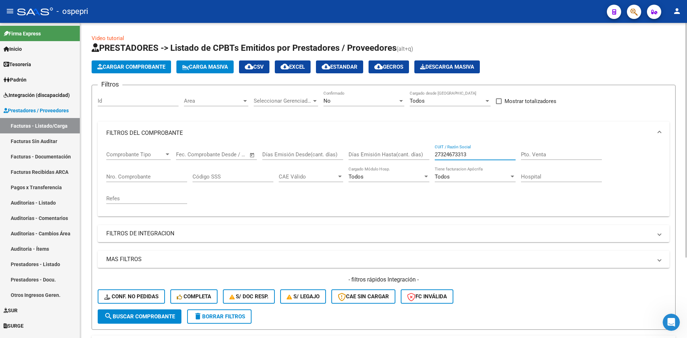
drag, startPoint x: 481, startPoint y: 156, endPoint x: 413, endPoint y: 162, distance: 68.3
click at [413, 162] on div "Comprobante Tipo Comprobante Tipo Fecha inicio – Fecha fin Fec. Comprobante Des…" at bounding box center [383, 178] width 555 height 66
paste input "27307243526"
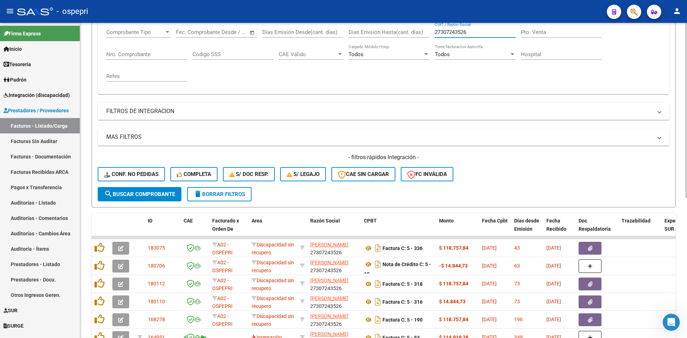
scroll to position [143, 0]
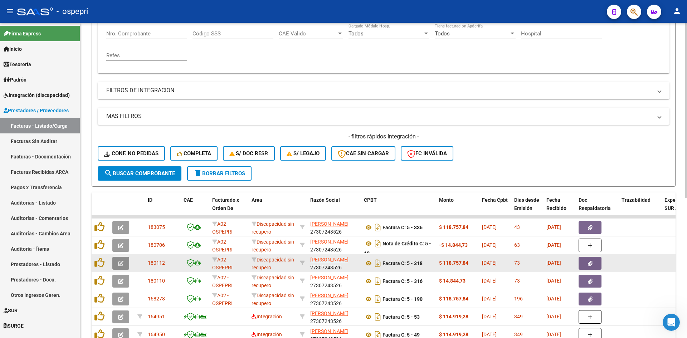
click at [119, 263] on icon "button" at bounding box center [120, 263] width 5 height 5
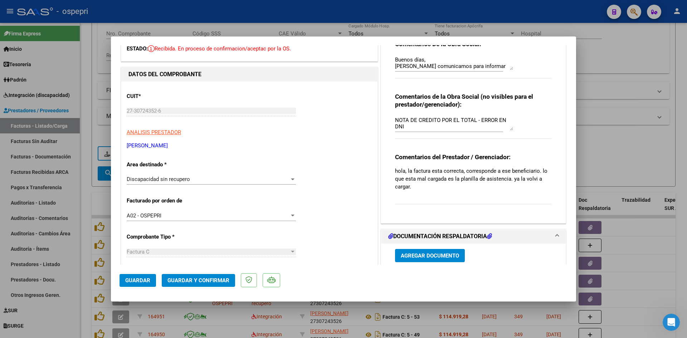
scroll to position [0, 0]
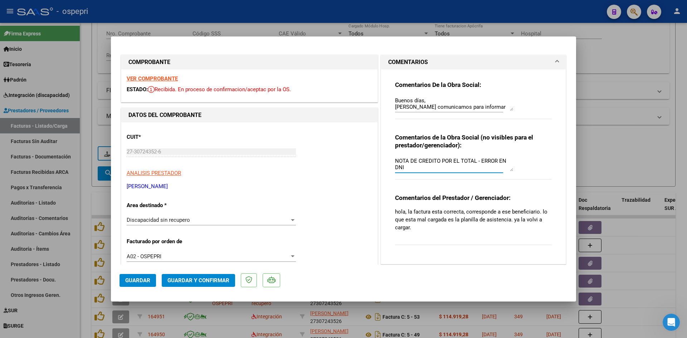
drag, startPoint x: 393, startPoint y: 161, endPoint x: 404, endPoint y: 169, distance: 13.9
click at [404, 169] on textarea "NOTA DE CREDITO POR EL TOTAL - ERROR EN DNI" at bounding box center [454, 164] width 118 height 14
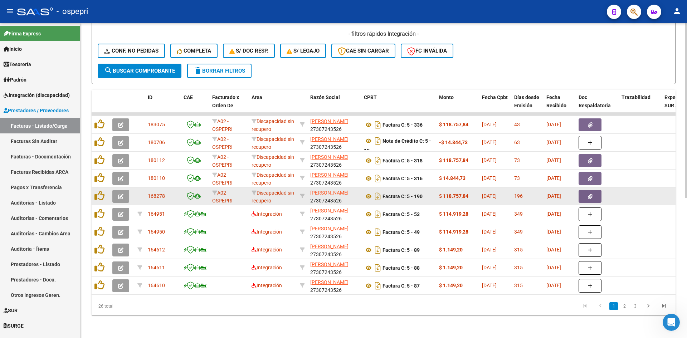
scroll to position [250, 0]
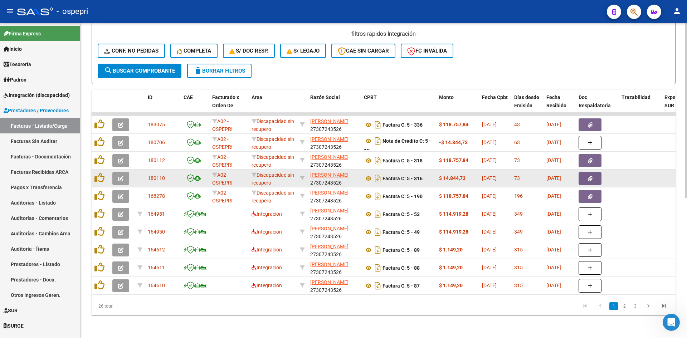
click at [125, 175] on button "button" at bounding box center [120, 178] width 17 height 13
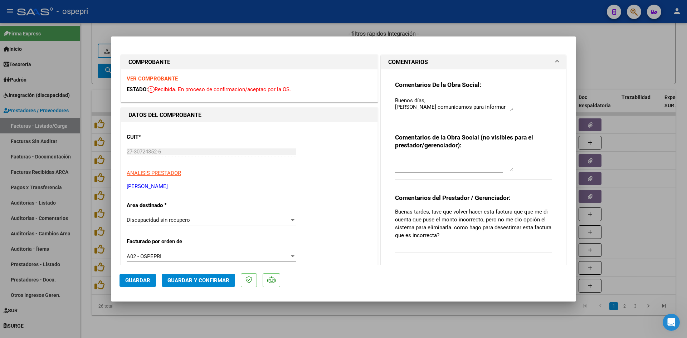
click at [311, 179] on div "CUIT * 27-30724352-6 Ingresar CUIT ANALISIS PRESTADOR PONCE VANESA MELISA ARCA …" at bounding box center [249, 159] width 245 height 63
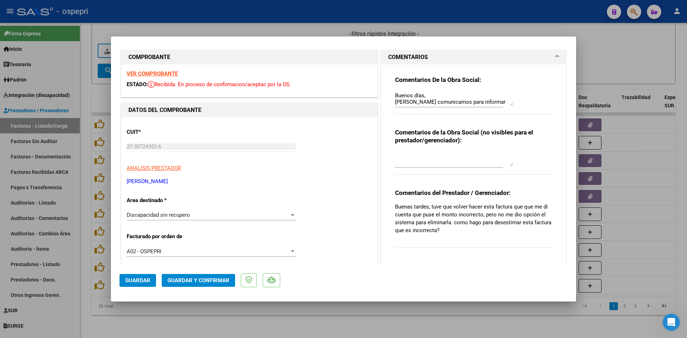
scroll to position [0, 0]
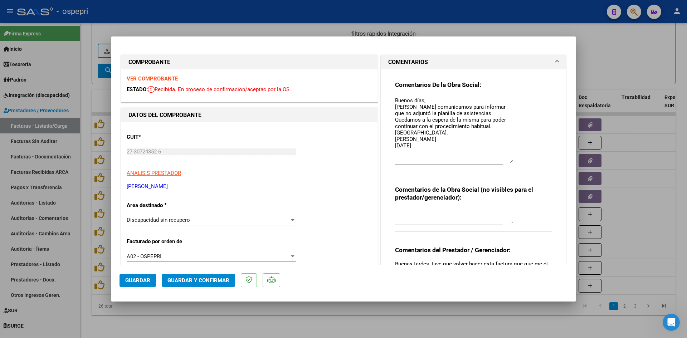
drag, startPoint x: 507, startPoint y: 110, endPoint x: 525, endPoint y: 162, distance: 55.1
click at [525, 162] on div "Comentarios De la Obra Social: Buenos días, Nos comunicamos para informar que n…" at bounding box center [473, 130] width 157 height 98
click at [160, 77] on strong "VER COMPROBANTE" at bounding box center [152, 78] width 51 height 6
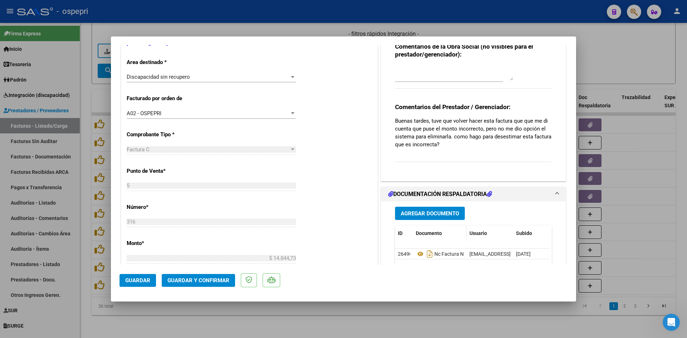
scroll to position [215, 0]
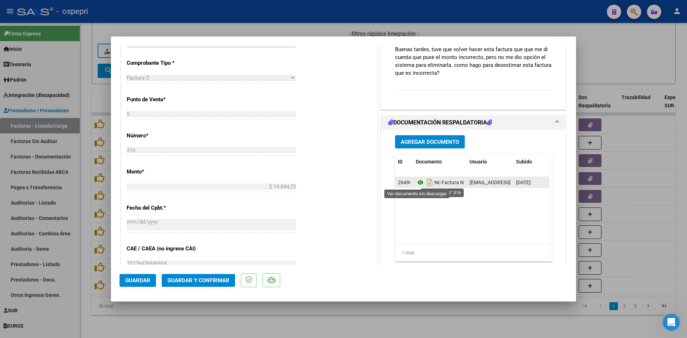
click at [416, 181] on icon at bounding box center [420, 182] width 9 height 9
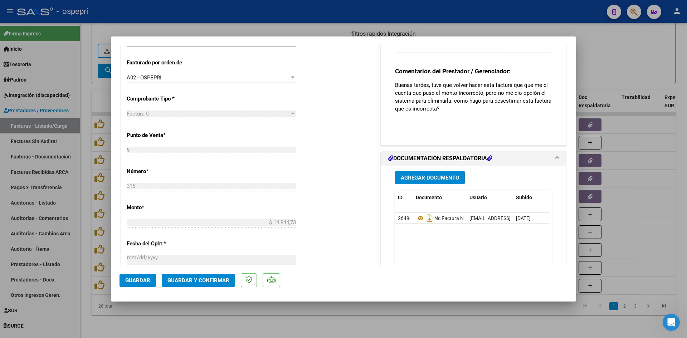
scroll to position [72, 0]
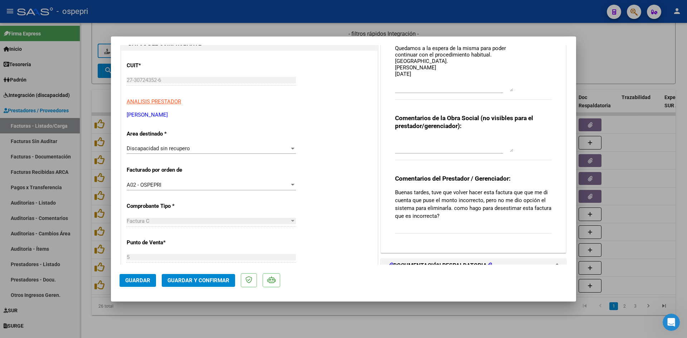
click at [399, 138] on textarea at bounding box center [454, 145] width 118 height 14
click at [136, 283] on span "Guardar" at bounding box center [137, 280] width 25 height 6
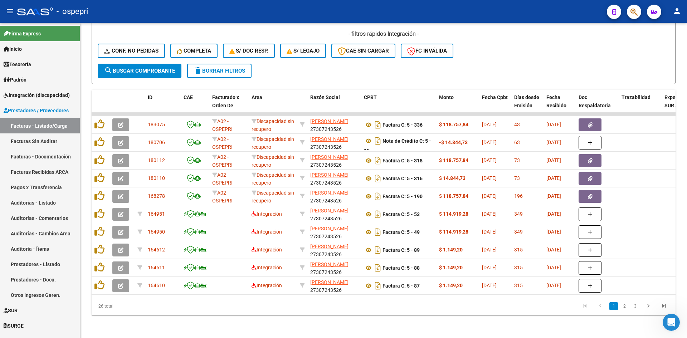
scroll to position [0, 0]
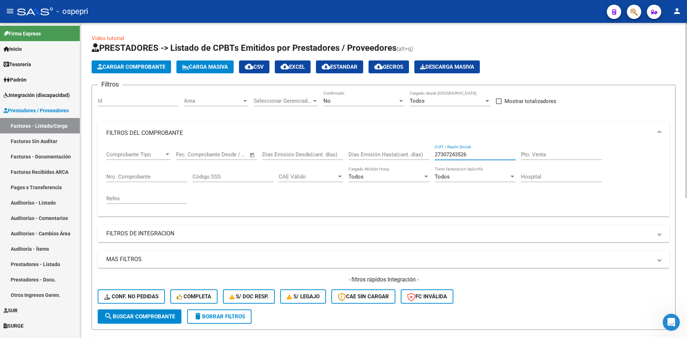
drag, startPoint x: 477, startPoint y: 155, endPoint x: 431, endPoint y: 161, distance: 46.2
click at [431, 161] on div "Comprobante Tipo Comprobante Tipo Fecha inicio – Fecha fin Fec. Comprobante Des…" at bounding box center [383, 178] width 555 height 66
paste input "27332387451"
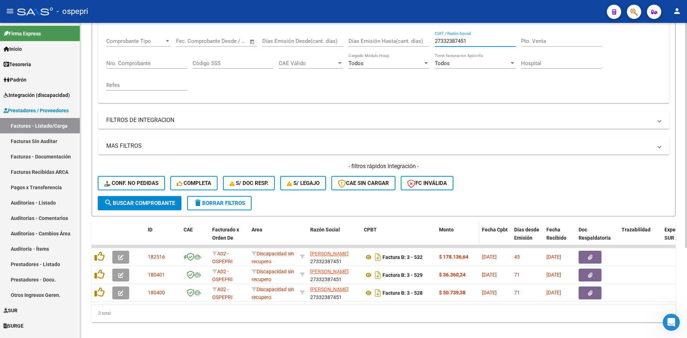
scroll to position [126, 0]
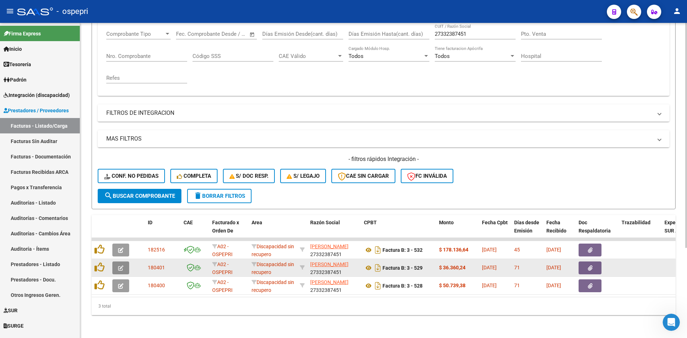
click at [122, 265] on span "button" at bounding box center [120, 268] width 5 height 6
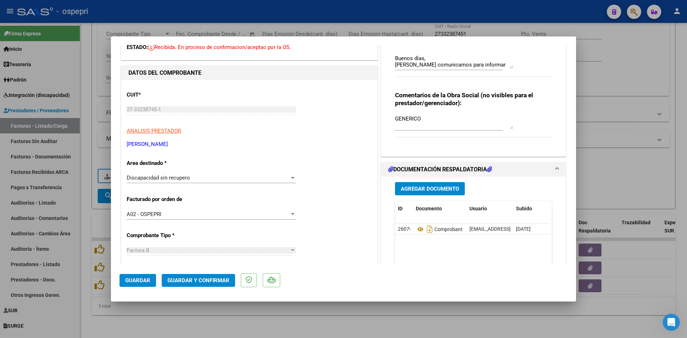
scroll to position [36, 0]
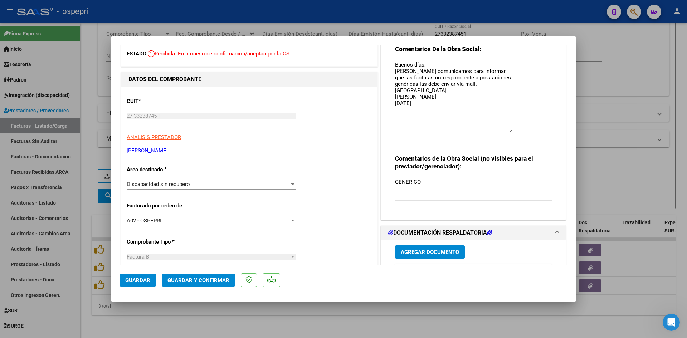
drag, startPoint x: 508, startPoint y: 79, endPoint x: 507, endPoint y: 136, distance: 56.2
click at [507, 132] on textarea "Buenos días, Nos comunicamos para informar que las facturas correspondiente a p…" at bounding box center [454, 96] width 118 height 71
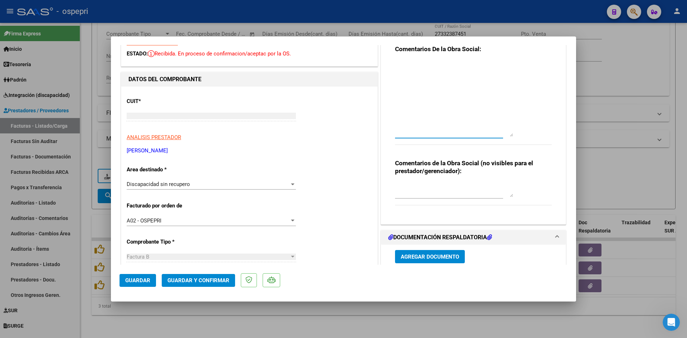
scroll to position [0, 0]
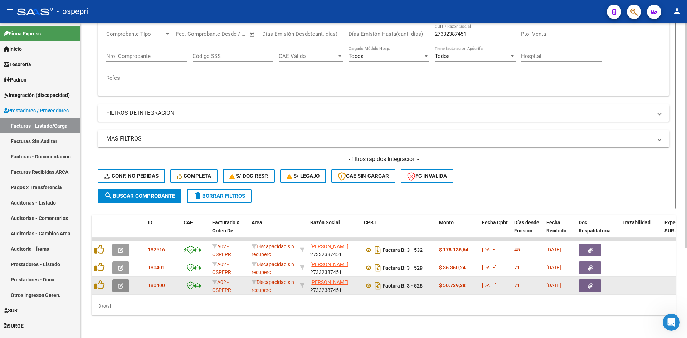
click at [124, 281] on button "button" at bounding box center [120, 285] width 17 height 13
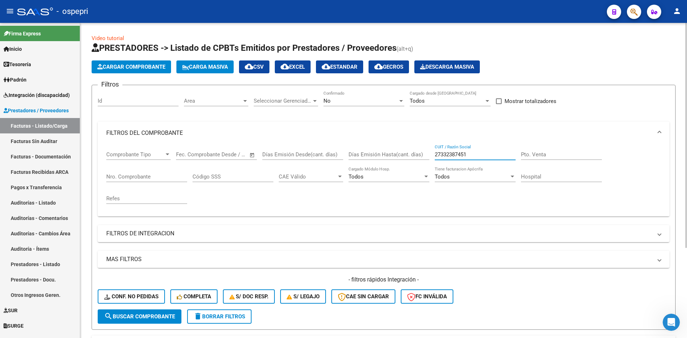
drag, startPoint x: 484, startPoint y: 152, endPoint x: 427, endPoint y: 172, distance: 60.5
click at [427, 172] on div "Comprobante Tipo Comprobante Tipo Fecha inicio – Fecha fin Fec. Comprobante Des…" at bounding box center [383, 178] width 555 height 66
paste input "27184870938"
click at [151, 313] on button "search Buscar Comprobante" at bounding box center [140, 316] width 84 height 14
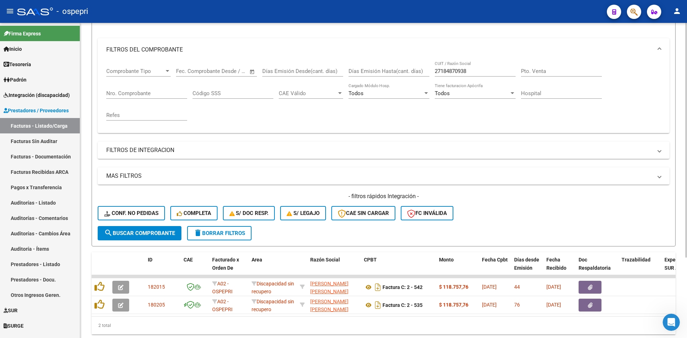
scroll to position [108, 0]
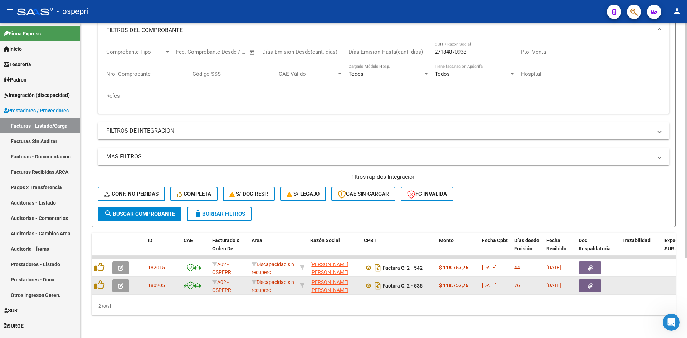
click at [120, 283] on icon "button" at bounding box center [120, 285] width 5 height 5
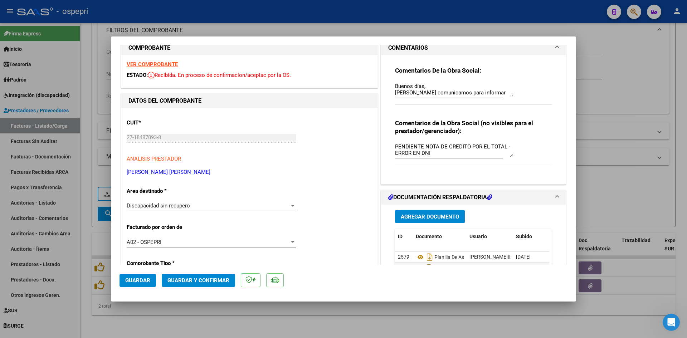
scroll to position [0, 0]
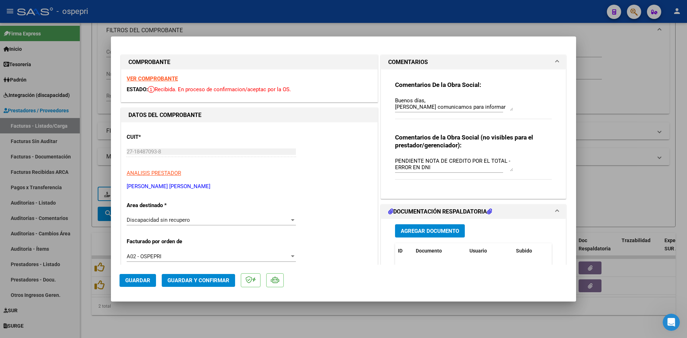
click at [166, 79] on strong "VER COMPROBANTE" at bounding box center [152, 78] width 51 height 6
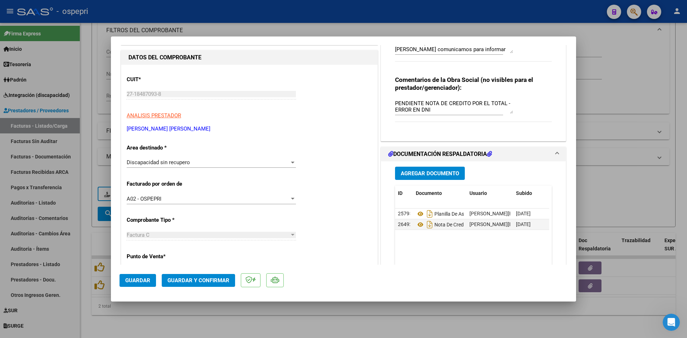
scroll to position [107, 0]
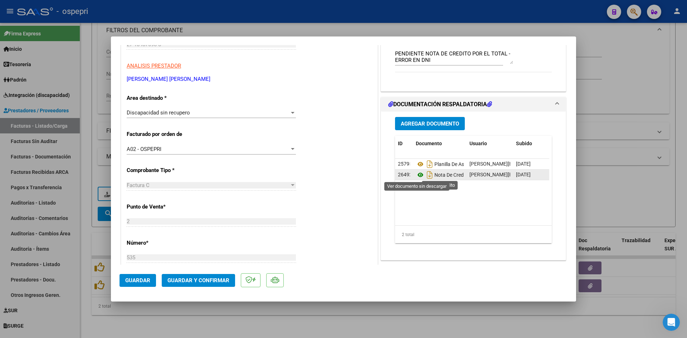
click at [419, 174] on icon at bounding box center [420, 175] width 9 height 9
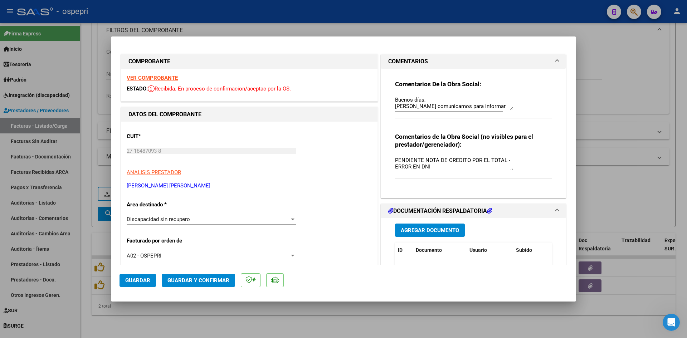
scroll to position [0, 0]
click at [423, 162] on textarea "PENDIENTE NOTA DE CREDITO POR EL TOTAL - ERROR EN DNI" at bounding box center [454, 164] width 118 height 14
click at [134, 278] on span "Guardar" at bounding box center [137, 280] width 25 height 6
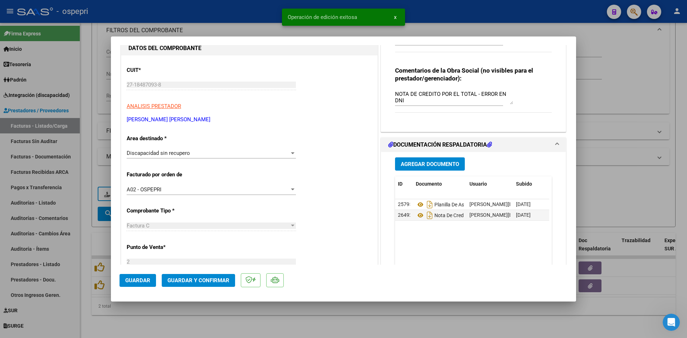
scroll to position [72, 0]
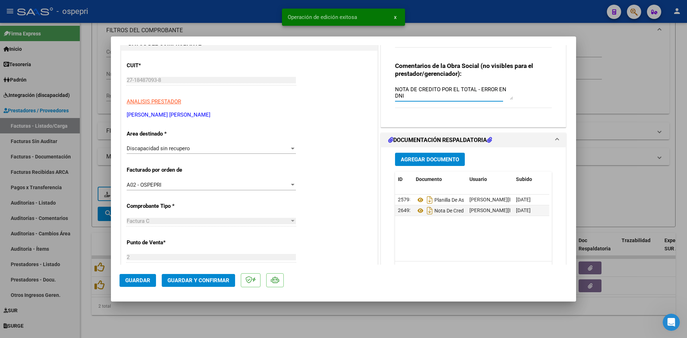
drag, startPoint x: 392, startPoint y: 90, endPoint x: 406, endPoint y: 94, distance: 14.3
click at [406, 94] on textarea "NOTA DE CREDITO POR EL TOTAL - ERROR EN DNI" at bounding box center [454, 93] width 118 height 14
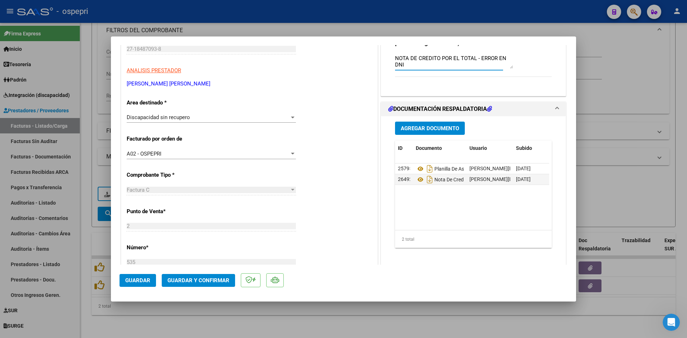
scroll to position [36, 0]
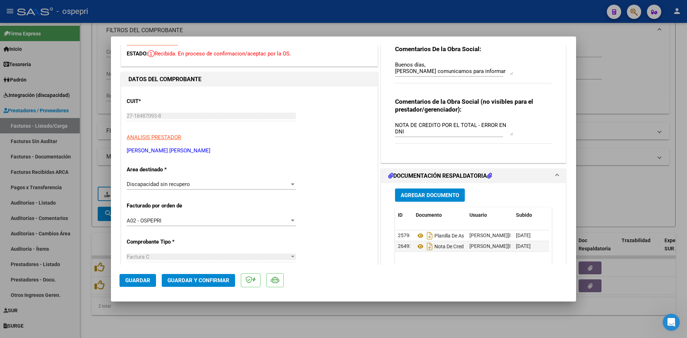
click at [332, 114] on div "CUIT * 27-18487093-8 Ingresar CUIT ANALISIS PRESTADOR QUIROGA CORREA LUISA YOLA…" at bounding box center [249, 123] width 245 height 63
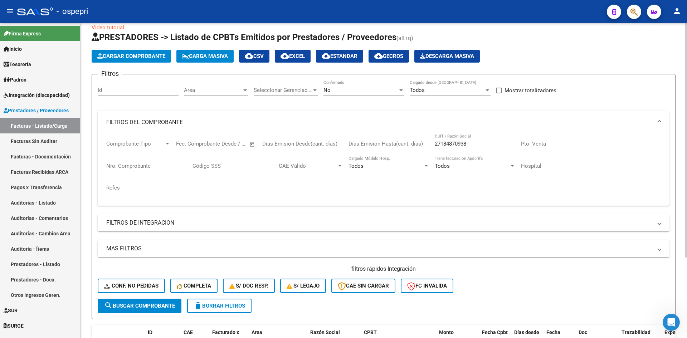
scroll to position [0, 0]
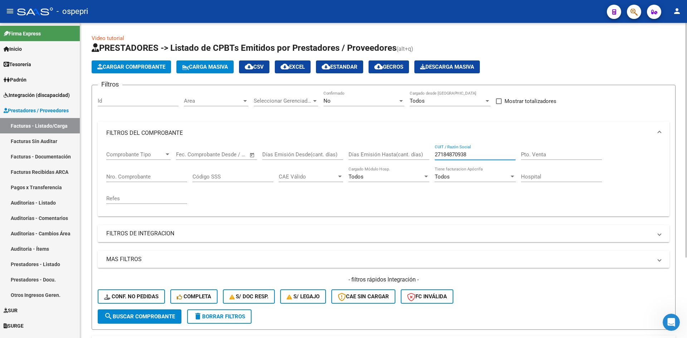
drag, startPoint x: 474, startPoint y: 156, endPoint x: 420, endPoint y: 166, distance: 54.3
click at [420, 166] on div "Comprobante Tipo Comprobante Tipo Fecha inicio – Fecha fin Fec. Comprobante Des…" at bounding box center [383, 178] width 555 height 66
paste input "23367692014"
click at [158, 315] on span "search Buscar Comprobante" at bounding box center [139, 316] width 71 height 6
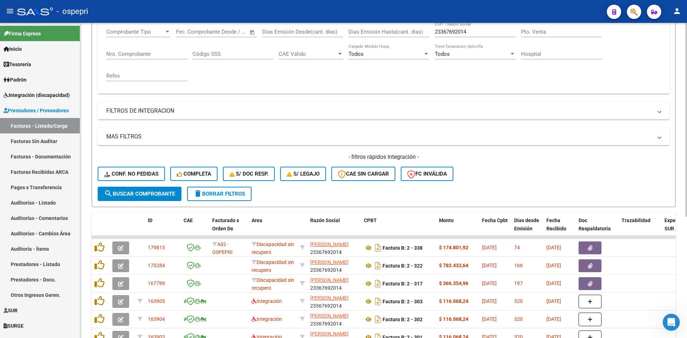
scroll to position [143, 0]
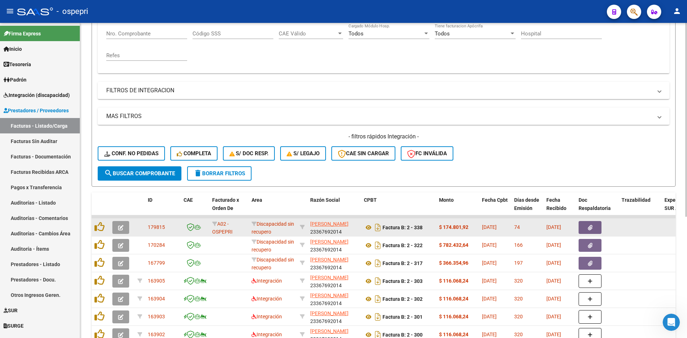
click at [119, 224] on span "button" at bounding box center [120, 227] width 5 height 6
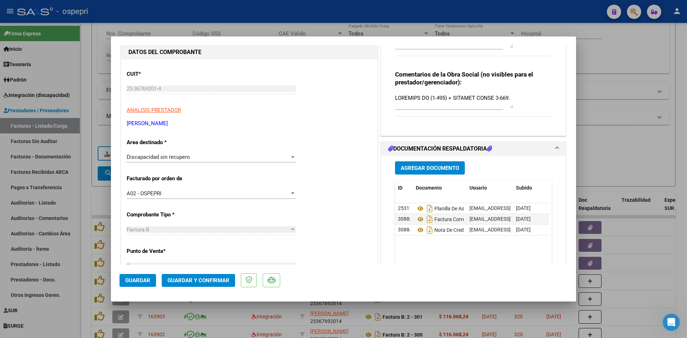
scroll to position [0, 0]
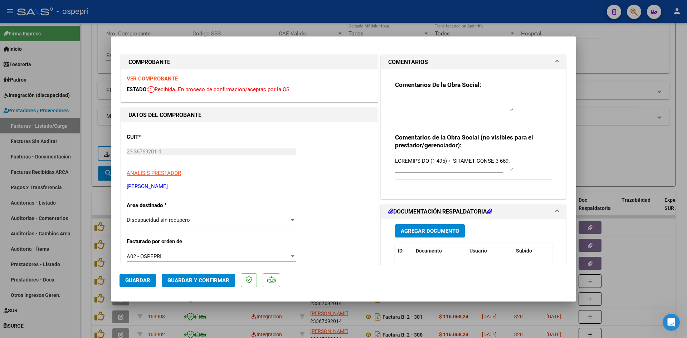
click at [167, 76] on strong "VER COMPROBANTE" at bounding box center [152, 78] width 51 height 6
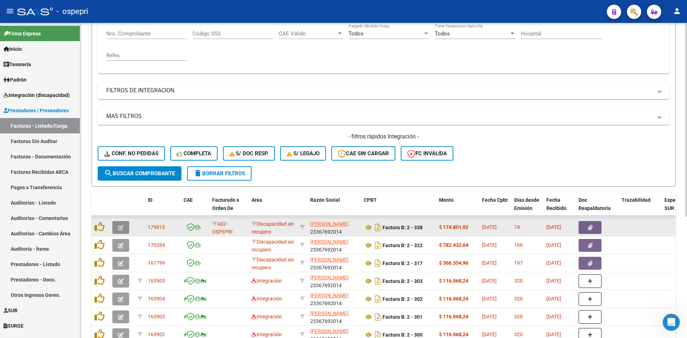
click at [120, 225] on icon "button" at bounding box center [120, 227] width 5 height 5
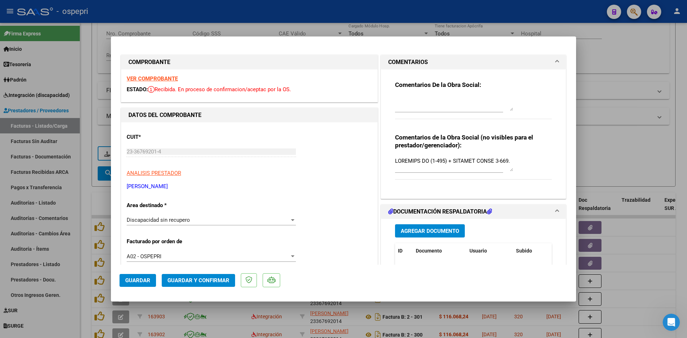
click at [170, 78] on strong "VER COMPROBANTE" at bounding box center [152, 78] width 51 height 6
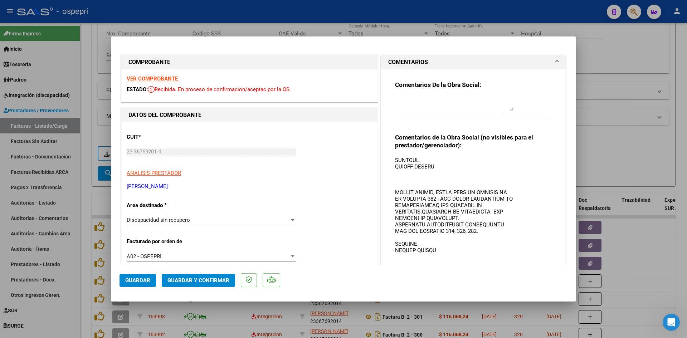
drag, startPoint x: 510, startPoint y: 170, endPoint x: 526, endPoint y: 255, distance: 86.7
click at [518, 269] on mat-dialog-container "COMPROBANTE VER COMPROBANTE ESTADO: Recibida. En proceso de confirmacion/acepta…" at bounding box center [343, 168] width 465 height 265
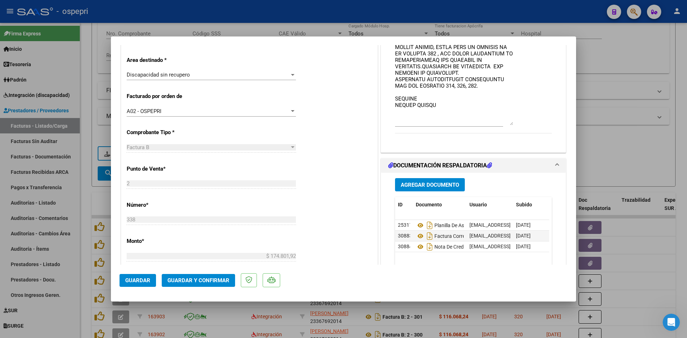
scroll to position [156, 0]
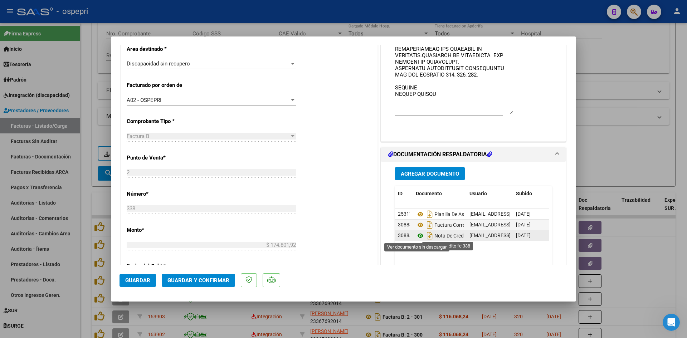
click at [417, 234] on icon at bounding box center [420, 235] width 9 height 9
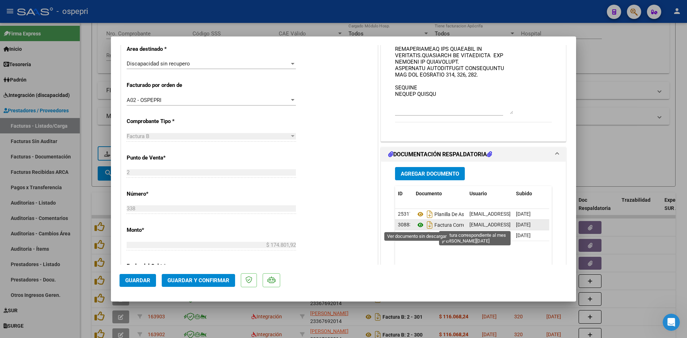
click at [418, 225] on icon at bounding box center [420, 225] width 9 height 9
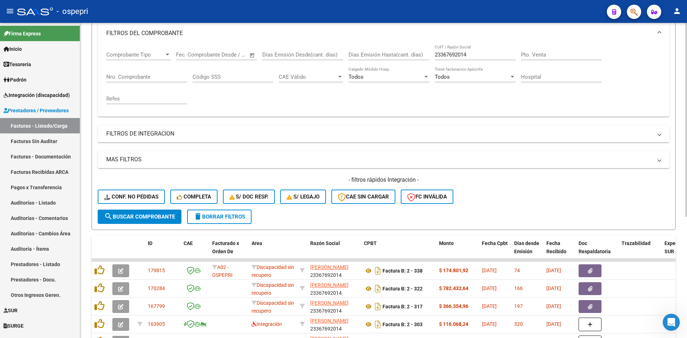
scroll to position [90, 0]
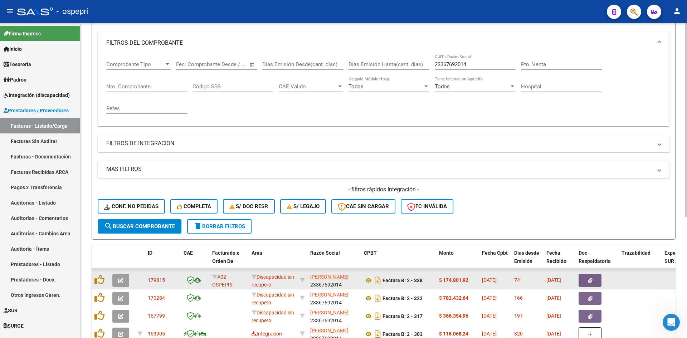
click at [121, 280] on icon "button" at bounding box center [120, 280] width 5 height 5
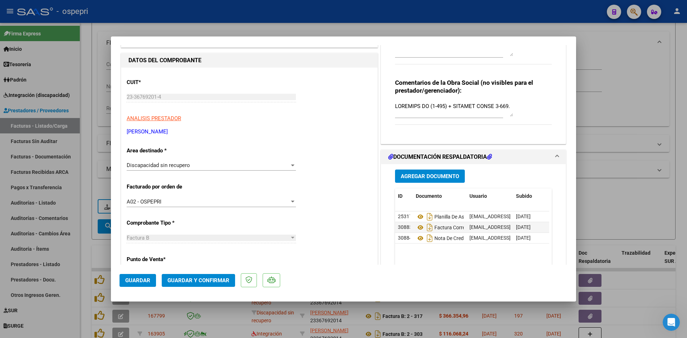
scroll to position [72, 0]
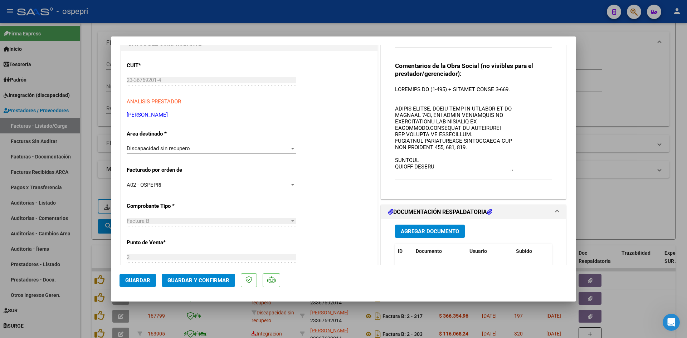
drag, startPoint x: 509, startPoint y: 97, endPoint x: 511, endPoint y: 169, distance: 71.9
click at [511, 169] on div "Comentarios de la Obra Social (no visibles para el prestador/gerenciador):" at bounding box center [473, 125] width 157 height 126
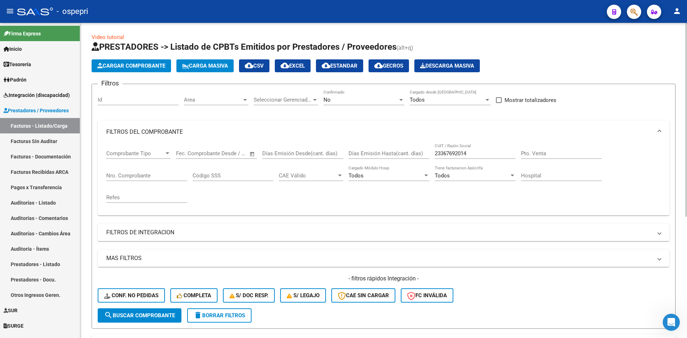
scroll to position [0, 0]
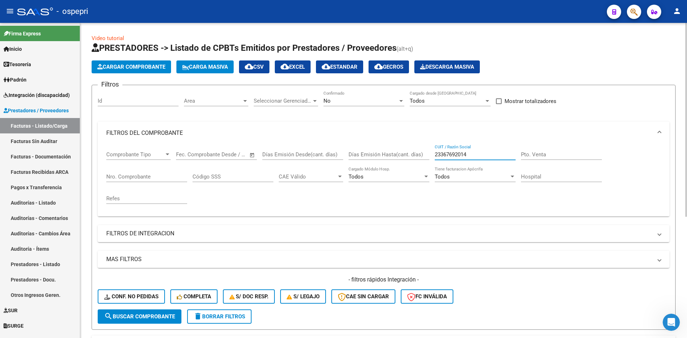
drag, startPoint x: 479, startPoint y: 155, endPoint x: 414, endPoint y: 160, distance: 65.7
click at [414, 160] on div "Comprobante Tipo Comprobante Tipo Fecha inicio – Fecha fin Fec. Comprobante Des…" at bounding box center [383, 178] width 555 height 66
paste input "27325685560"
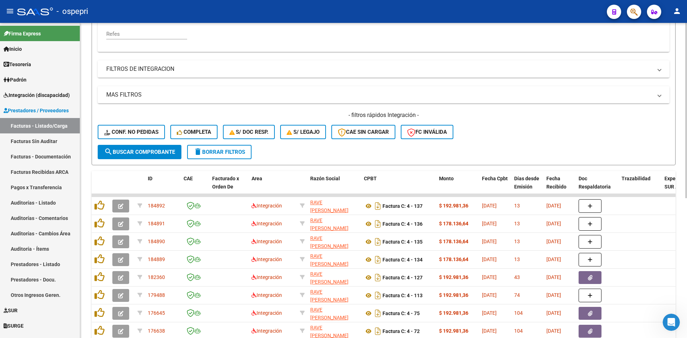
scroll to position [179, 0]
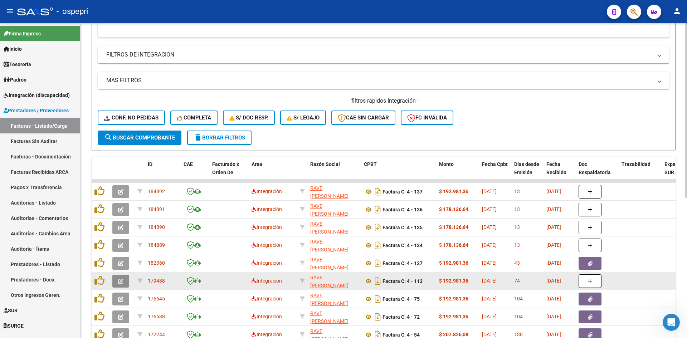
click at [121, 283] on icon "button" at bounding box center [120, 281] width 5 height 5
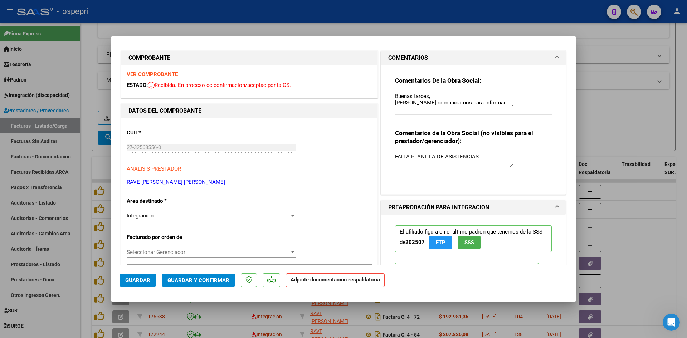
scroll to position [0, 0]
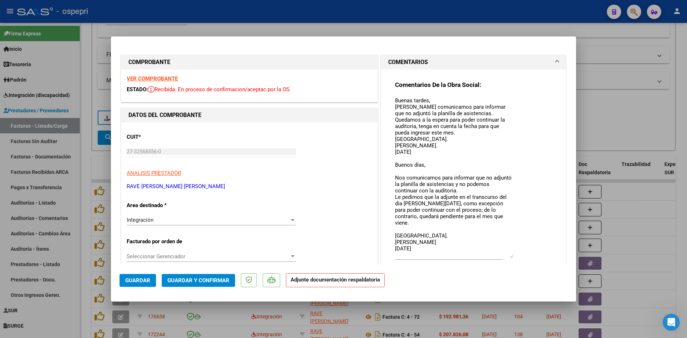
drag, startPoint x: 507, startPoint y: 110, endPoint x: 521, endPoint y: 258, distance: 148.0
click at [521, 258] on div "Comentarios De la Obra Social: Buenas tardes, Nos comunicamos para informar que…" at bounding box center [473, 178] width 157 height 194
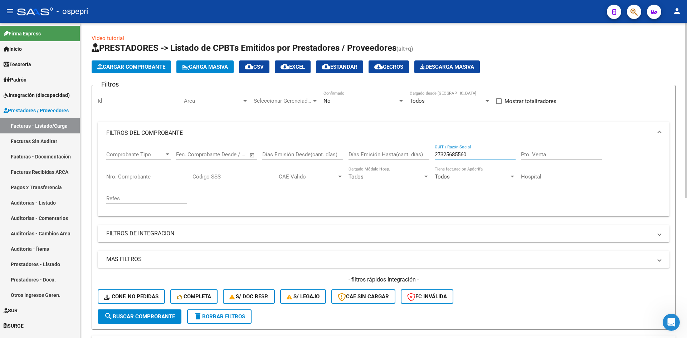
drag, startPoint x: 482, startPoint y: 155, endPoint x: 418, endPoint y: 159, distance: 63.8
click at [418, 159] on div "Comprobante Tipo Comprobante Tipo Fecha inicio – Fecha fin Fec. Comprobante Des…" at bounding box center [383, 178] width 555 height 66
paste input "27374630070"
click at [142, 320] on button "search Buscar Comprobante" at bounding box center [140, 316] width 84 height 14
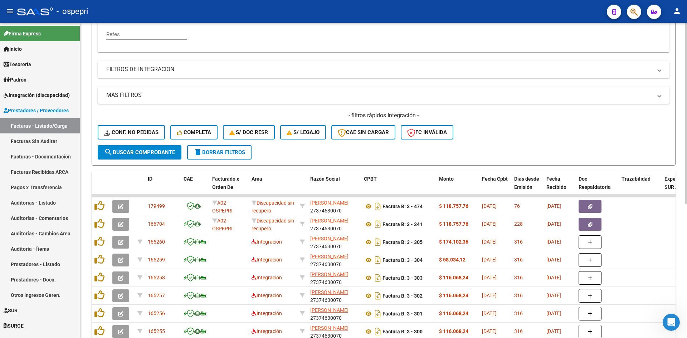
scroll to position [179, 0]
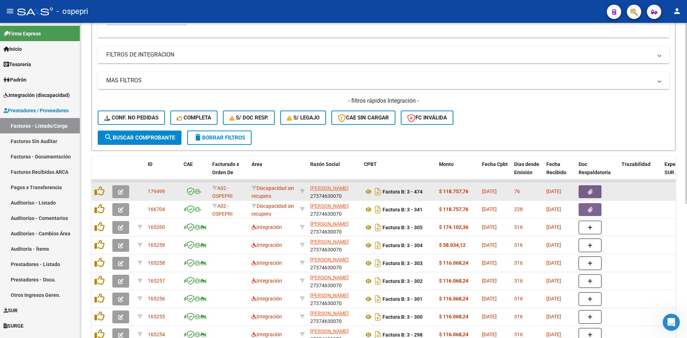
click at [121, 192] on icon "button" at bounding box center [120, 191] width 5 height 5
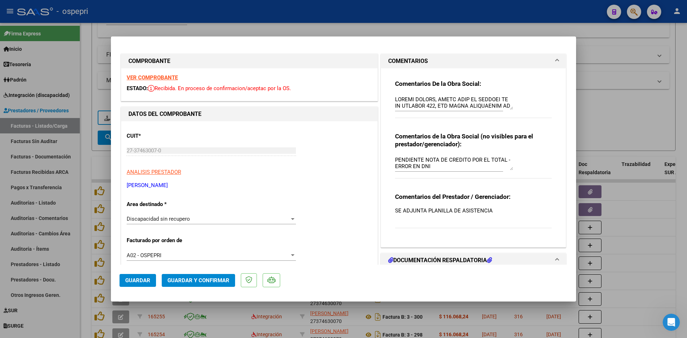
scroll to position [0, 0]
click at [156, 78] on strong "VER COMPROBANTE" at bounding box center [152, 78] width 51 height 6
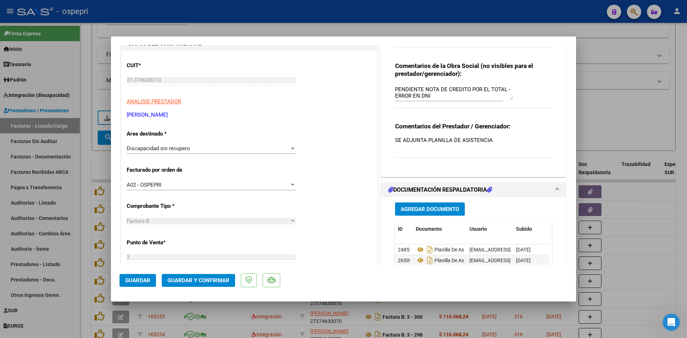
scroll to position [143, 0]
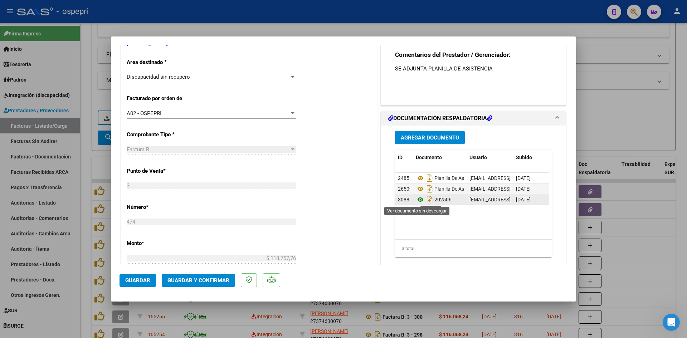
click at [417, 198] on icon at bounding box center [420, 199] width 9 height 9
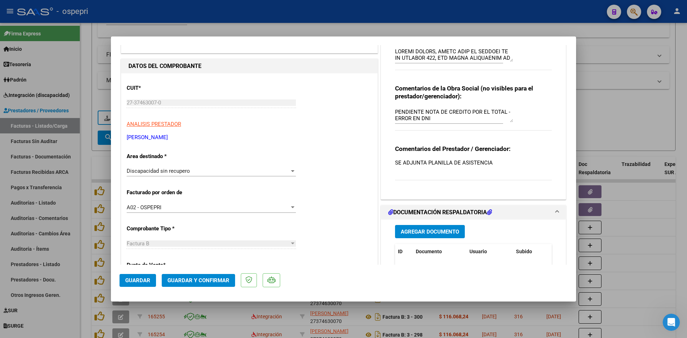
scroll to position [0, 0]
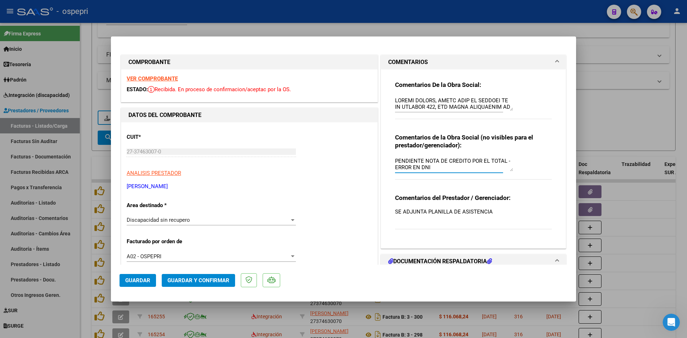
click at [423, 163] on textarea "PENDIENTE NOTA DE CREDITO POR EL TOTAL - ERROR EN DNI" at bounding box center [454, 164] width 118 height 14
click at [137, 281] on span "Guardar" at bounding box center [137, 280] width 25 height 6
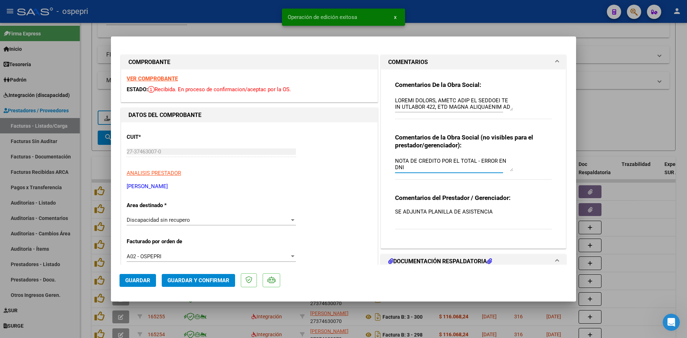
drag, startPoint x: 394, startPoint y: 161, endPoint x: 415, endPoint y: 170, distance: 22.7
click at [415, 170] on textarea "NOTA DE CREDITO POR EL TOTAL - ERROR EN DNI" at bounding box center [454, 164] width 118 height 14
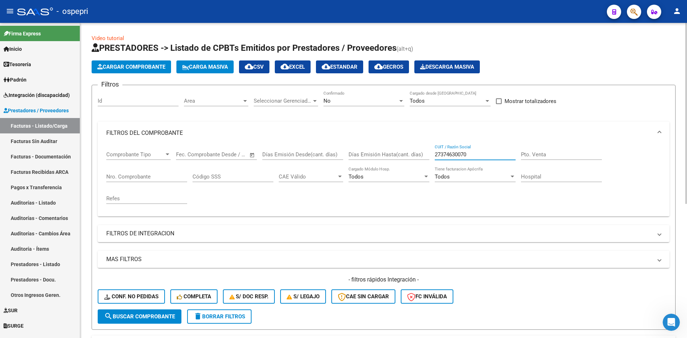
drag, startPoint x: 476, startPoint y: 153, endPoint x: 428, endPoint y: 162, distance: 49.5
click at [428, 162] on div "Comprobante Tipo Comprobante Tipo Fecha inicio – Fecha fin Fec. Comprobante Des…" at bounding box center [383, 178] width 555 height 66
paste input "27345923948"
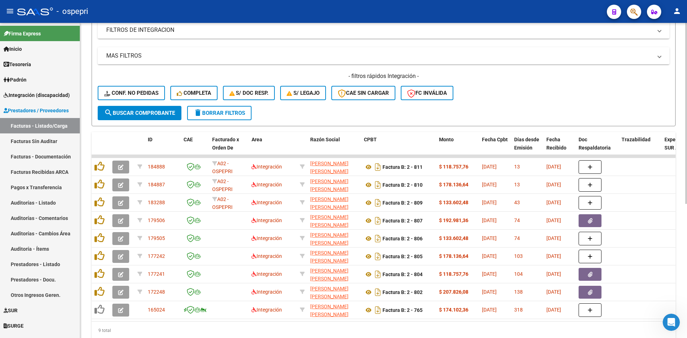
scroll to position [215, 0]
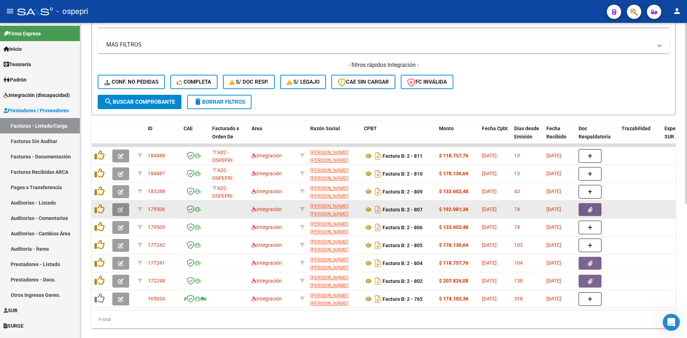
click at [120, 208] on icon "button" at bounding box center [120, 209] width 5 height 5
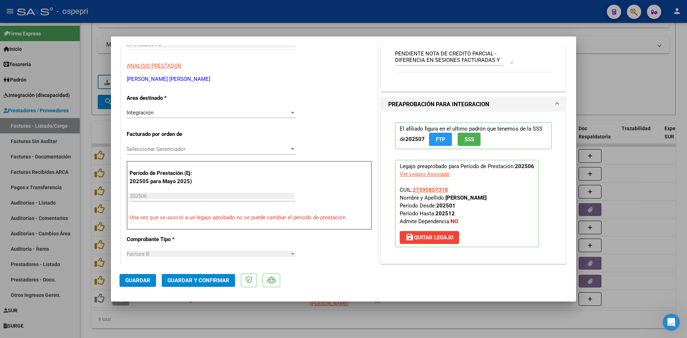
scroll to position [135, 0]
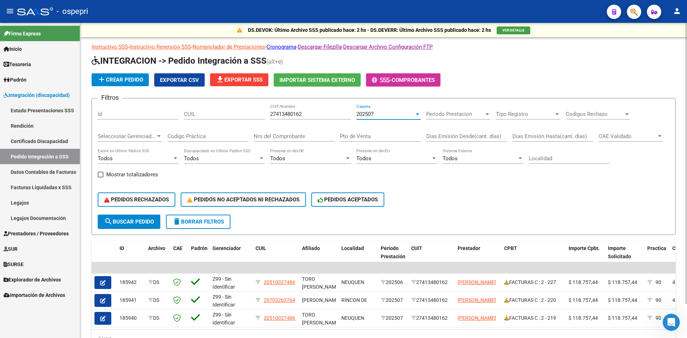
scroll to position [38, 0]
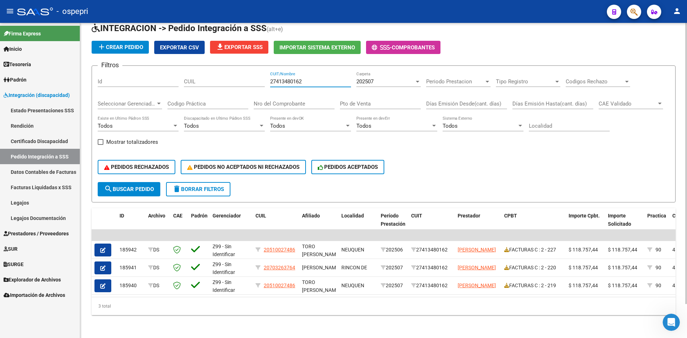
drag, startPoint x: 311, startPoint y: 77, endPoint x: 242, endPoint y: 85, distance: 69.5
click at [242, 85] on div "Filtros Id CUIL 27413480162 CUIT/Nombre 202507 Carpeta Periodo Prestacion Perio…" at bounding box center [384, 127] width 572 height 111
paste input "27225333489"
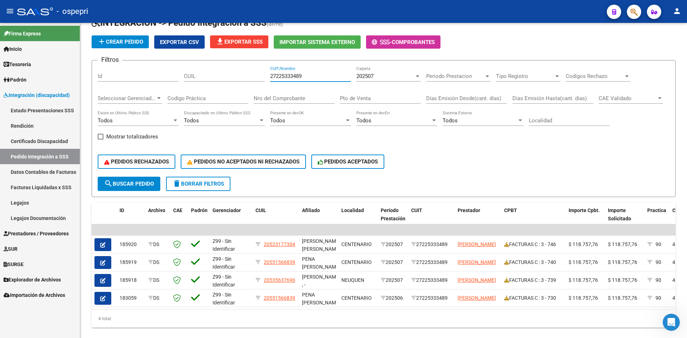
type input "27225333489"
drag, startPoint x: 333, startPoint y: 72, endPoint x: 279, endPoint y: 73, distance: 54.0
click at [279, 73] on div "27225333489 CUIT/Nombre" at bounding box center [310, 73] width 81 height 15
drag, startPoint x: 311, startPoint y: 78, endPoint x: 257, endPoint y: 87, distance: 55.6
click at [257, 87] on div "Filtros Id CUIL 27225333489 CUIT/Nombre 202507 Carpeta Periodo Prestacion Perio…" at bounding box center [384, 121] width 572 height 111
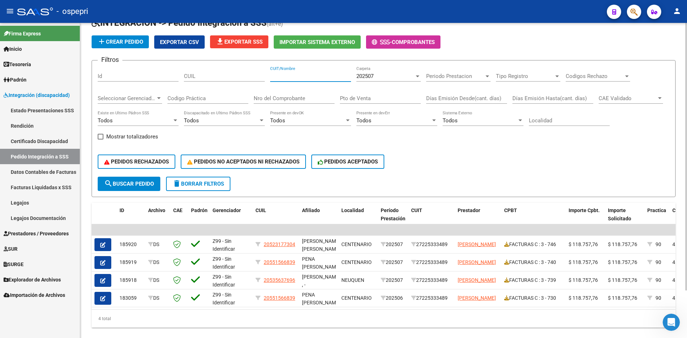
paste input "27310862369"
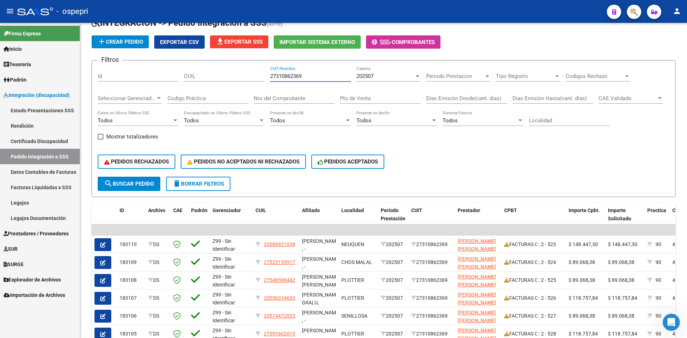
type input "27310862369"
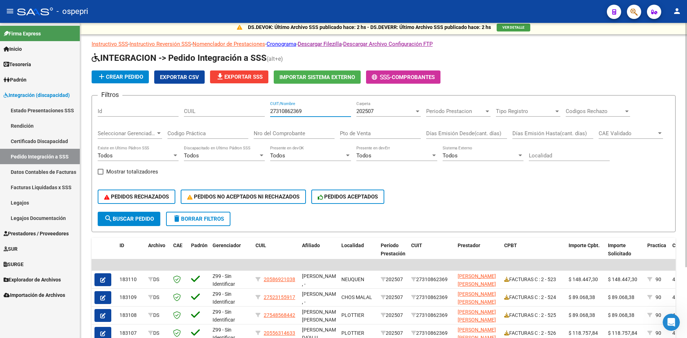
scroll to position [0, 0]
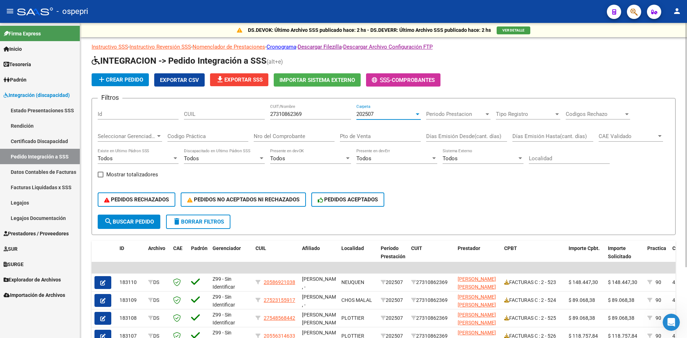
click at [385, 116] on div "202507" at bounding box center [385, 114] width 58 height 6
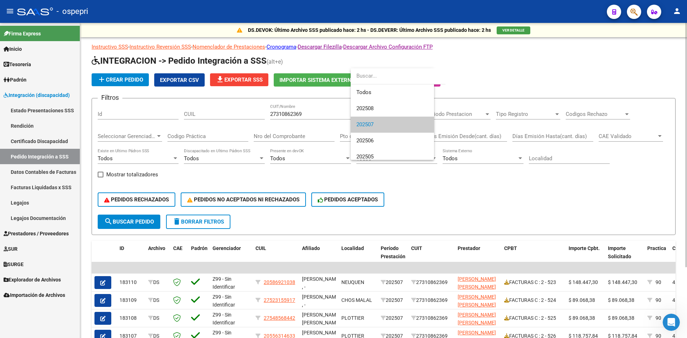
scroll to position [11, 0]
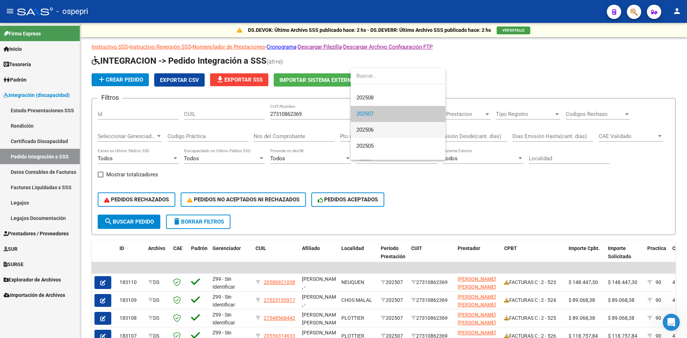
click at [381, 127] on span "202506" at bounding box center [397, 130] width 83 height 16
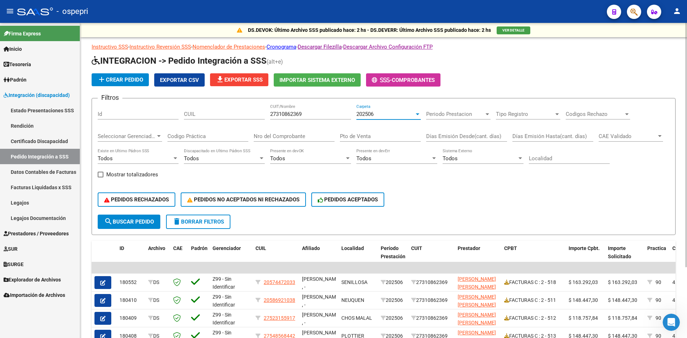
scroll to position [72, 0]
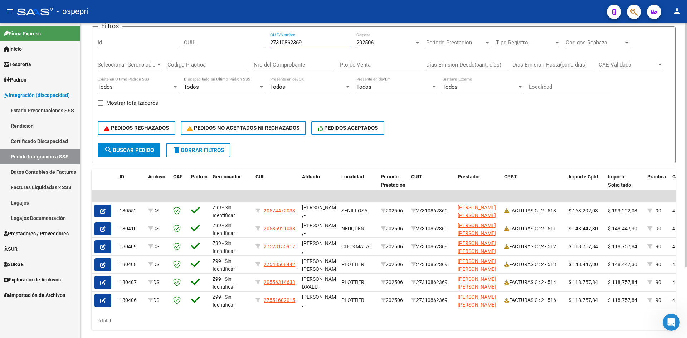
drag, startPoint x: 321, startPoint y: 43, endPoint x: 267, endPoint y: 47, distance: 53.9
click at [267, 47] on div "Filtros Id CUIL 27310862369 CUIT/Nombre 202506 Carpeta Periodo Prestacion Perio…" at bounding box center [384, 88] width 572 height 111
paste input "23367692014"
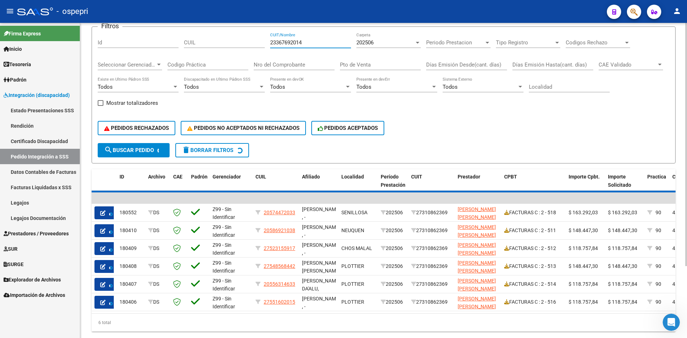
scroll to position [2, 0]
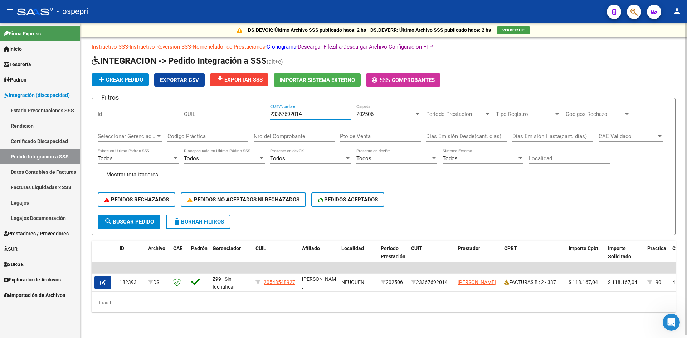
type input "23367692014"
click at [384, 112] on div "202506" at bounding box center [385, 114] width 58 height 6
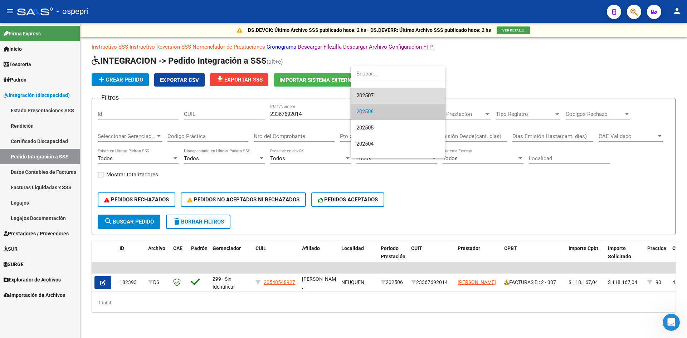
click at [386, 98] on span "202507" at bounding box center [397, 96] width 83 height 16
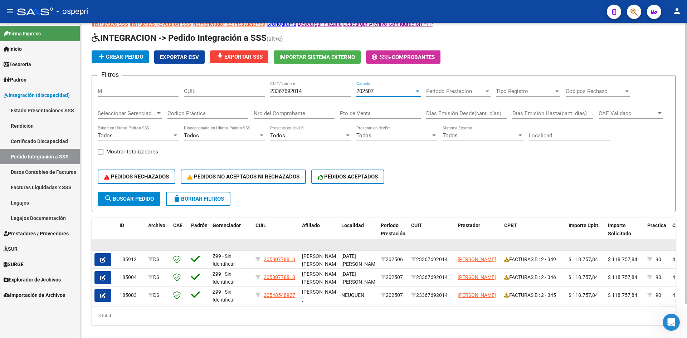
scroll to position [0, 0]
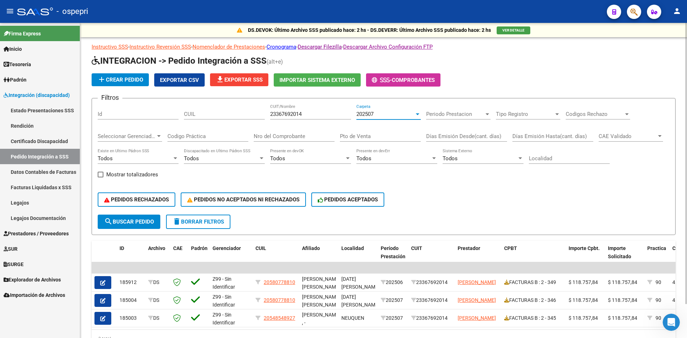
click at [372, 115] on span "202507" at bounding box center [364, 114] width 17 height 6
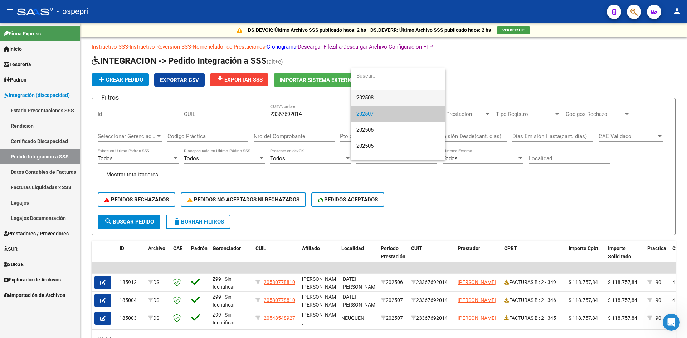
click at [377, 99] on span "202508" at bounding box center [397, 98] width 83 height 16
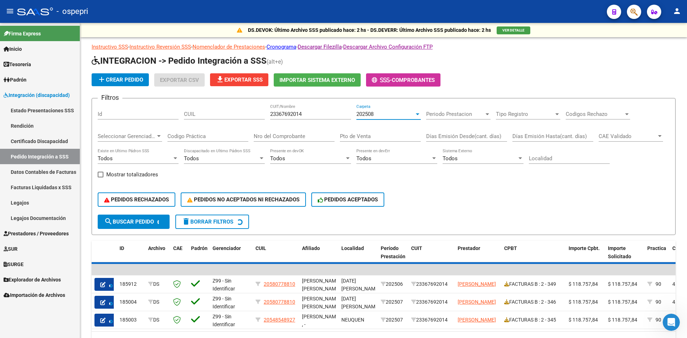
scroll to position [16, 0]
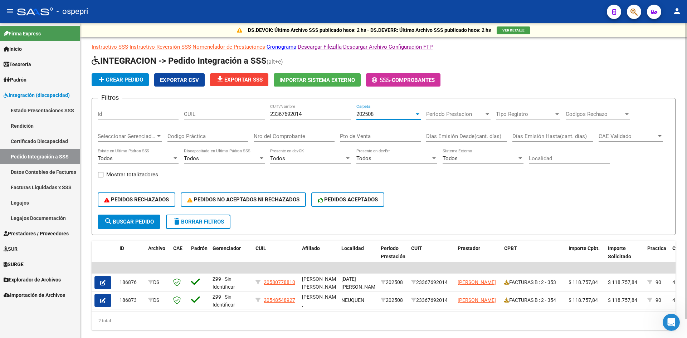
click at [371, 114] on span "202508" at bounding box center [364, 114] width 17 height 6
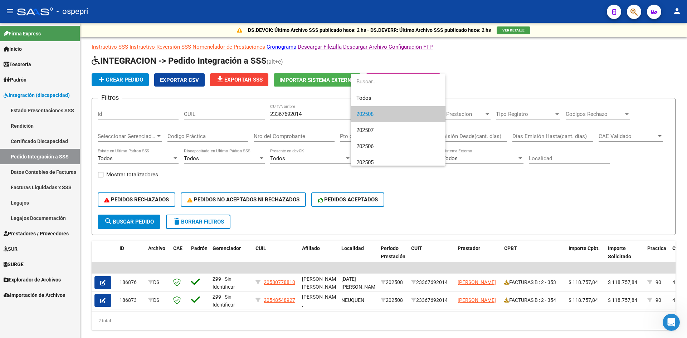
click at [482, 197] on div at bounding box center [343, 169] width 687 height 338
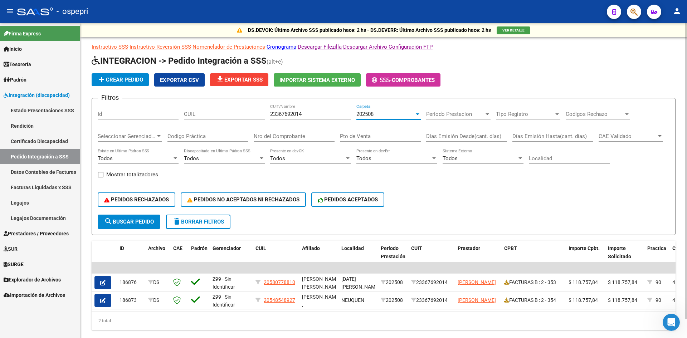
click at [373, 112] on span "202508" at bounding box center [364, 114] width 17 height 6
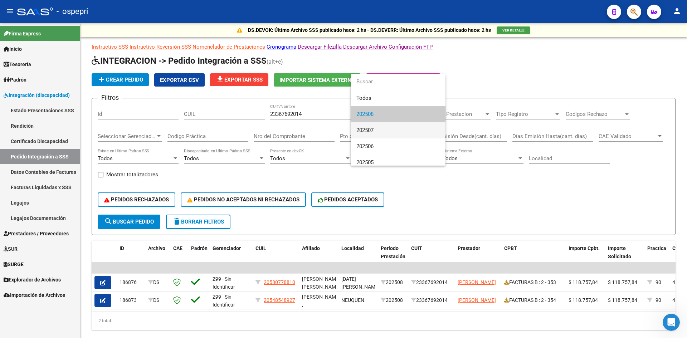
click at [381, 128] on span "202507" at bounding box center [397, 130] width 83 height 16
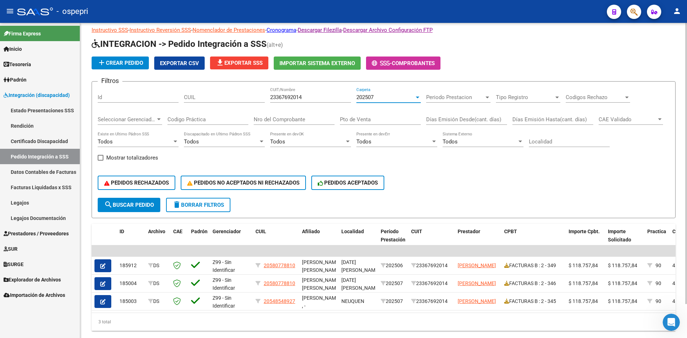
scroll to position [36, 0]
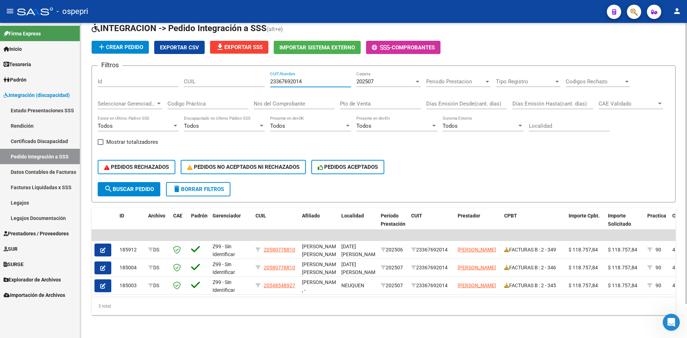
drag, startPoint x: 317, startPoint y: 77, endPoint x: 257, endPoint y: 90, distance: 61.8
click at [257, 90] on div "Filtros Id CUIL 23367692014 CUIT/Nombre 202507 Carpeta Periodo Prestacion Perio…" at bounding box center [384, 127] width 572 height 111
paste input "27263906190"
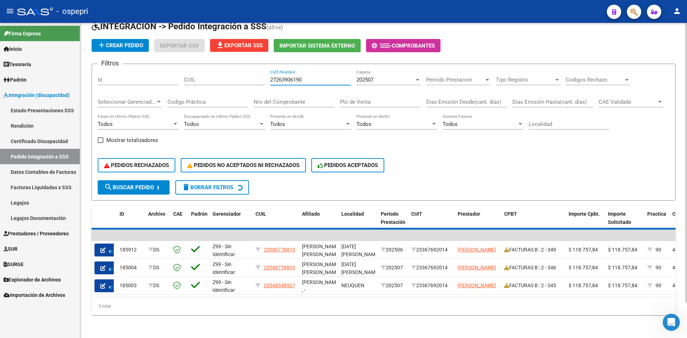
scroll to position [2, 0]
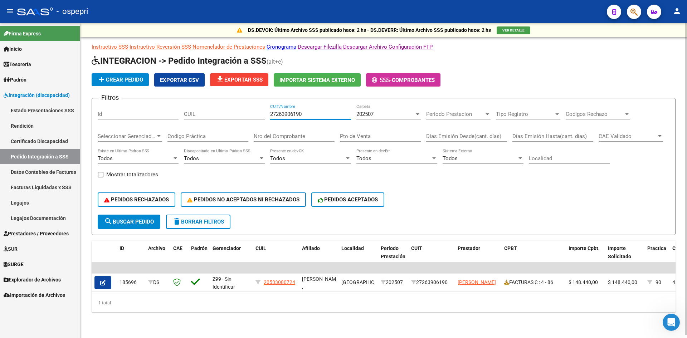
type input "27263906190"
click at [373, 113] on span "202507" at bounding box center [364, 114] width 17 height 6
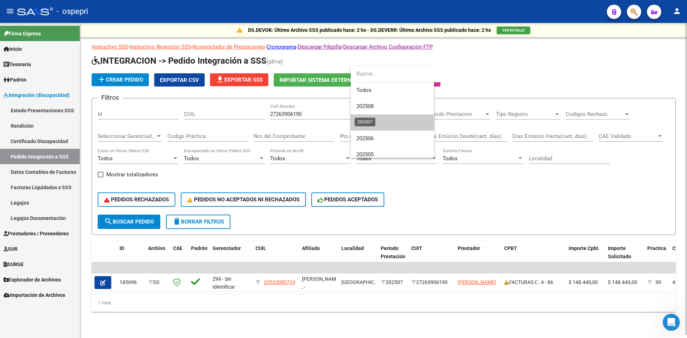
scroll to position [11, 0]
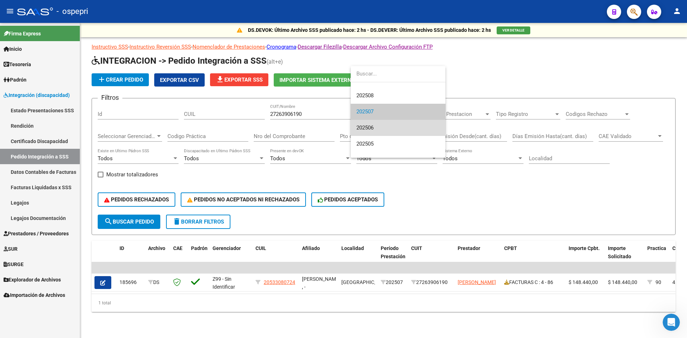
click at [376, 130] on span "202506" at bounding box center [397, 128] width 83 height 16
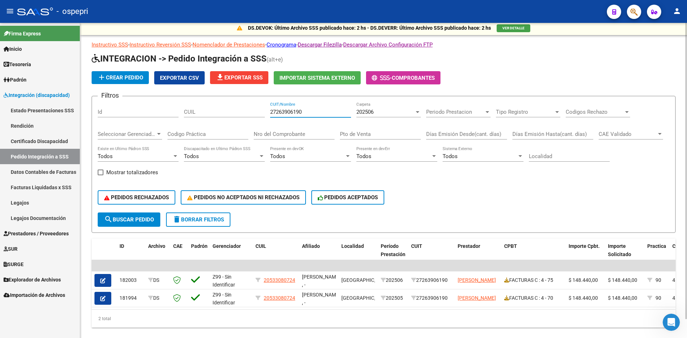
drag, startPoint x: 307, startPoint y: 112, endPoint x: 254, endPoint y: 124, distance: 54.3
click at [254, 124] on div "Filtros Id CUIL 27263906190 CUIT/Nombre 202506 Carpeta Periodo Prestacion Perio…" at bounding box center [384, 157] width 572 height 111
paste input "27414206307"
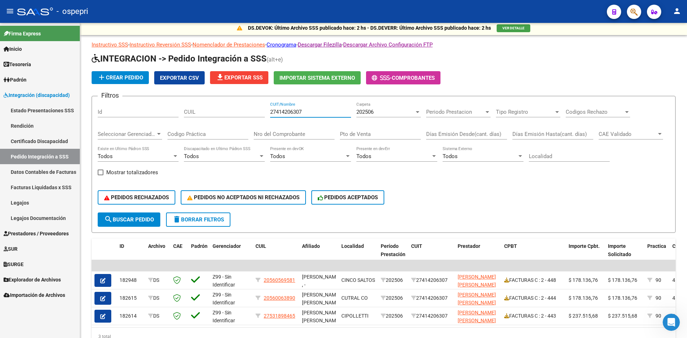
type input "27414206307"
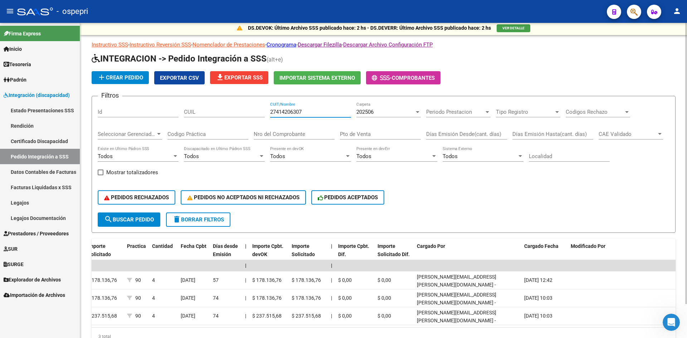
scroll to position [0, 521]
drag, startPoint x: 315, startPoint y: 111, endPoint x: 257, endPoint y: 119, distance: 58.9
click at [257, 119] on div "Filtros Id CUIL 27414206307 CUIT/Nombre 202506 Carpeta Periodo Prestacion Perio…" at bounding box center [384, 157] width 572 height 111
paste input "27400338553"
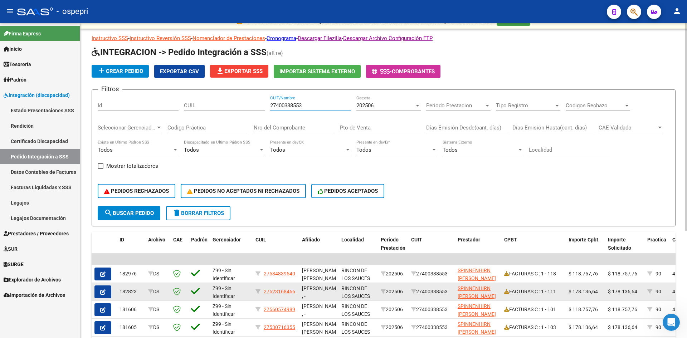
scroll to position [0, 0]
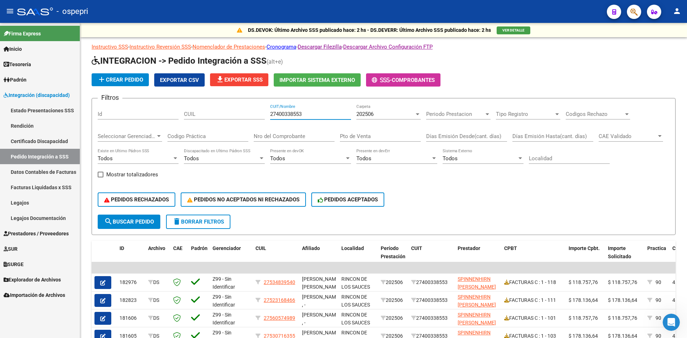
type input "27400338553"
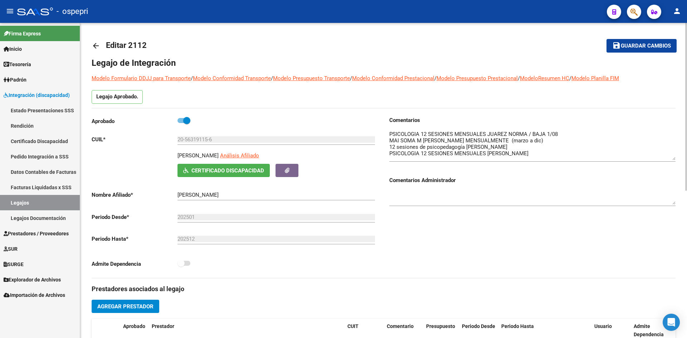
click at [97, 47] on mat-icon "arrow_back" at bounding box center [96, 46] width 9 height 9
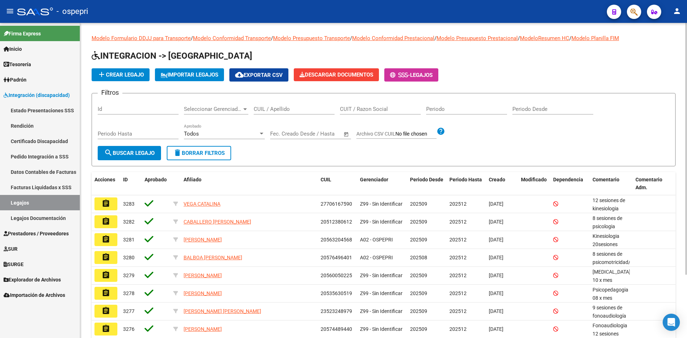
click at [283, 110] on input "CUIL / Apellido" at bounding box center [294, 109] width 81 height 6
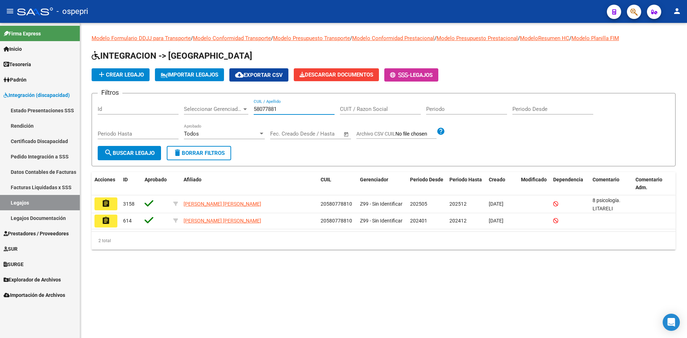
type input "58077881"
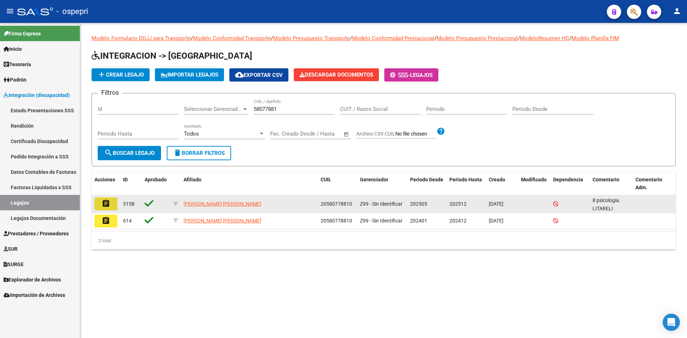
click at [110, 206] on button "assignment" at bounding box center [105, 204] width 23 height 13
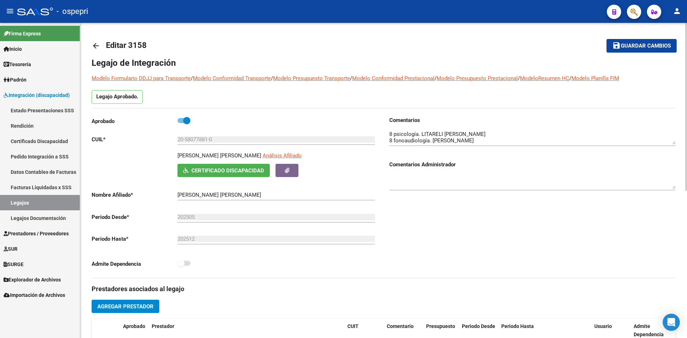
click at [92, 45] on mat-icon "arrow_back" at bounding box center [96, 46] width 9 height 9
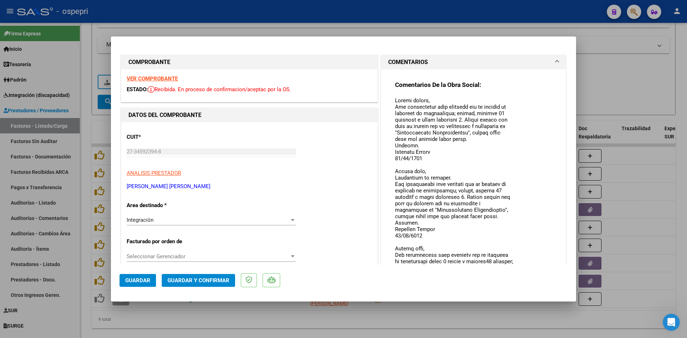
drag, startPoint x: 508, startPoint y: 109, endPoint x: 519, endPoint y: 263, distance: 154.3
click at [520, 265] on mat-dialog-container "COMPROBANTE VER COMPROBANTE ESTADO: Recibida. En proceso de confirmacion/acepta…" at bounding box center [343, 168] width 465 height 265
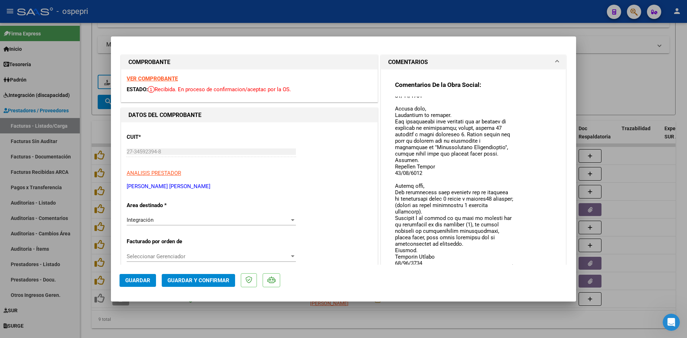
scroll to position [75, 0]
click at [508, 263] on textarea at bounding box center [454, 182] width 118 height 171
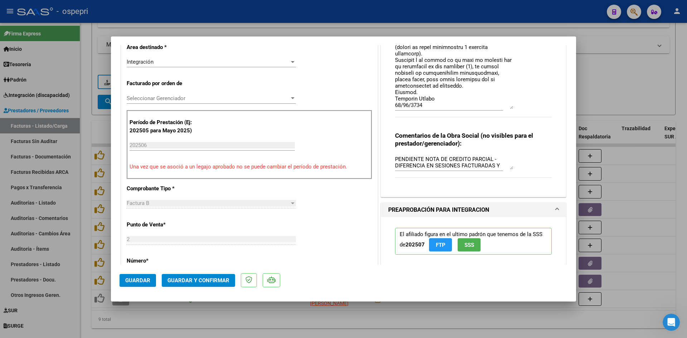
scroll to position [156, 0]
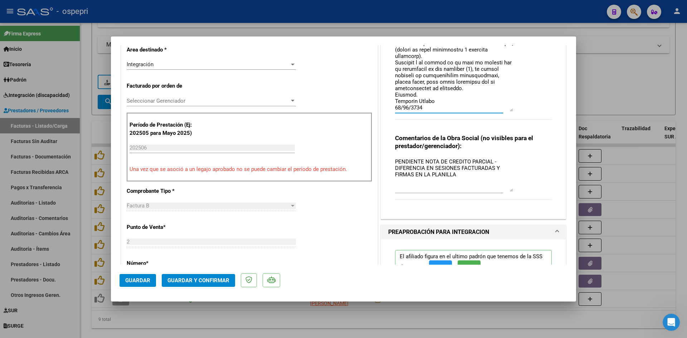
click at [511, 190] on div "Comentarios de la Obra Social (no visibles para el prestador/gerenciador): PEND…" at bounding box center [473, 171] width 157 height 74
drag, startPoint x: 399, startPoint y: 161, endPoint x: 465, endPoint y: 184, distance: 69.4
click at [465, 184] on textarea "PENDIENTE NOTA DE CREDITO PARCIAL - DIFERENCIA EN SESIONES FACTURADAS Y FIRMAS …" at bounding box center [454, 175] width 118 height 34
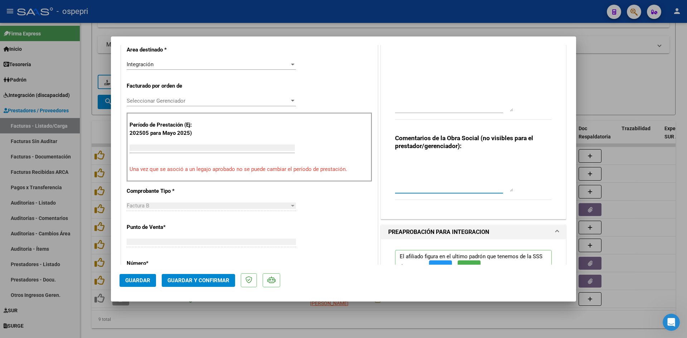
scroll to position [0, 0]
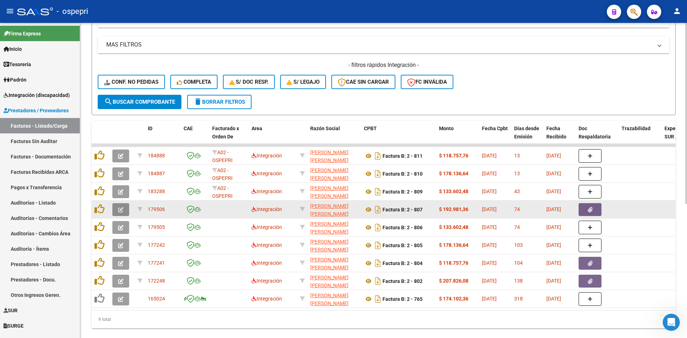
click at [125, 212] on button "button" at bounding box center [120, 209] width 17 height 13
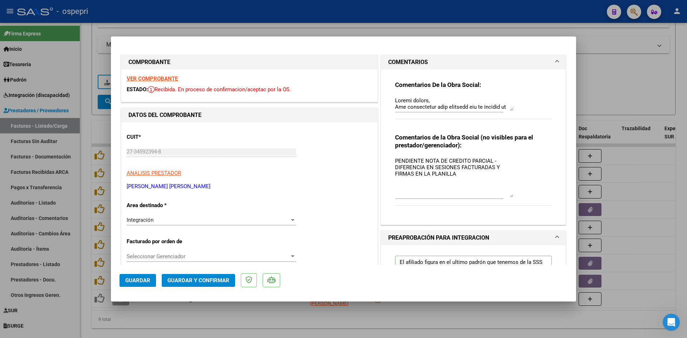
drag, startPoint x: 508, startPoint y: 171, endPoint x: 507, endPoint y: 197, distance: 26.1
click at [507, 197] on textarea "PENDIENTE NOTA DE CREDITO PARCIAL - DIFERENCIA EN SESIONES FACTURADAS Y FIRMAS …" at bounding box center [454, 177] width 118 height 40
type input "$ 0,00"
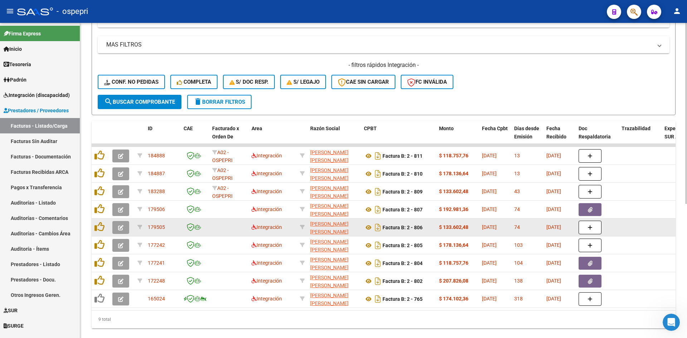
click at [117, 230] on button "button" at bounding box center [120, 227] width 17 height 13
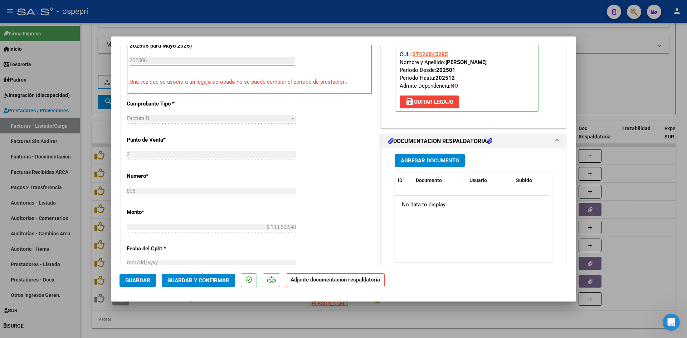
scroll to position [250, 0]
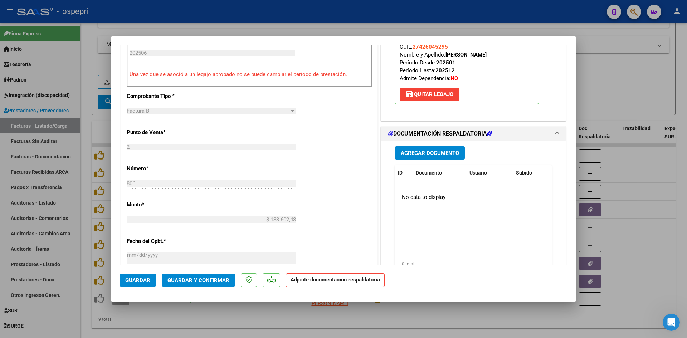
type input "$ 0,00"
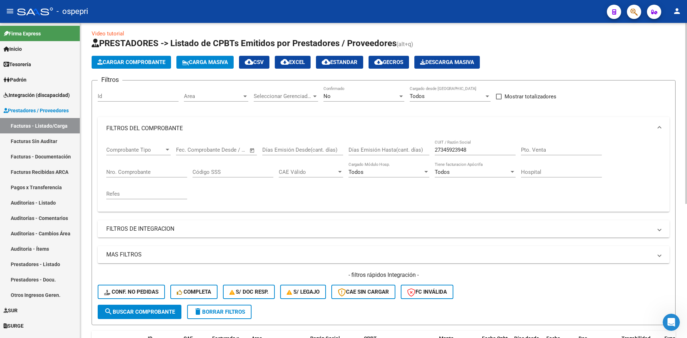
scroll to position [0, 0]
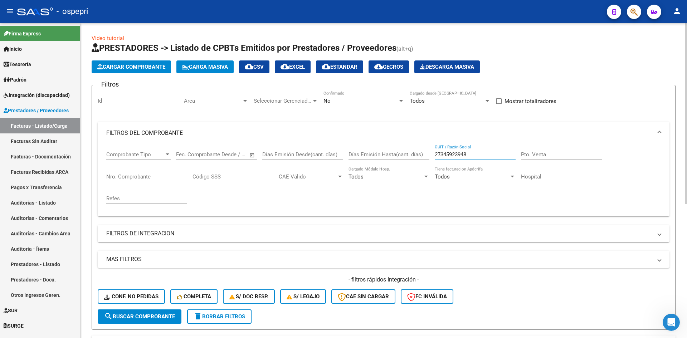
drag, startPoint x: 477, startPoint y: 153, endPoint x: 422, endPoint y: 161, distance: 55.7
click at [422, 161] on div "Comprobante Tipo Comprobante Tipo Fecha inicio – Fecha fin Fec. Comprobante Des…" at bounding box center [383, 178] width 555 height 66
paste input "27237097691"
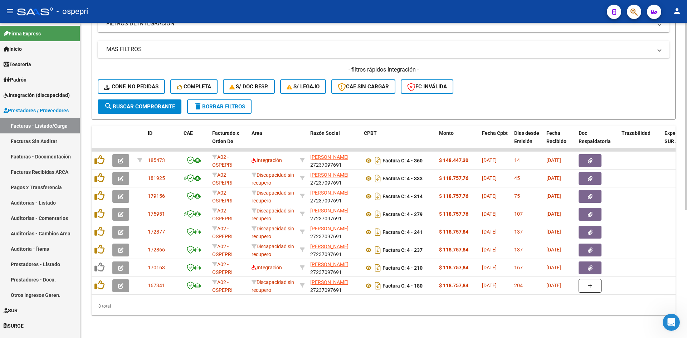
scroll to position [215, 0]
type input "27237097691"
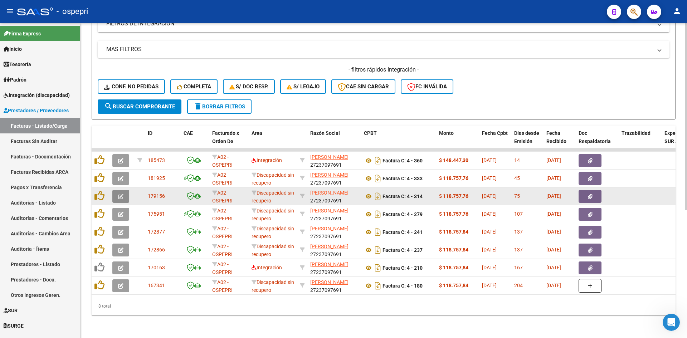
click at [119, 194] on icon "button" at bounding box center [120, 196] width 5 height 5
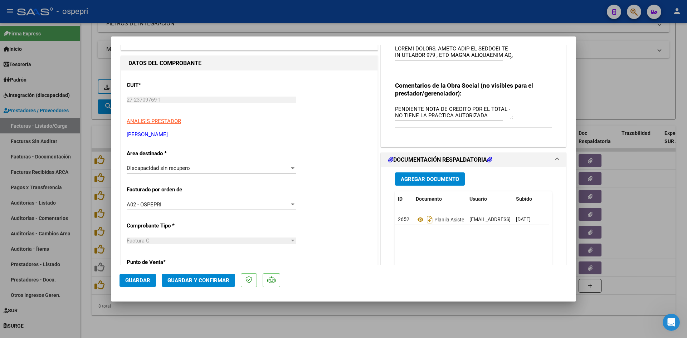
scroll to position [0, 0]
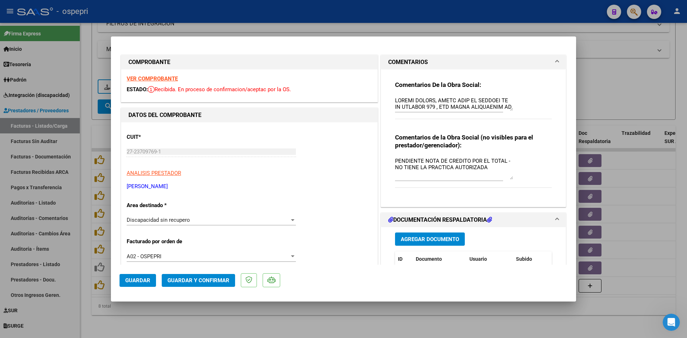
drag, startPoint x: 509, startPoint y: 184, endPoint x: 518, endPoint y: 179, distance: 10.1
click at [518, 179] on div "Comentarios de la Obra Social (no visibles para el prestador/gerenciador): PEND…" at bounding box center [473, 164] width 157 height 62
drag, startPoint x: 393, startPoint y: 160, endPoint x: 488, endPoint y: 169, distance: 94.8
click at [488, 169] on textarea "PENDIENTE NOTA DE CREDITO POR EL TOTAL - NO TIENE LA PRACTICA AUTORIZADA" at bounding box center [454, 168] width 118 height 23
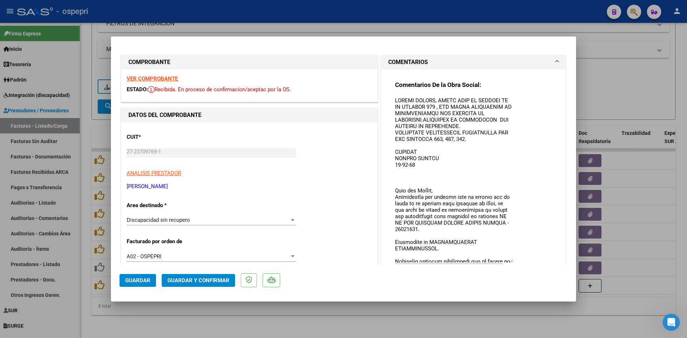
drag, startPoint x: 506, startPoint y: 111, endPoint x: 508, endPoint y: 260, distance: 149.6
click at [508, 262] on textarea at bounding box center [454, 180] width 118 height 166
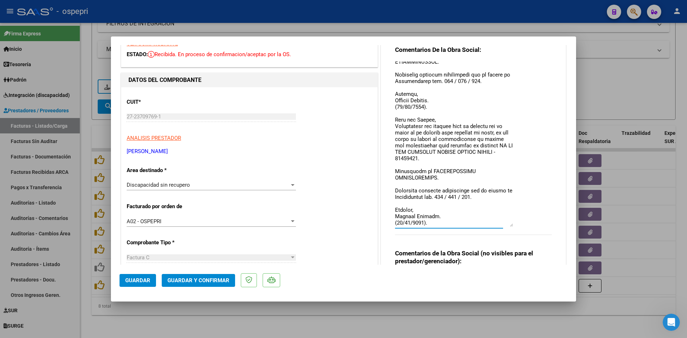
scroll to position [72, 0]
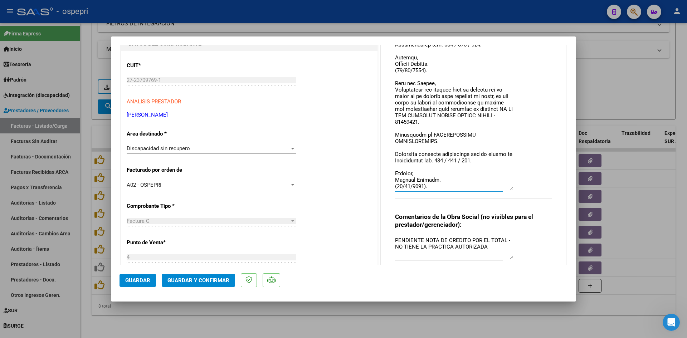
type input "$ 0,00"
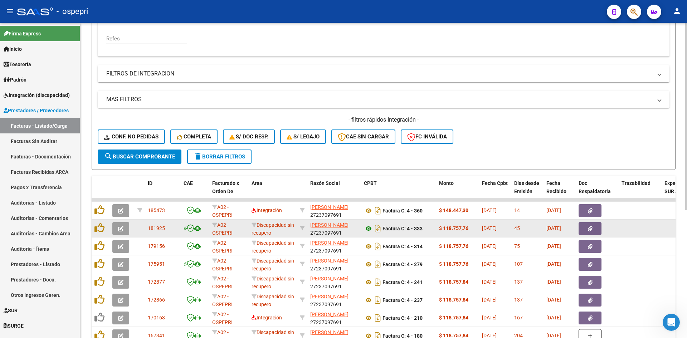
scroll to position [0, 0]
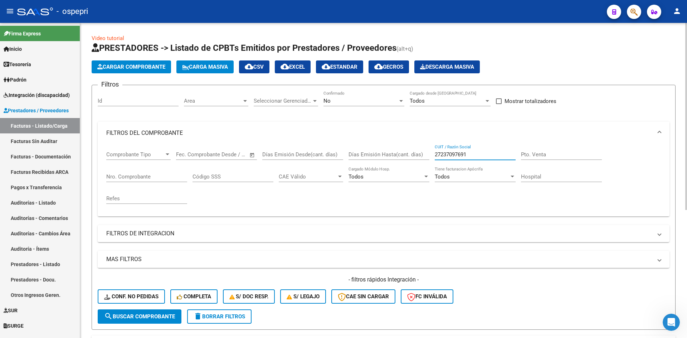
drag, startPoint x: 477, startPoint y: 153, endPoint x: 419, endPoint y: 178, distance: 62.7
click at [420, 177] on div "Comprobante Tipo Comprobante Tipo Fecha inicio – Fecha fin Fec. Comprobante Des…" at bounding box center [383, 178] width 555 height 66
paste input "27163753842"
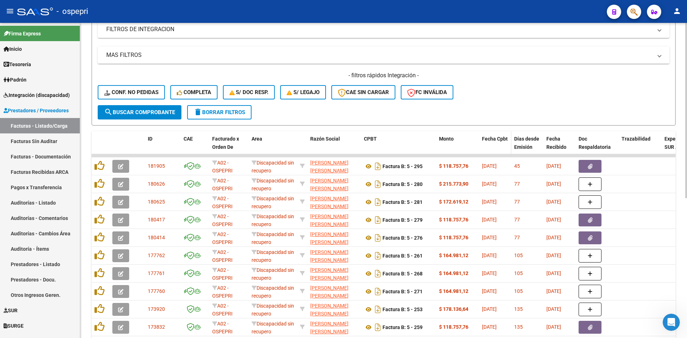
scroll to position [215, 0]
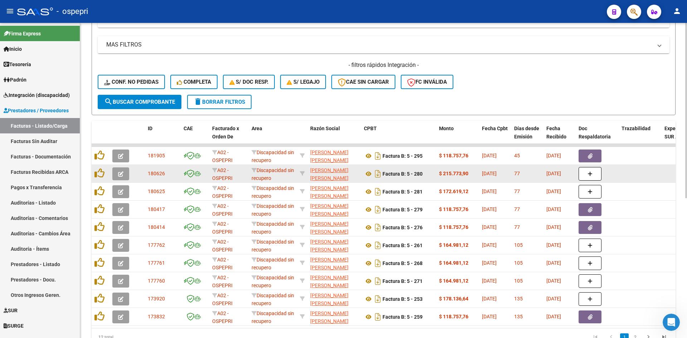
type input "27163753842"
click at [124, 173] on button "button" at bounding box center [120, 173] width 17 height 13
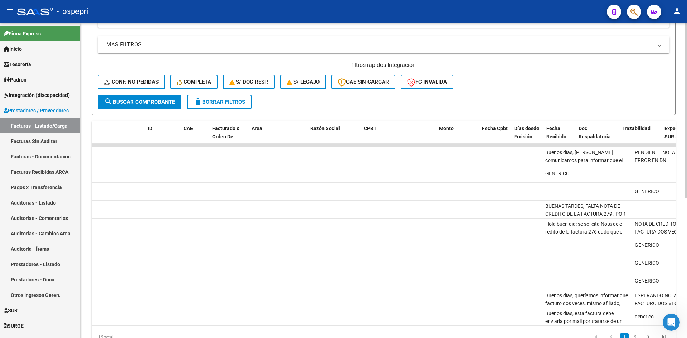
scroll to position [0, 0]
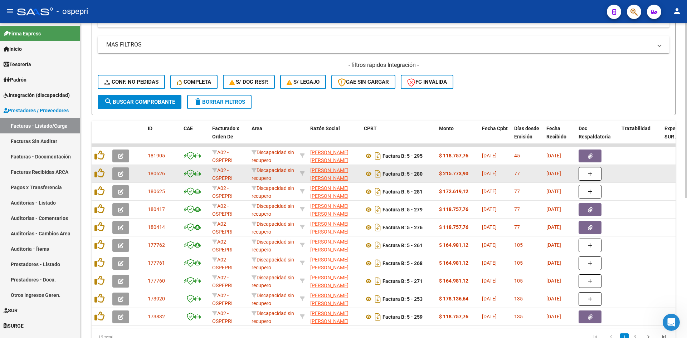
click at [125, 174] on button "button" at bounding box center [120, 173] width 17 height 13
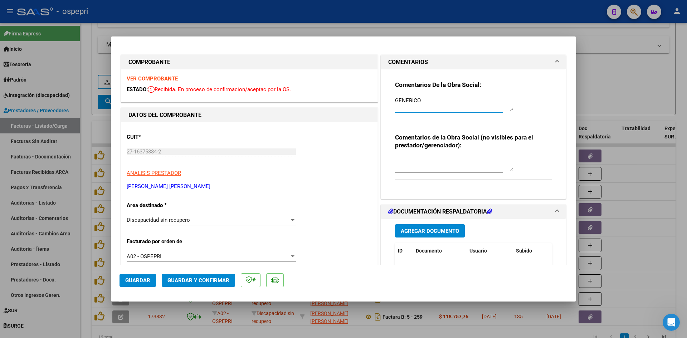
drag, startPoint x: 418, startPoint y: 102, endPoint x: 386, endPoint y: 104, distance: 32.6
click at [386, 104] on div "Comentarios De la Obra Social: GENERICO Comentarios de la Obra Social (no visib…" at bounding box center [473, 134] width 185 height 130
click at [407, 101] on textarea "GENERICO" at bounding box center [454, 104] width 118 height 14
drag, startPoint x: 392, startPoint y: 99, endPoint x: 419, endPoint y: 103, distance: 27.8
click at [419, 103] on div "Comentarios De la Obra Social: GENERICO Comentarios de la Obra Social (no visib…" at bounding box center [473, 131] width 167 height 124
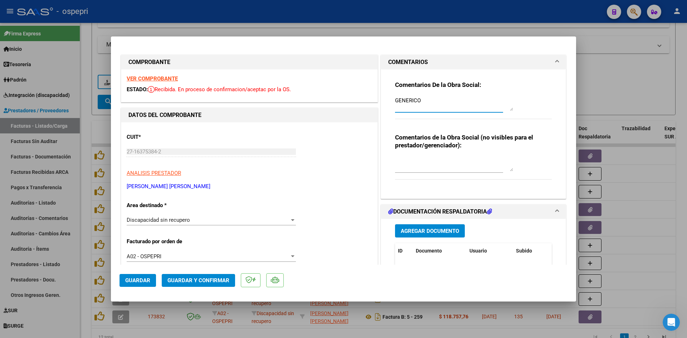
click at [418, 101] on textarea "GENERICO" at bounding box center [454, 104] width 118 height 14
drag, startPoint x: 417, startPoint y: 101, endPoint x: 390, endPoint y: 102, distance: 27.6
click at [390, 102] on div "Comentarios De la Obra Social: GENERICO Comentarios de la Obra Social (no visib…" at bounding box center [473, 131] width 167 height 124
click at [407, 160] on textarea at bounding box center [454, 164] width 118 height 14
paste textarea "GENERICO"
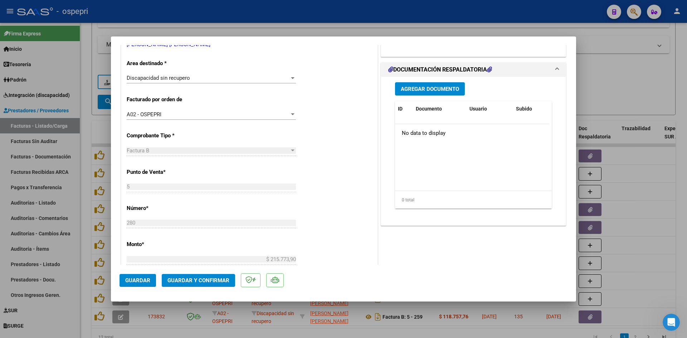
scroll to position [143, 0]
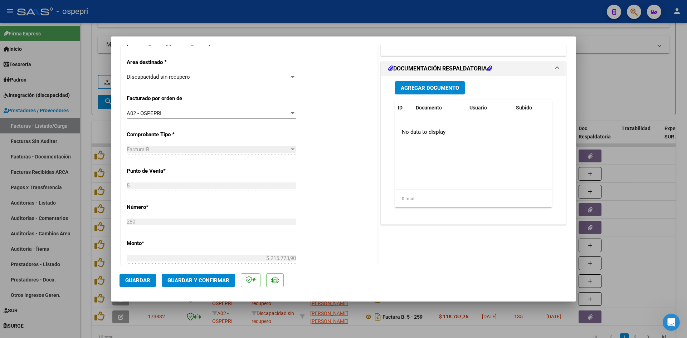
type textarea "GENERICO"
click at [137, 280] on span "Guardar" at bounding box center [137, 280] width 25 height 6
type input "$ 0,00"
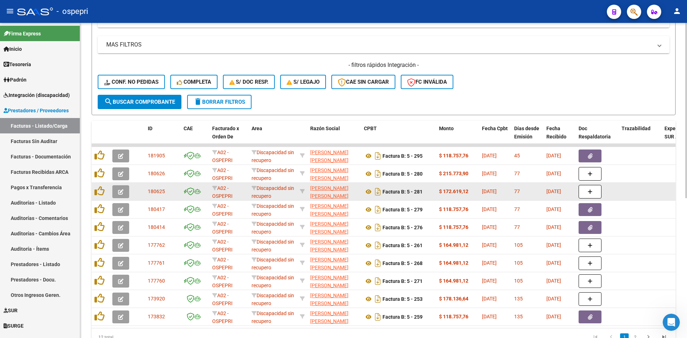
click at [121, 191] on icon "button" at bounding box center [120, 191] width 5 height 5
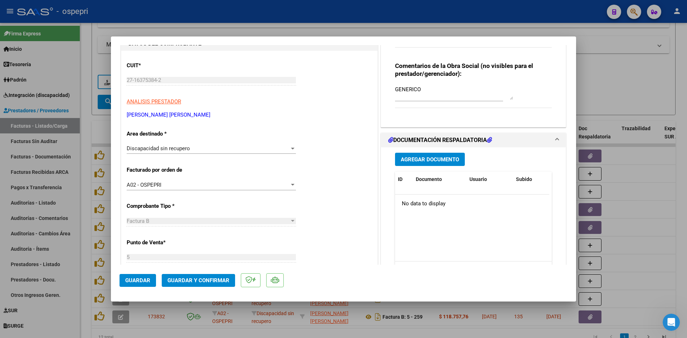
scroll to position [107, 0]
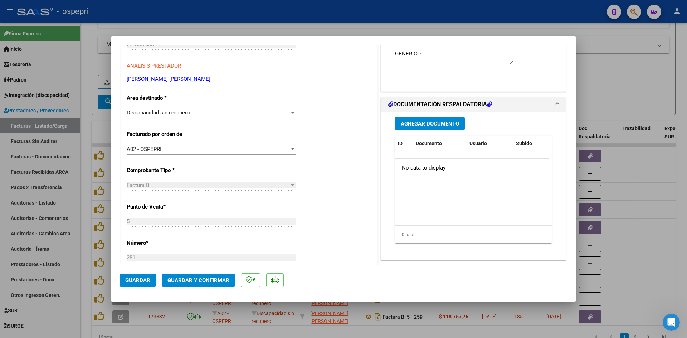
type input "$ 0,00"
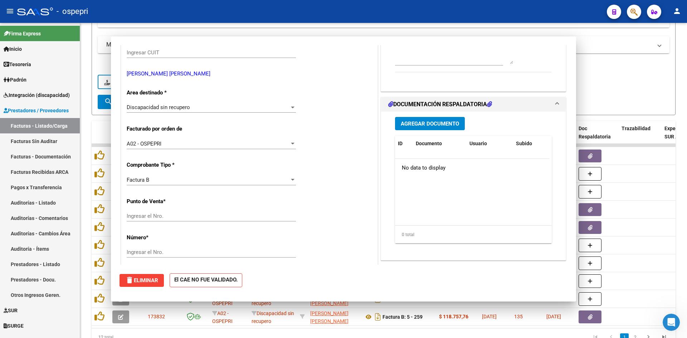
scroll to position [0, 0]
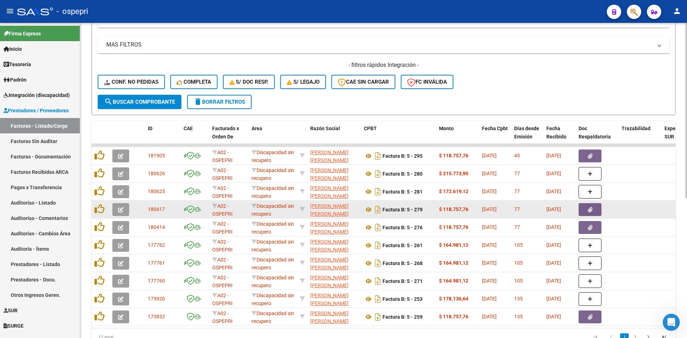
click at [125, 210] on button "button" at bounding box center [120, 209] width 17 height 13
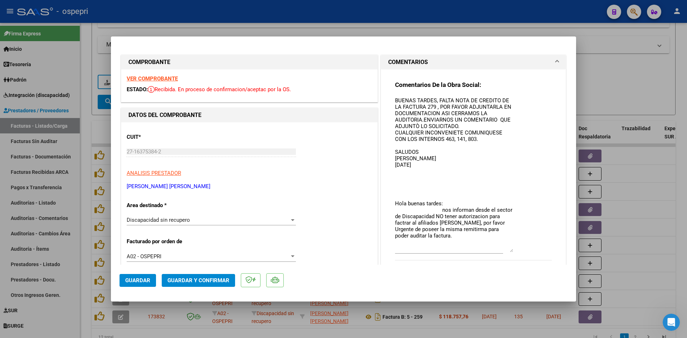
drag, startPoint x: 508, startPoint y: 108, endPoint x: 516, endPoint y: 249, distance: 140.8
click at [516, 249] on div "Comentarios De la Obra Social: BUENAS TARDES, FALTA NOTA DE CREDITO DE LA FACTU…" at bounding box center [473, 174] width 157 height 187
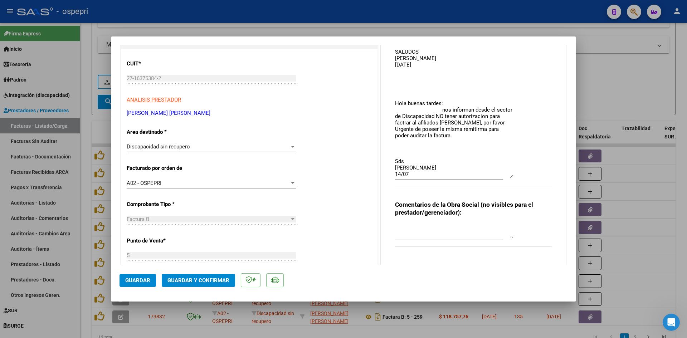
scroll to position [143, 0]
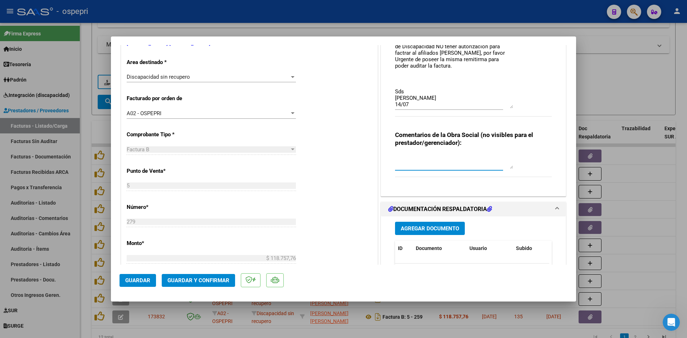
click at [417, 155] on textarea at bounding box center [454, 162] width 118 height 14
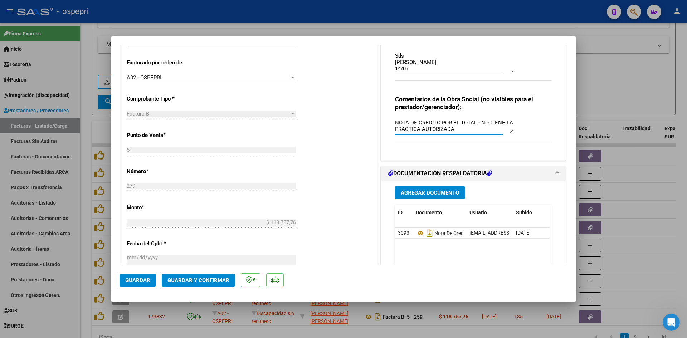
scroll to position [107, 0]
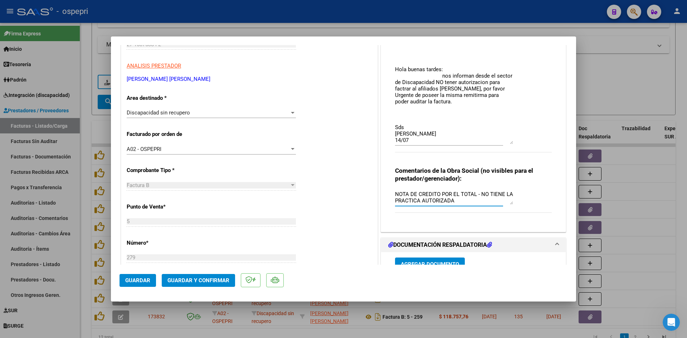
drag, startPoint x: 394, startPoint y: 194, endPoint x: 458, endPoint y: 208, distance: 65.2
click at [459, 210] on div "NOTA DE CREDITO POR EL TOTAL - NO TIENE LA PRACTICA AUTORIZADA" at bounding box center [449, 201] width 108 height 24
click at [416, 202] on textarea "NOTA DE CREDITO POR EL TOTAL - NO TIENE LA PRACTICA AUTORIZADA" at bounding box center [454, 197] width 118 height 14
drag, startPoint x: 400, startPoint y: 194, endPoint x: 457, endPoint y: 199, distance: 56.4
click at [457, 199] on textarea "NOTA DE CREDITO POR EL TOTAL - NO TIENE LA PRACTICA AUTORIZADA" at bounding box center [454, 197] width 118 height 14
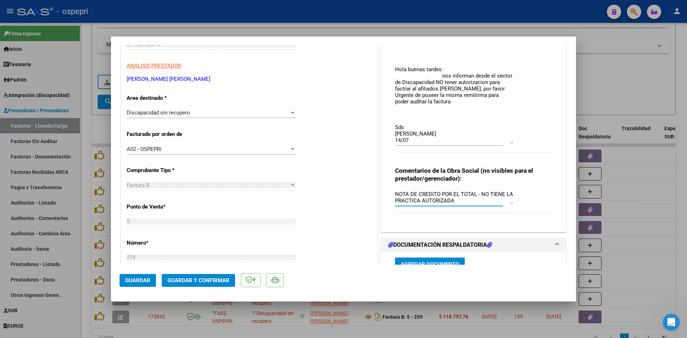
type textarea "NOTA DE CREDITO POR EL TOTAL - NO TIENE LA PRACTICA AUTORIZADA"
click at [325, 224] on div "CUIT * 27-16375384-2 Ingresar CUIT ANALISIS PRESTADOR [PERSON_NAME] [PERSON_NAM…" at bounding box center [249, 287] width 256 height 544
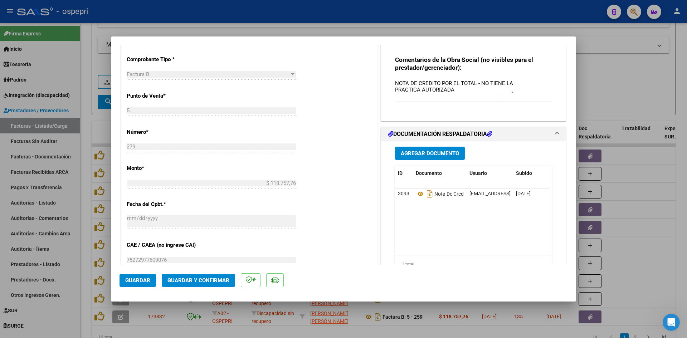
scroll to position [250, 0]
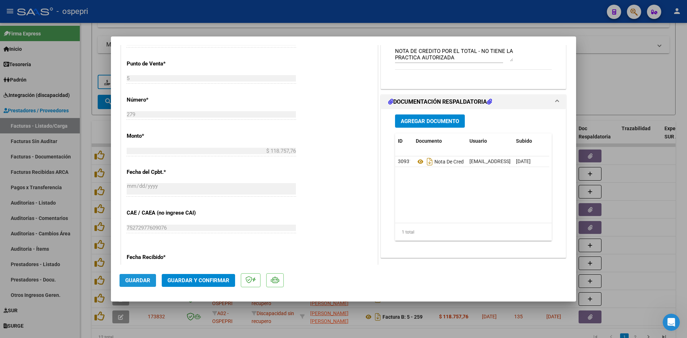
click at [137, 274] on button "Guardar" at bounding box center [138, 280] width 36 height 13
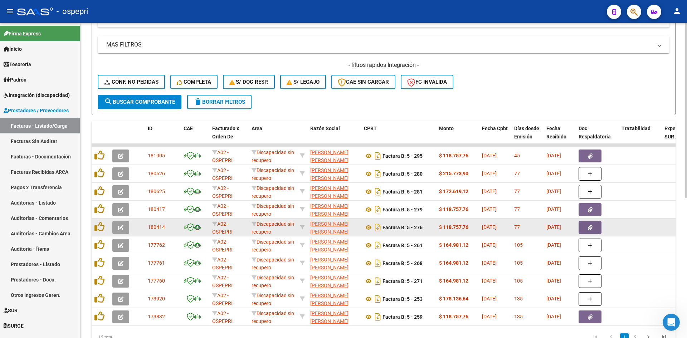
click at [116, 224] on button "button" at bounding box center [120, 227] width 17 height 13
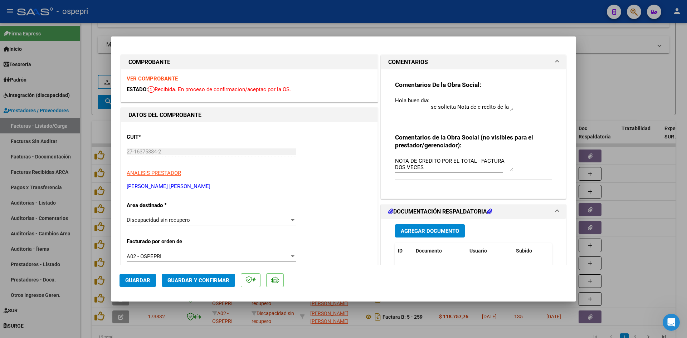
scroll to position [72, 0]
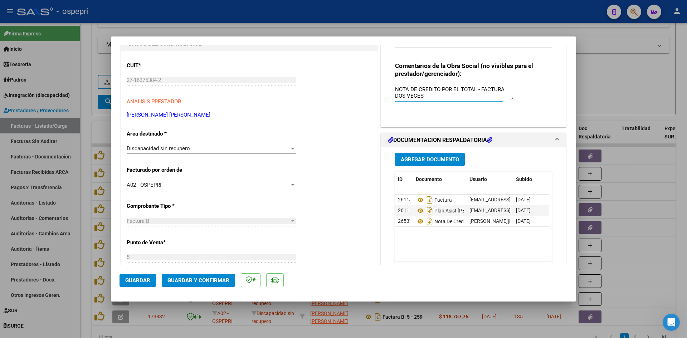
drag, startPoint x: 393, startPoint y: 89, endPoint x: 434, endPoint y: 98, distance: 41.8
click at [434, 98] on textarea "NOTA DE CREDITO POR EL TOTAL - FACTURA DOS VECES" at bounding box center [454, 93] width 118 height 14
click at [542, 92] on div "Comentarios de la Obra Social (no visibles para el prestador/gerenciador): NOTA…" at bounding box center [473, 89] width 157 height 54
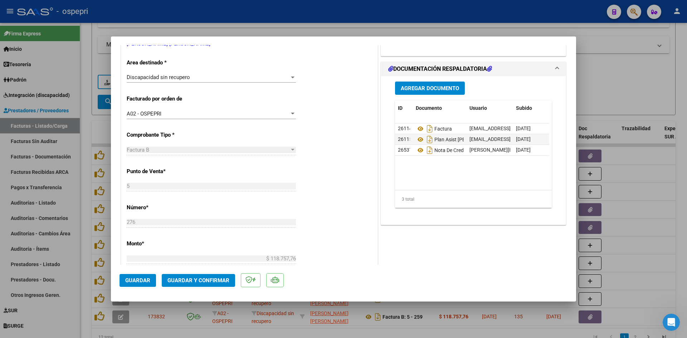
scroll to position [143, 0]
click at [417, 128] on icon at bounding box center [420, 128] width 9 height 9
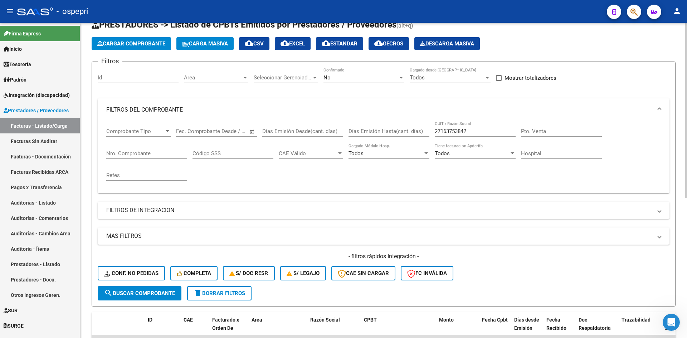
scroll to position [0, 0]
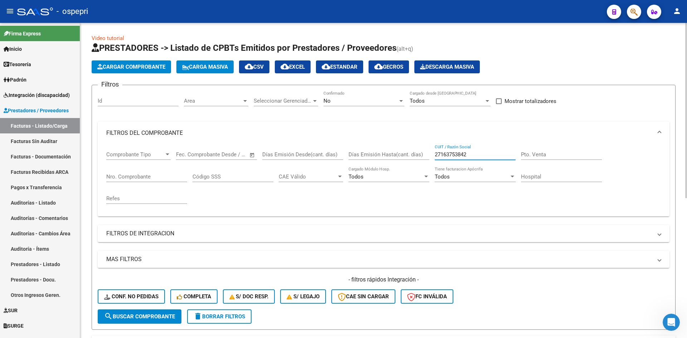
drag, startPoint x: 483, startPoint y: 152, endPoint x: 434, endPoint y: 160, distance: 48.9
click at [434, 160] on div "Comprobante Tipo Comprobante Tipo Fecha inicio – Fecha fin Fec. Comprobante Des…" at bounding box center [383, 178] width 555 height 66
paste input "27263906190"
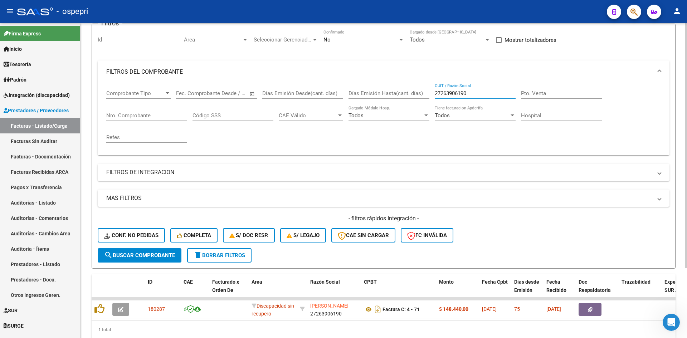
scroll to position [90, 0]
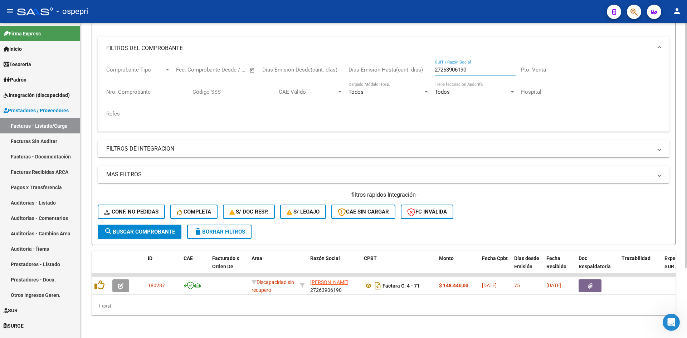
type input "27263906190"
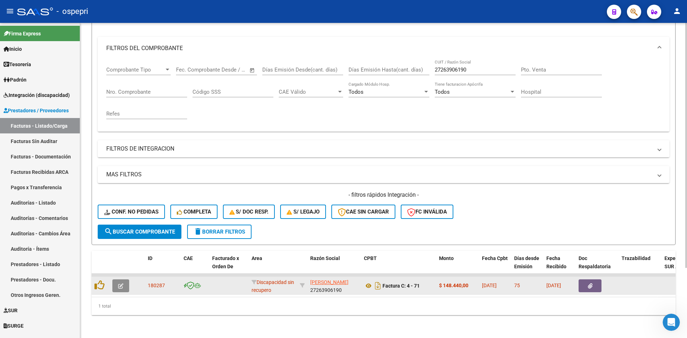
click at [122, 283] on icon "button" at bounding box center [120, 285] width 5 height 5
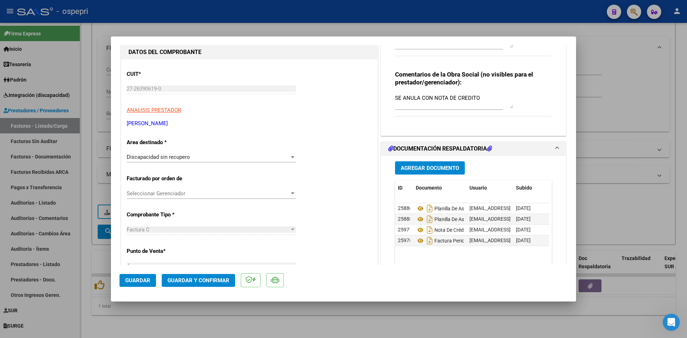
scroll to position [72, 0]
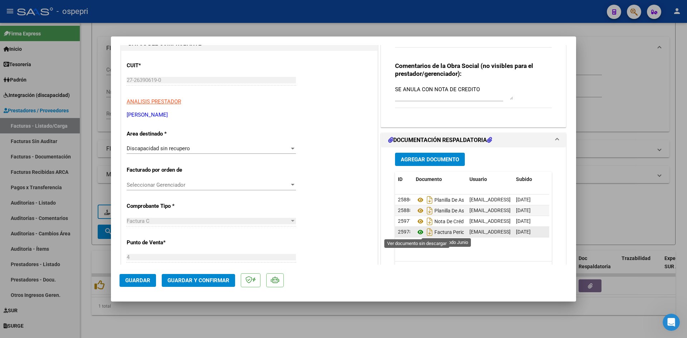
click at [418, 229] on icon at bounding box center [420, 232] width 9 height 9
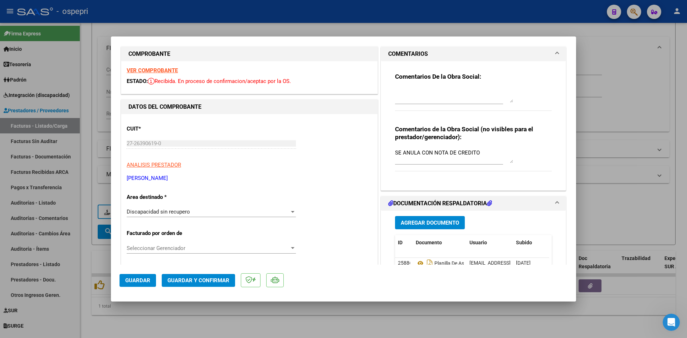
scroll to position [0, 0]
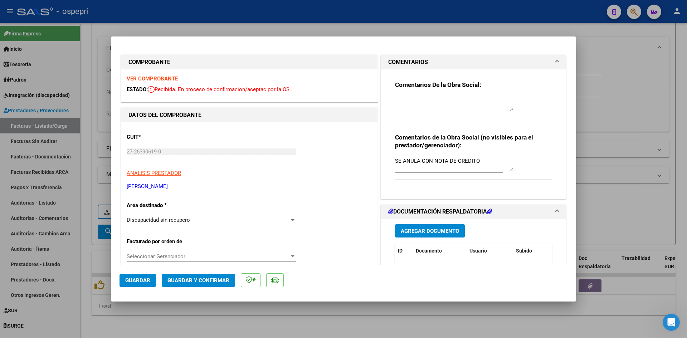
type input "$ 0,00"
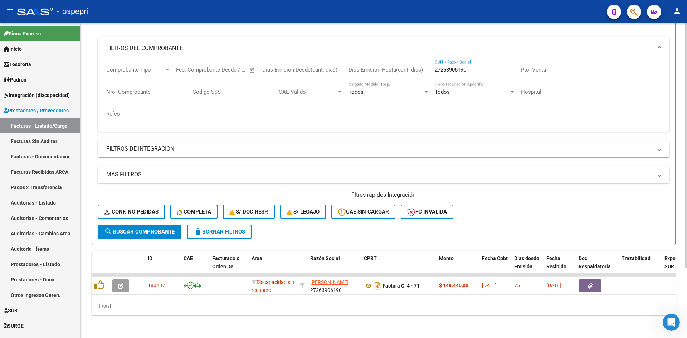
drag, startPoint x: 480, startPoint y: 64, endPoint x: 431, endPoint y: 70, distance: 49.4
click at [432, 69] on div "Comprobante Tipo Comprobante Tipo Fecha inicio – Fecha fin Fec. Comprobante Des…" at bounding box center [383, 93] width 555 height 66
paste input "27414206307"
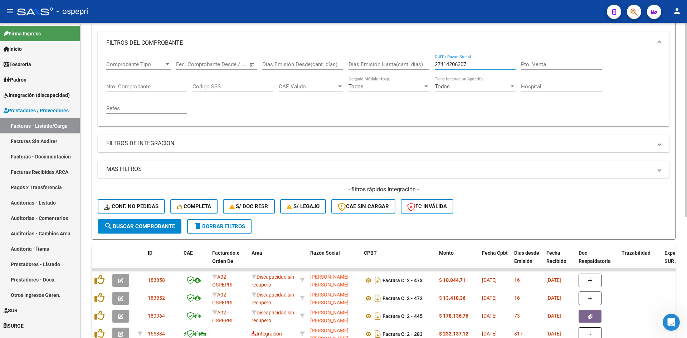
type input "27414206307"
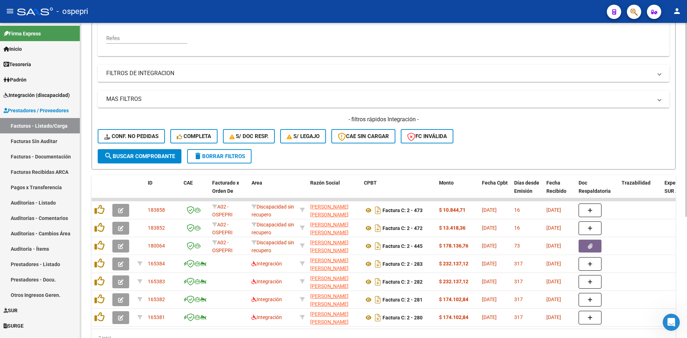
scroll to position [162, 0]
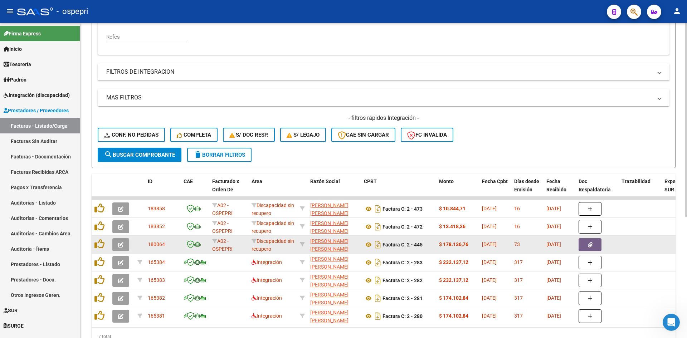
click at [119, 244] on icon "button" at bounding box center [120, 244] width 5 height 5
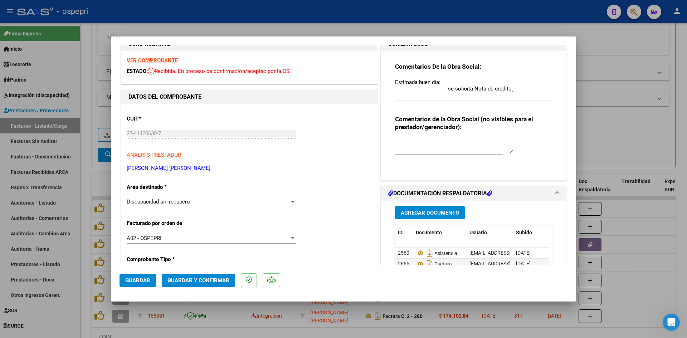
scroll to position [0, 0]
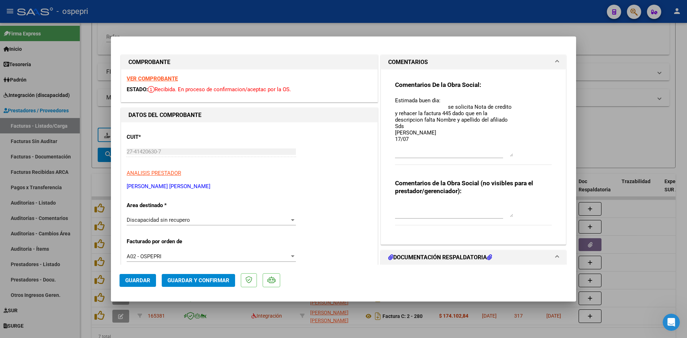
drag, startPoint x: 506, startPoint y: 108, endPoint x: 525, endPoint y: 154, distance: 49.6
click at [525, 154] on div "Comentarios De la Obra Social: Estimada buen dìa: se solicita Nota de credito y…" at bounding box center [473, 127] width 157 height 92
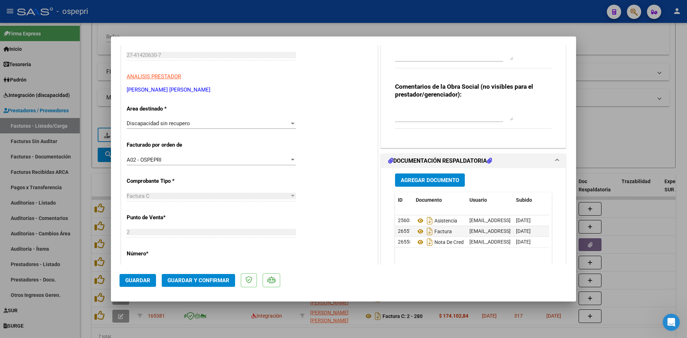
scroll to position [107, 0]
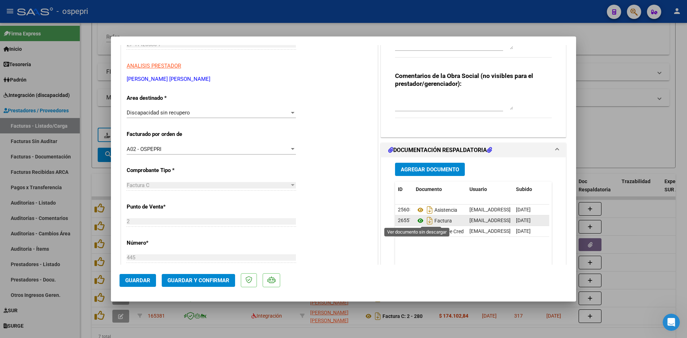
click at [416, 220] on icon at bounding box center [420, 220] width 9 height 9
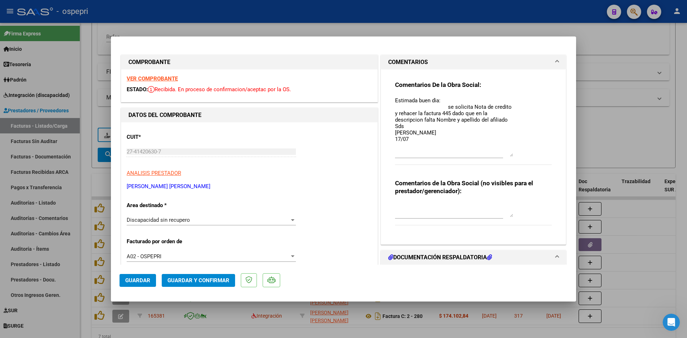
scroll to position [72, 0]
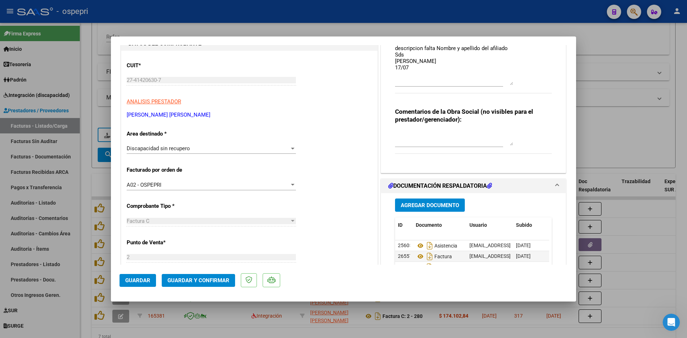
click at [405, 132] on textarea at bounding box center [454, 138] width 118 height 14
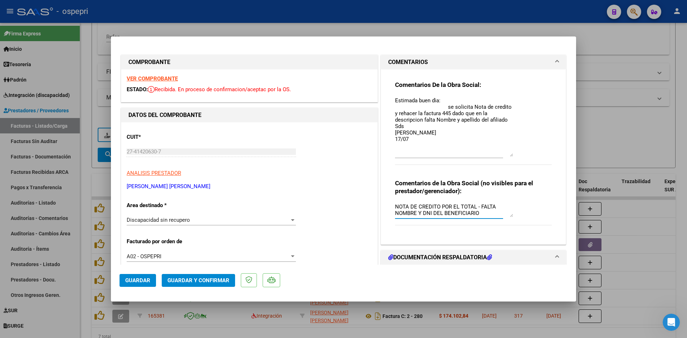
scroll to position [36, 0]
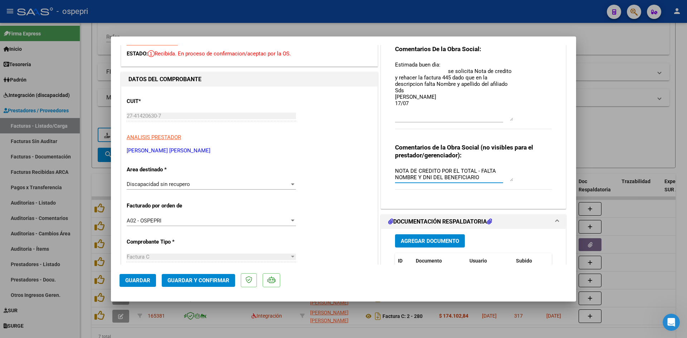
drag, startPoint x: 430, startPoint y: 178, endPoint x: 431, endPoint y: 184, distance: 6.5
click at [430, 179] on textarea "NOTA DE CREDITO POR EL TOTAL - FALTA NOMBRE Y DNI DEL BENEFICIARIO" at bounding box center [454, 174] width 118 height 14
drag, startPoint x: 393, startPoint y: 171, endPoint x: 476, endPoint y: 180, distance: 83.1
click at [476, 180] on textarea "NOTA DE CREDITO POR EL TOTAL - FALTA NOMBRE DEL BENEFICIARIO" at bounding box center [454, 174] width 118 height 14
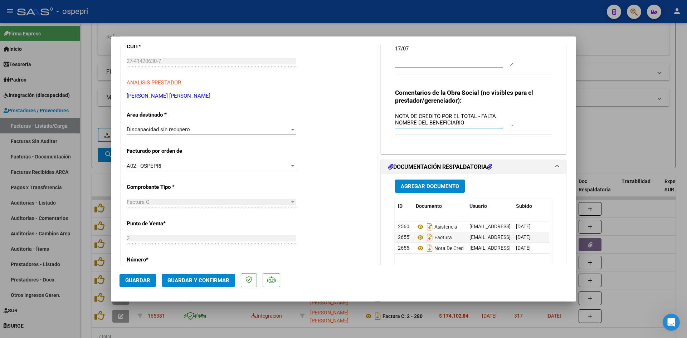
scroll to position [179, 0]
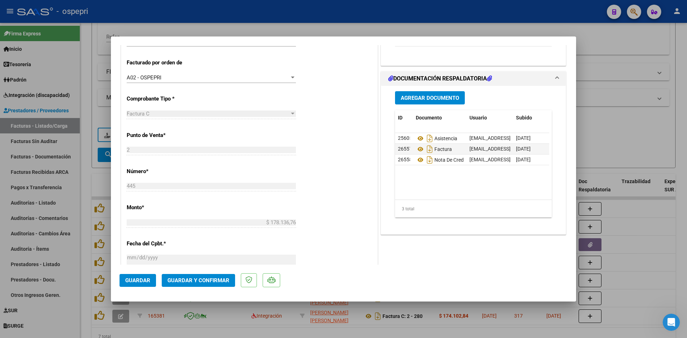
type textarea "NOTA DE CREDITO POR EL TOTAL - FALTA NOMBRE DEL BENEFICIARIO"
click at [128, 281] on span "Guardar" at bounding box center [137, 280] width 25 height 6
type input "$ 0,00"
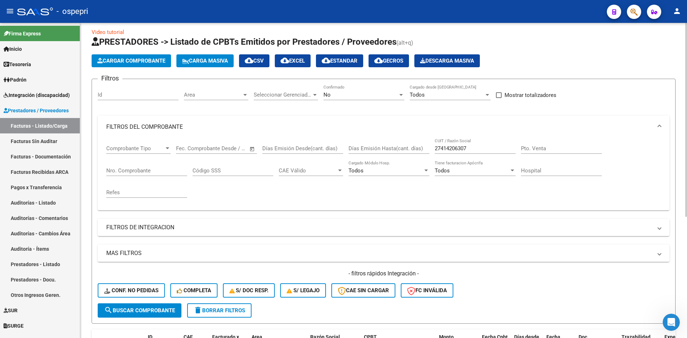
scroll to position [0, 0]
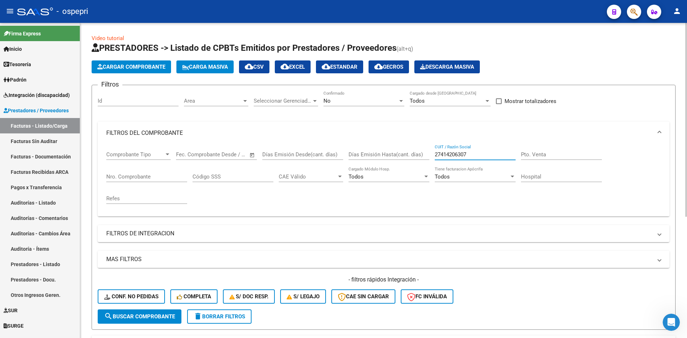
drag, startPoint x: 479, startPoint y: 153, endPoint x: 431, endPoint y: 156, distance: 48.0
click at [431, 156] on div "Comprobante Tipo Comprobante Tipo Fecha inicio – Fecha fin Fec. Comprobante Des…" at bounding box center [383, 178] width 555 height 66
paste input "27400338553"
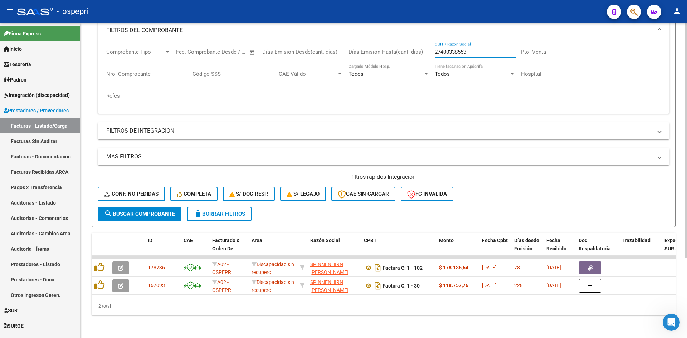
scroll to position [108, 0]
type input "27400338553"
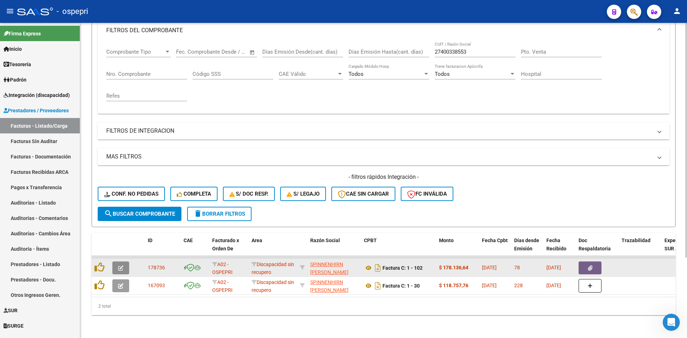
click at [121, 265] on span "button" at bounding box center [120, 268] width 5 height 6
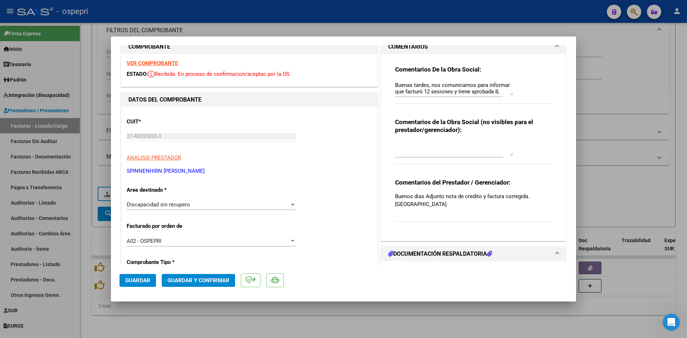
scroll to position [0, 0]
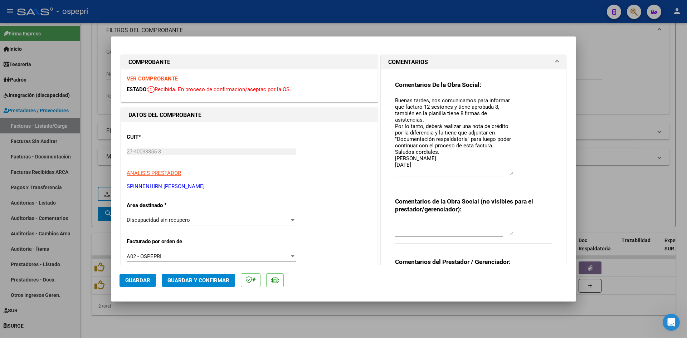
drag, startPoint x: 508, startPoint y: 109, endPoint x: 518, endPoint y: 173, distance: 64.8
click at [518, 173] on div "Comentarios De la Obra Social: Buenas tardes, nos comunicamos para informar que…" at bounding box center [473, 136] width 157 height 110
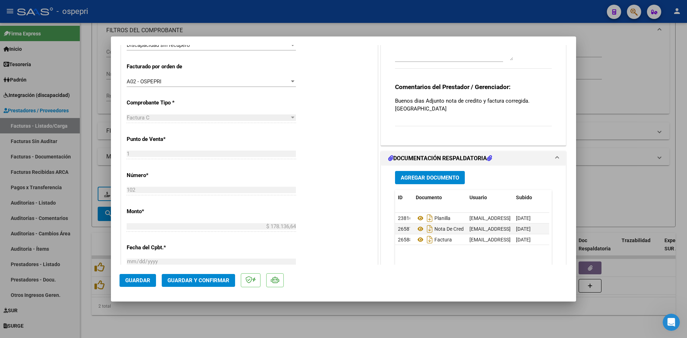
scroll to position [179, 0]
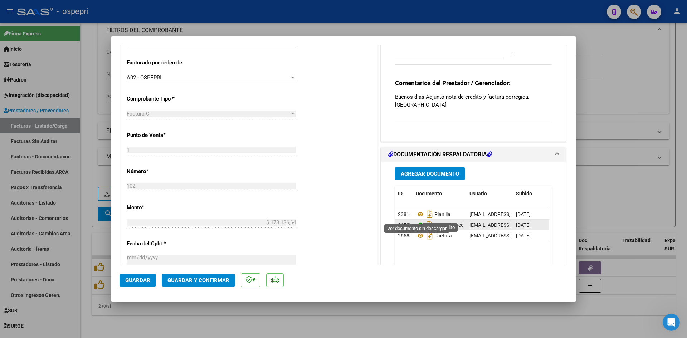
click at [418, 221] on icon at bounding box center [420, 225] width 9 height 9
click at [417, 231] on icon at bounding box center [420, 235] width 9 height 9
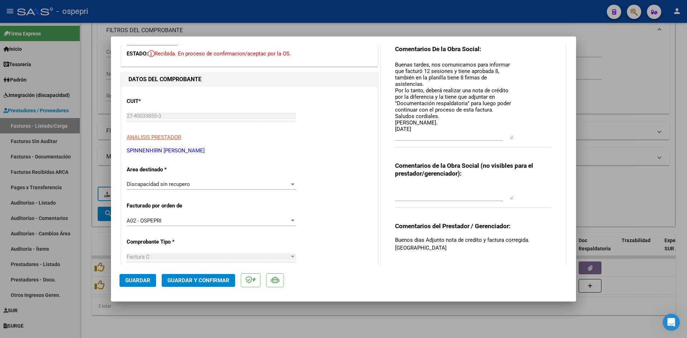
scroll to position [0, 0]
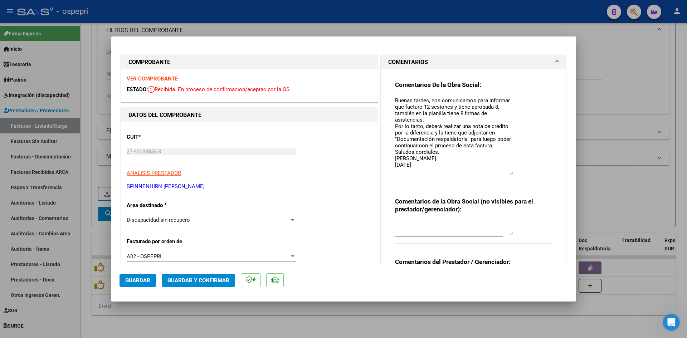
click at [401, 220] on div at bounding box center [454, 228] width 118 height 17
type textarea "NOTA DE CREDITO POR EL TOTAL"
click at [142, 281] on span "Guardar" at bounding box center [137, 280] width 25 height 6
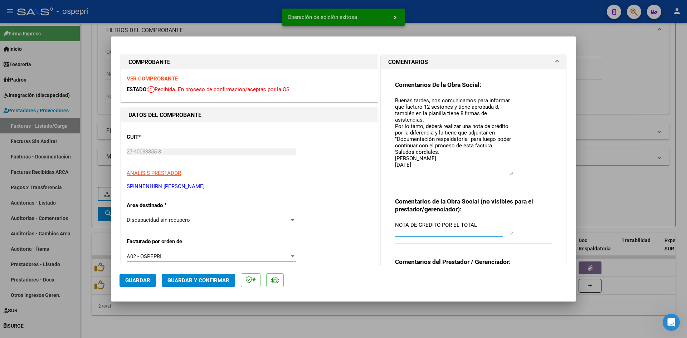
drag, startPoint x: 474, startPoint y: 226, endPoint x: 386, endPoint y: 242, distance: 89.4
click at [386, 242] on div "Comentarios De la Obra Social: Buenas tardes, nos comunicamos para informar que…" at bounding box center [473, 194] width 185 height 251
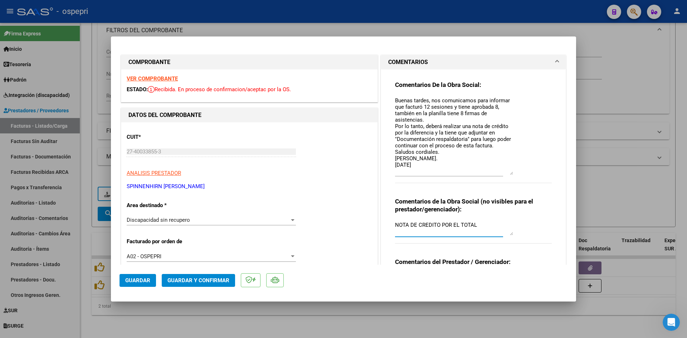
type input "$ 0,00"
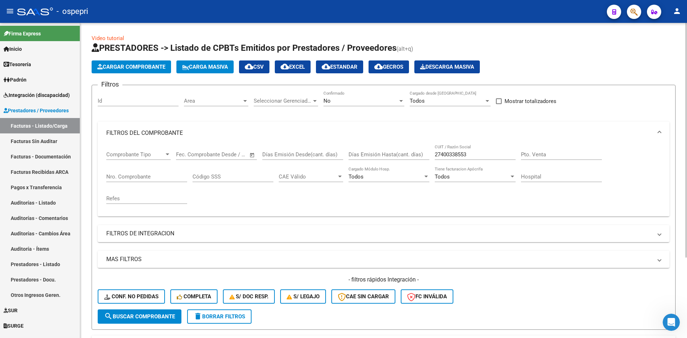
drag, startPoint x: 479, startPoint y: 158, endPoint x: 454, endPoint y: 157, distance: 25.4
click at [450, 157] on div "27400338553 CUIT / Razón Social" at bounding box center [475, 152] width 81 height 15
drag, startPoint x: 485, startPoint y: 157, endPoint x: 418, endPoint y: 165, distance: 67.7
click at [416, 165] on div "Comprobante Tipo Comprobante Tipo Fecha inicio – Fecha fin Fec. Comprobante Des…" at bounding box center [383, 178] width 555 height 66
paste input "27349520694"
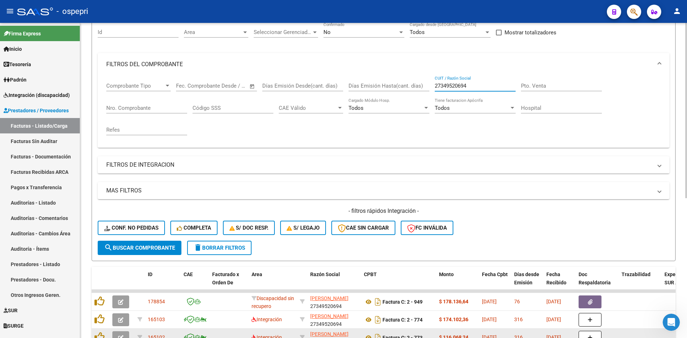
scroll to position [179, 0]
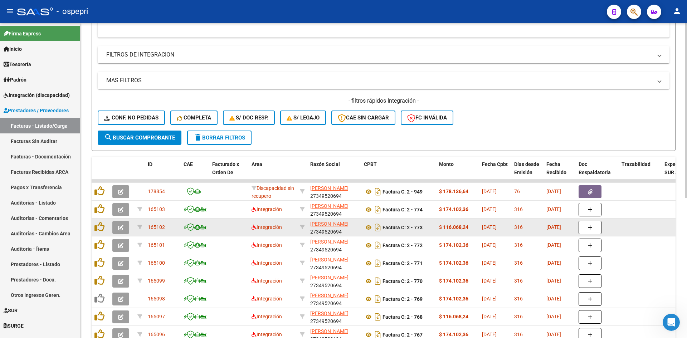
type input "27349520694"
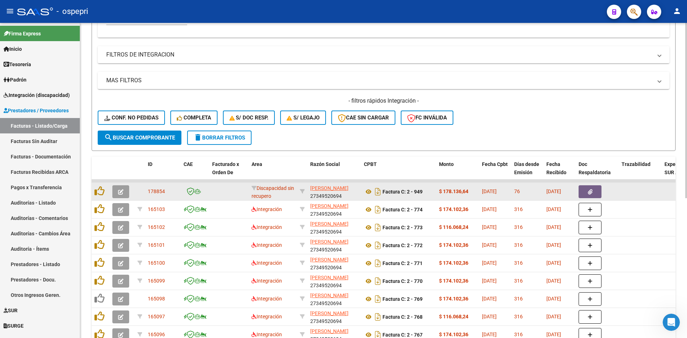
click at [122, 187] on button "button" at bounding box center [120, 191] width 17 height 13
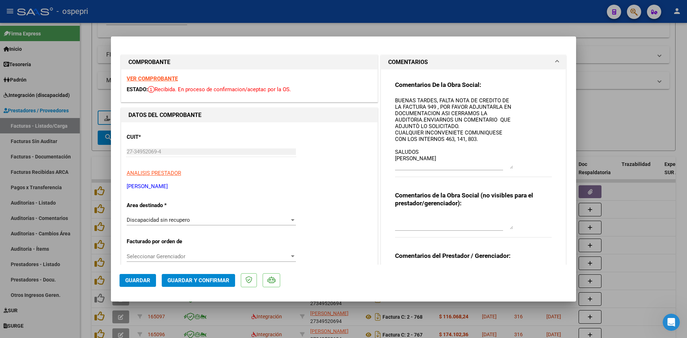
drag, startPoint x: 508, startPoint y: 108, endPoint x: 508, endPoint y: 166, distance: 58.0
click at [508, 166] on textarea "BUENAS TARDES, FALTA NOTA DE CREDITO DE LA FACTURA 949 , POR FAVOR ADJUNTARLA E…" at bounding box center [454, 133] width 118 height 72
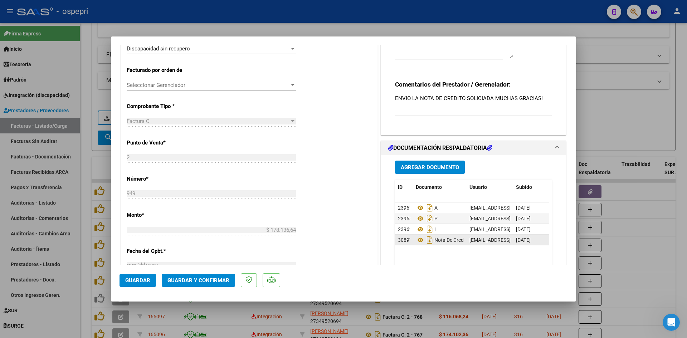
scroll to position [36, 0]
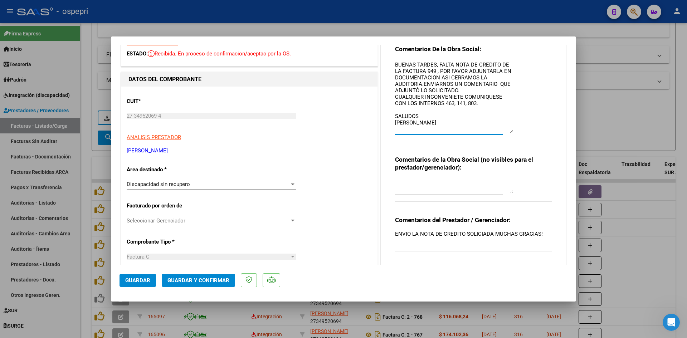
click at [403, 181] on textarea at bounding box center [454, 186] width 118 height 14
type textarea "NOTA DE CREDITO POR EL TOTAL"
click at [136, 277] on span "Guardar" at bounding box center [137, 280] width 25 height 6
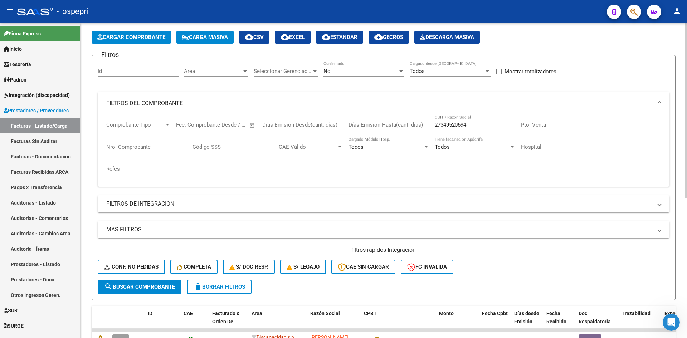
scroll to position [0, 0]
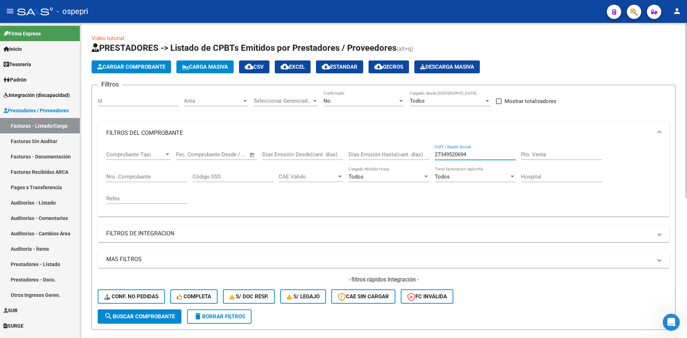
drag, startPoint x: 482, startPoint y: 152, endPoint x: 412, endPoint y: 154, distance: 70.2
click at [412, 154] on div "Comprobante Tipo Comprobante Tipo Fecha inicio – Fecha fin Fec. Comprobante Des…" at bounding box center [383, 178] width 555 height 66
paste input "27368704372"
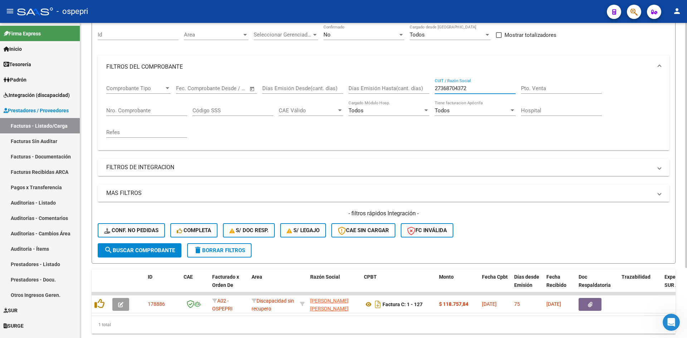
scroll to position [90, 0]
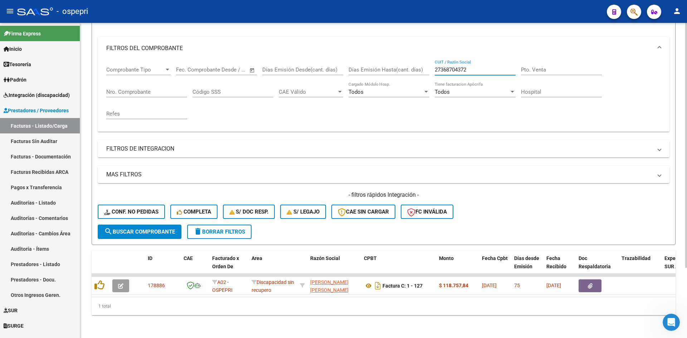
type input "27368704372"
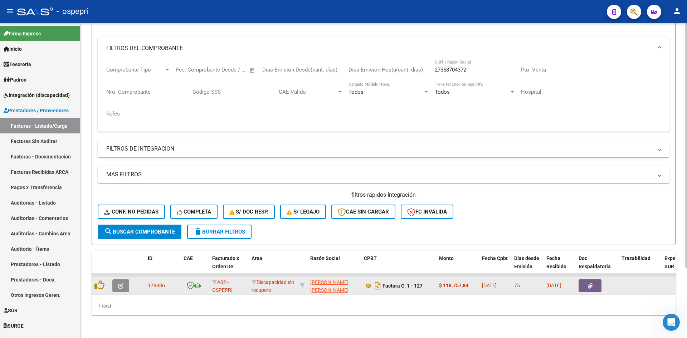
click at [121, 283] on icon "button" at bounding box center [120, 285] width 5 height 5
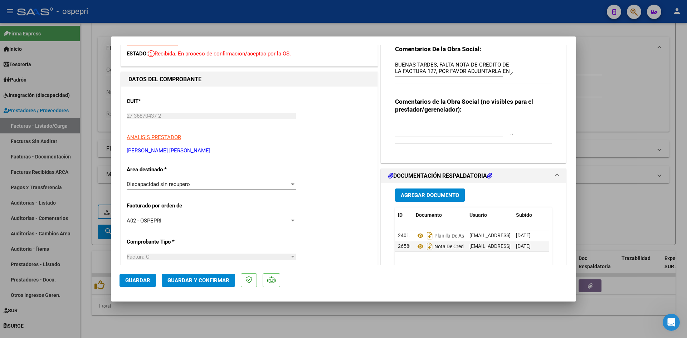
scroll to position [0, 0]
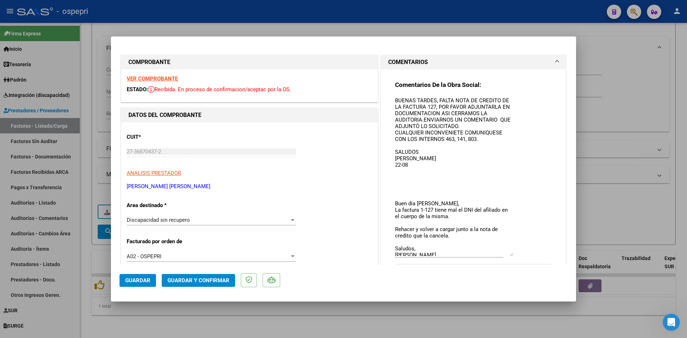
drag, startPoint x: 508, startPoint y: 110, endPoint x: 496, endPoint y: 255, distance: 145.8
click at [496, 255] on textarea "BUENAS TARDES, FALTA NOTA DE CREDITO DE LA FACTURA 127, POR FAVOR ADJUNTARLA EN…" at bounding box center [454, 177] width 118 height 160
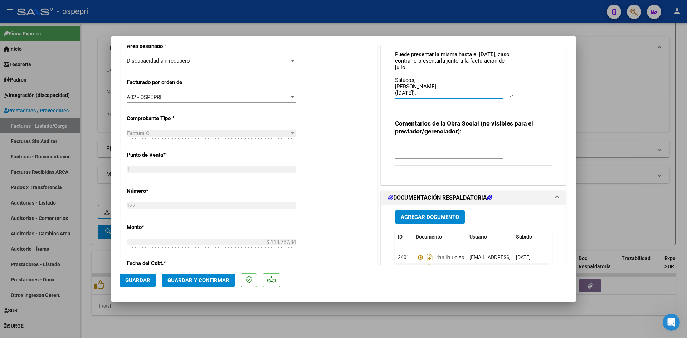
scroll to position [179, 0]
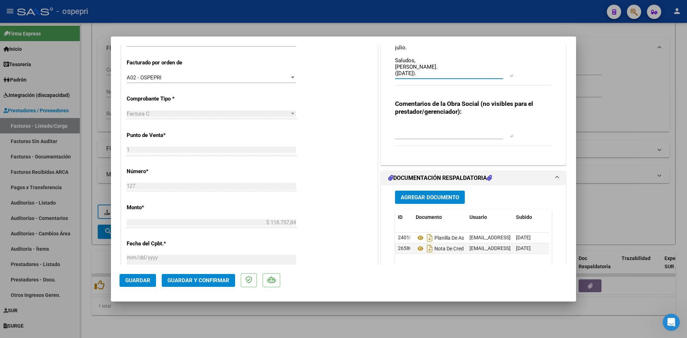
click at [402, 130] on textarea at bounding box center [454, 130] width 118 height 14
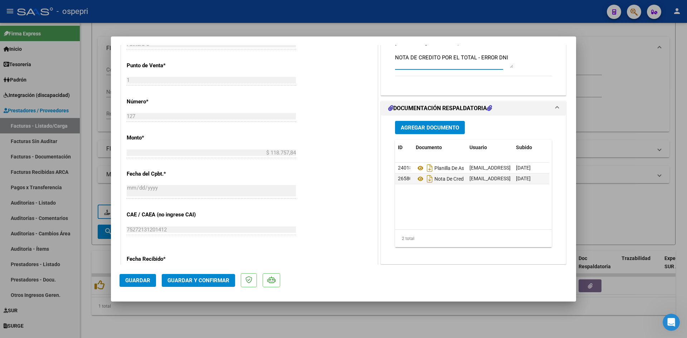
scroll to position [250, 0]
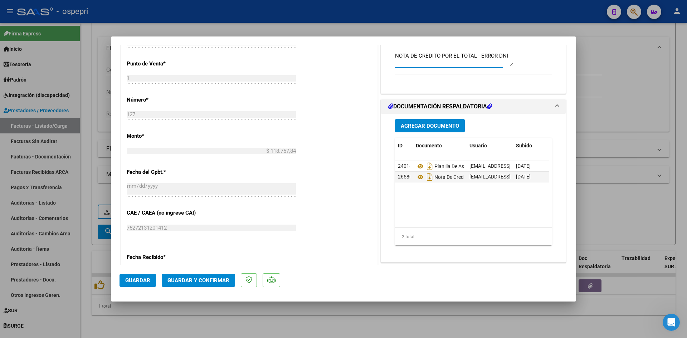
drag, startPoint x: 393, startPoint y: 54, endPoint x: 527, endPoint y: 72, distance: 136.0
click at [527, 72] on div "Comentarios de la Obra Social (no visibles para el prestador/gerenciador): NOTA…" at bounding box center [473, 55] width 157 height 54
type textarea "NOTA DE CREDITO POR EL TOTAL - ERROR DNI"
click at [146, 279] on span "Guardar" at bounding box center [137, 280] width 25 height 6
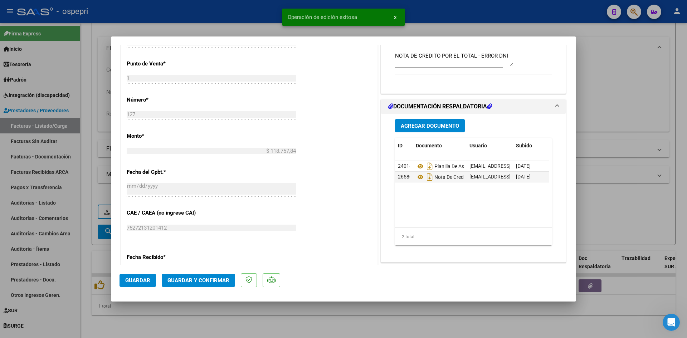
type input "$ 0,00"
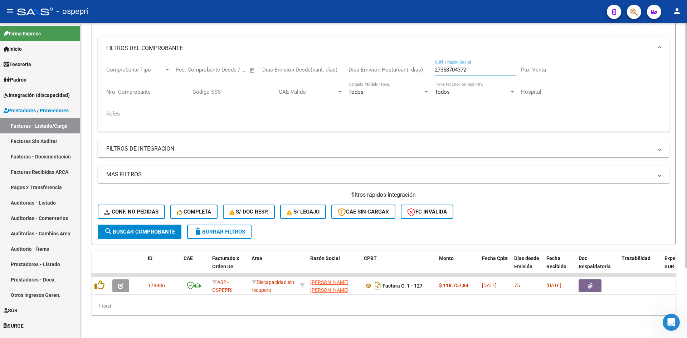
drag, startPoint x: 470, startPoint y: 64, endPoint x: 422, endPoint y: 84, distance: 51.5
click at [423, 83] on div "Comprobante Tipo Comprobante Tipo Fecha inicio – Fecha fin Fec. Comprobante Des…" at bounding box center [383, 93] width 555 height 66
paste input "27380935789"
type input "27380935789"
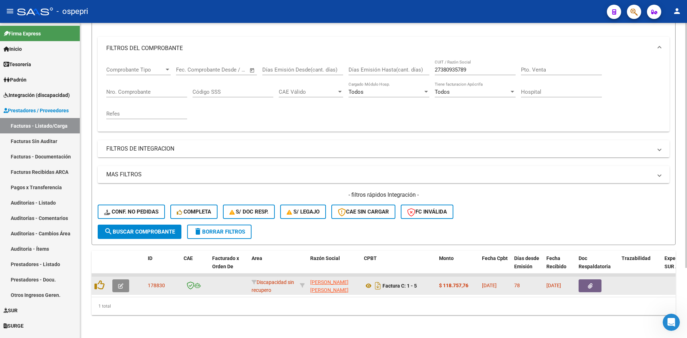
click at [123, 283] on icon "button" at bounding box center [120, 285] width 5 height 5
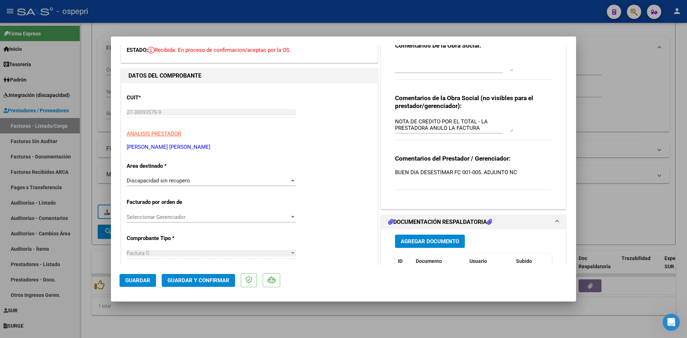
scroll to position [0, 0]
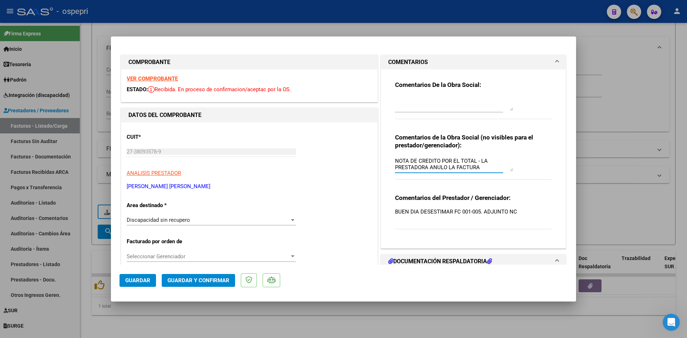
drag, startPoint x: 392, startPoint y: 160, endPoint x: 488, endPoint y: 169, distance: 96.6
click at [488, 169] on textarea "NOTA DE CREDITO POR EL TOTAL - LA PRESTADORA ANULO LA FACTURA" at bounding box center [454, 164] width 118 height 14
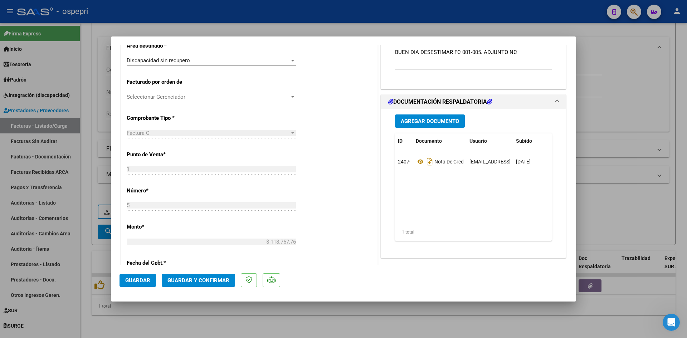
scroll to position [179, 0]
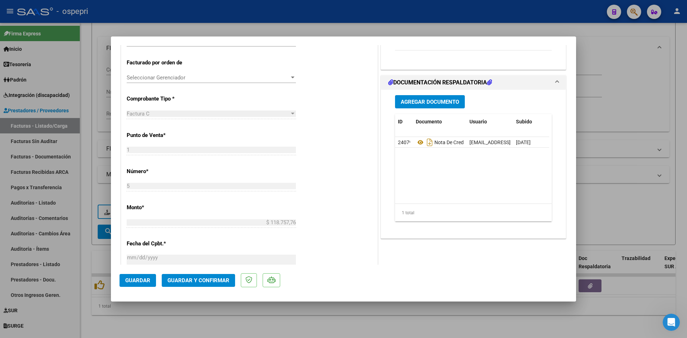
type input "$ 0,00"
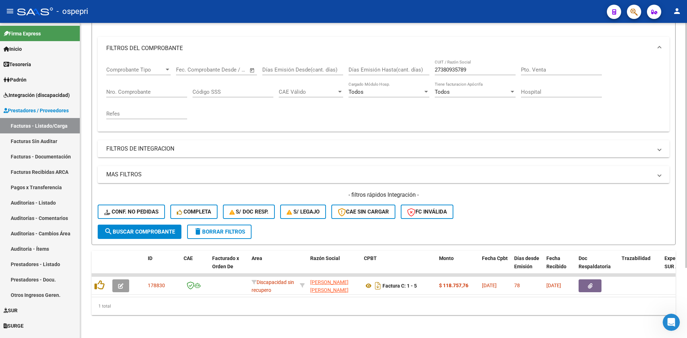
scroll to position [54, 0]
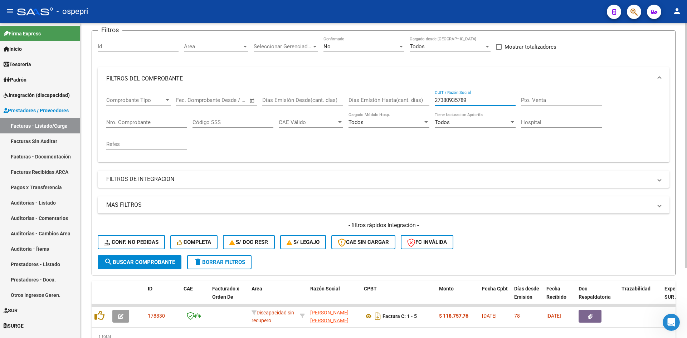
drag, startPoint x: 469, startPoint y: 101, endPoint x: 420, endPoint y: 112, distance: 50.1
click at [420, 113] on div "Comprobante Tipo Comprobante Tipo Fecha inicio – Fecha fin Fec. Comprobante Des…" at bounding box center [383, 123] width 555 height 66
paste input "27414366703"
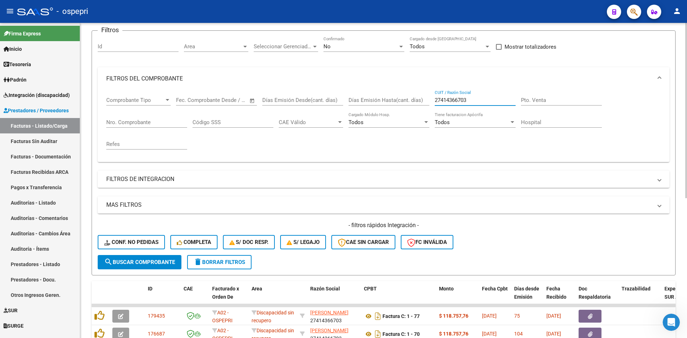
type input "27414366703"
click at [145, 259] on span "search Buscar Comprobante" at bounding box center [139, 262] width 71 height 6
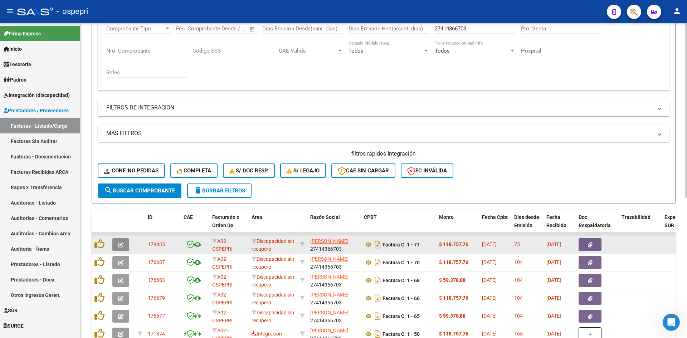
click at [120, 247] on icon "button" at bounding box center [120, 244] width 5 height 5
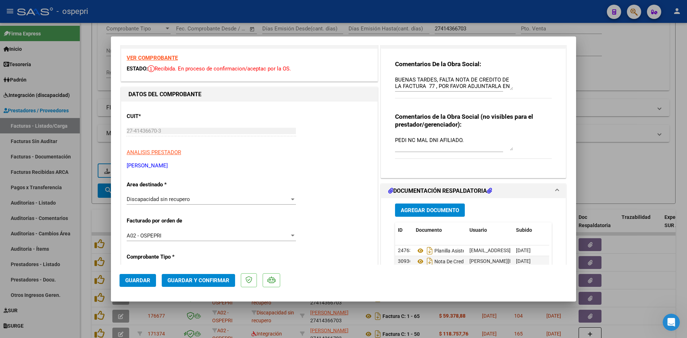
scroll to position [0, 0]
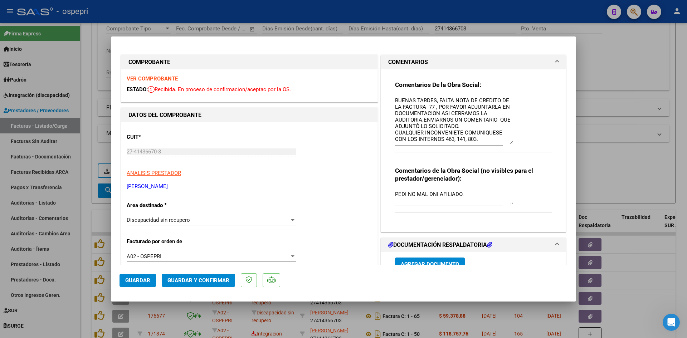
drag, startPoint x: 507, startPoint y: 109, endPoint x: 522, endPoint y: 142, distance: 36.5
click at [522, 142] on div "Comentarios De la Obra Social: BUENAS TARDES, FALTA NOTA DE CREDITO DE LA FACTU…" at bounding box center [473, 120] width 157 height 79
drag, startPoint x: 473, startPoint y: 195, endPoint x: 397, endPoint y: 198, distance: 75.6
click at [397, 198] on textarea "PEDI NC MAL DNI AFILIADO." at bounding box center [454, 197] width 118 height 14
type textarea "P"
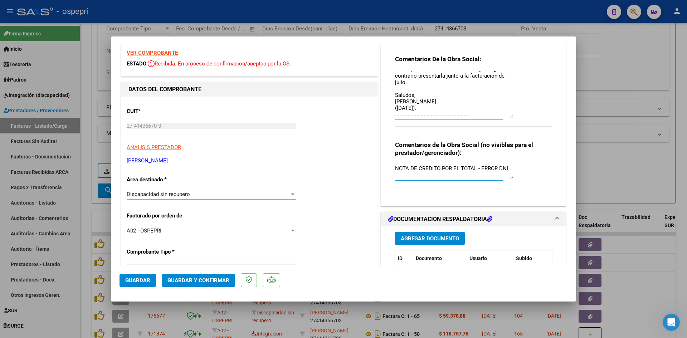
scroll to position [36, 0]
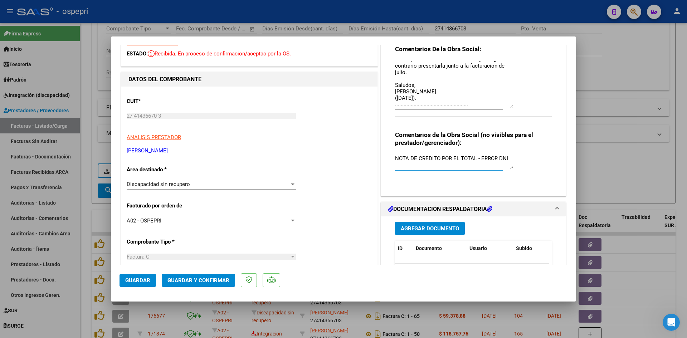
drag, startPoint x: 394, startPoint y: 159, endPoint x: 508, endPoint y: 160, distance: 114.5
click at [508, 160] on textarea "NOTA DE CREDITO POR EL TOTAL - ERROR DNI" at bounding box center [454, 162] width 118 height 14
click at [456, 160] on textarea "NOTA DE CREDITO POR EL TOTAL - ERROR DNI" at bounding box center [454, 162] width 118 height 14
drag, startPoint x: 392, startPoint y: 158, endPoint x: 556, endPoint y: 159, distance: 163.9
click at [556, 159] on div "Comentarios De la Obra Social: BUENAS TARDES, FALTA NOTA DE CREDITO DE LA FACTU…" at bounding box center [473, 115] width 185 height 163
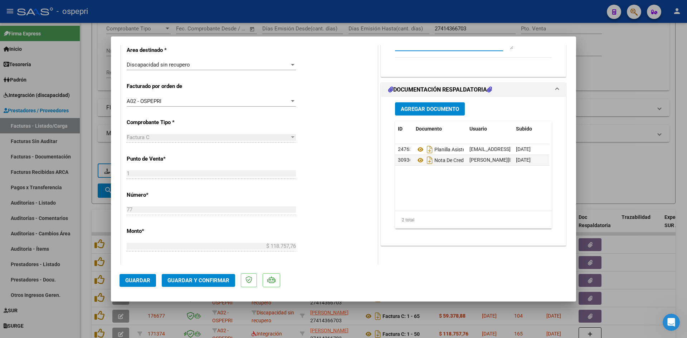
scroll to position [179, 0]
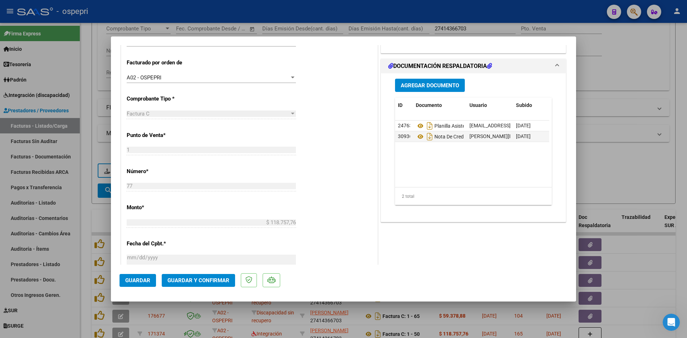
type textarea "NOTA DE CREDITO POR EL TOTAL - ERROR DNI"
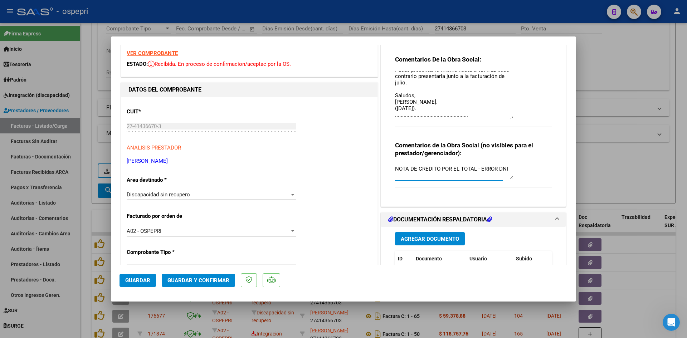
scroll to position [0, 0]
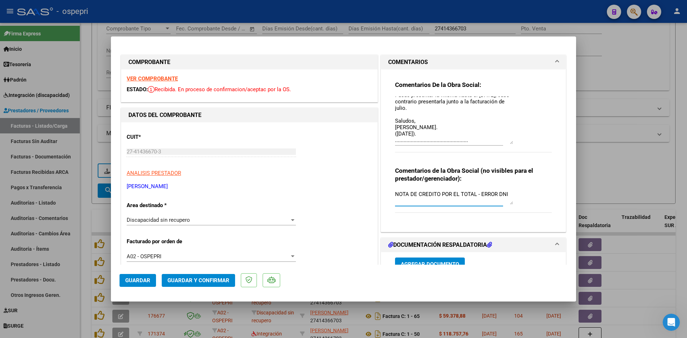
type input "$ 0,00"
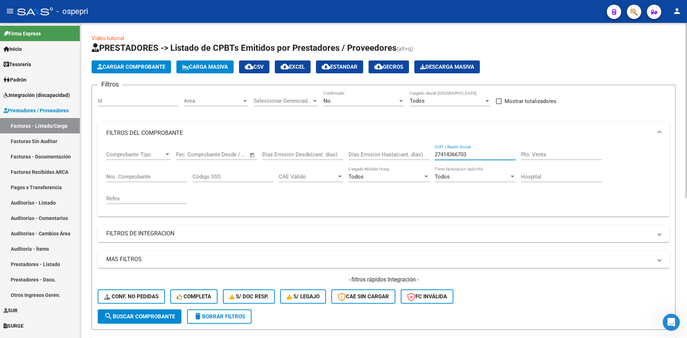
drag, startPoint x: 447, startPoint y: 162, endPoint x: 425, endPoint y: 167, distance: 23.3
click at [425, 167] on div "Comprobante Tipo Comprobante Tipo Fecha inicio – Fecha fin Fec. Comprobante Des…" at bounding box center [383, 178] width 555 height 66
paste input "27340018740"
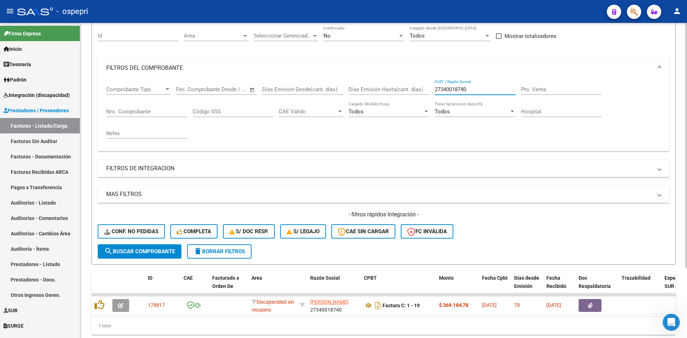
scroll to position [90, 0]
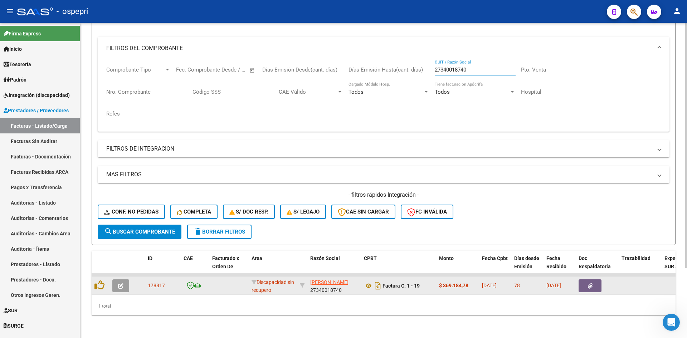
type input "27340018740"
click at [126, 280] on button "button" at bounding box center [120, 285] width 17 height 13
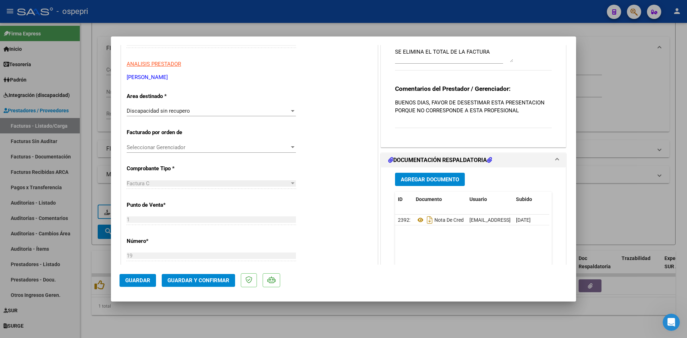
scroll to position [0, 0]
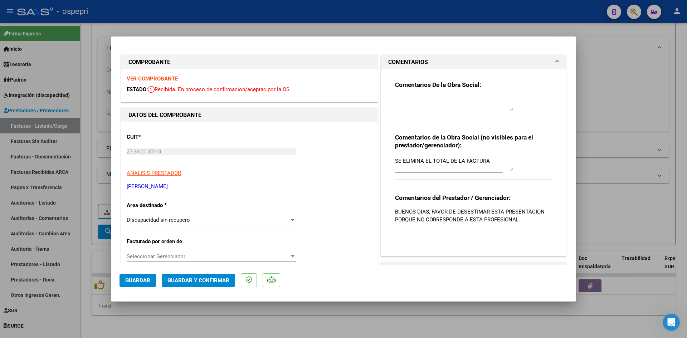
click at [144, 77] on strong "VER COMPROBANTE" at bounding box center [152, 78] width 51 height 6
type input "$ 0,00"
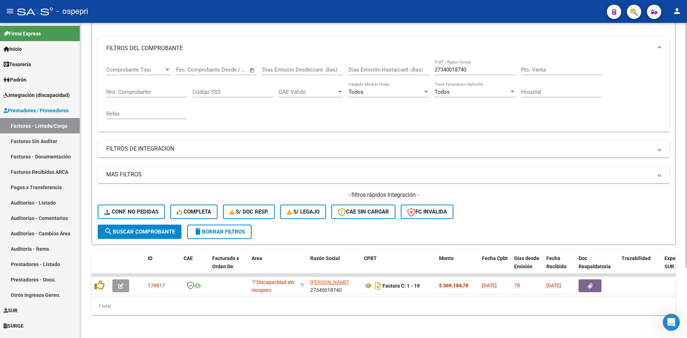
click at [244, 225] on button "delete Borrar Filtros" at bounding box center [219, 232] width 64 height 14
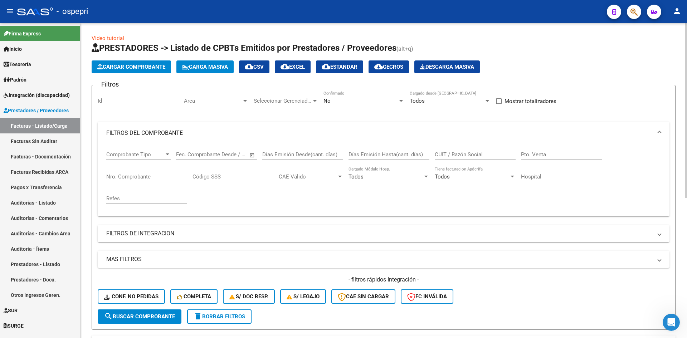
click at [467, 156] on input "CUIT / Razón Social" at bounding box center [475, 154] width 81 height 6
paste input "20116313635"
type input "20116313635"
click at [171, 316] on span "search Buscar Comprobante" at bounding box center [139, 316] width 71 height 6
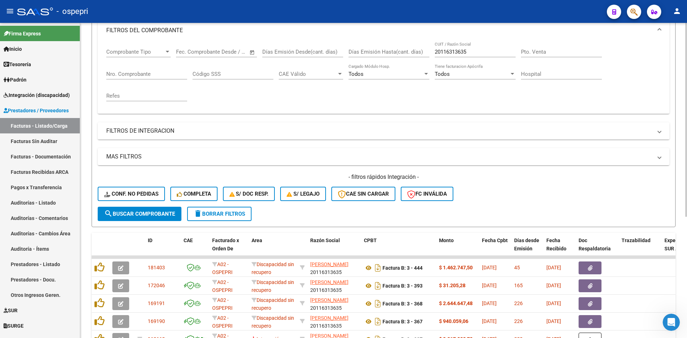
scroll to position [198, 0]
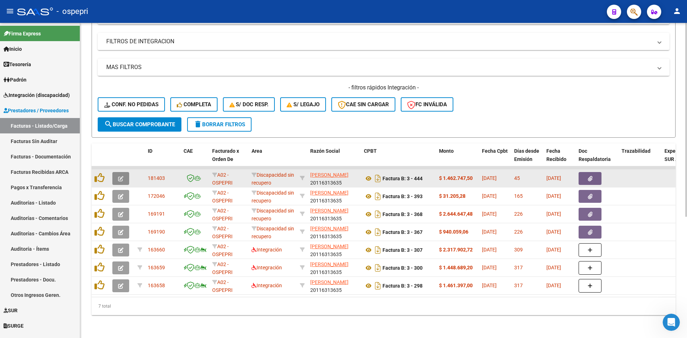
click at [117, 173] on button "button" at bounding box center [120, 178] width 17 height 13
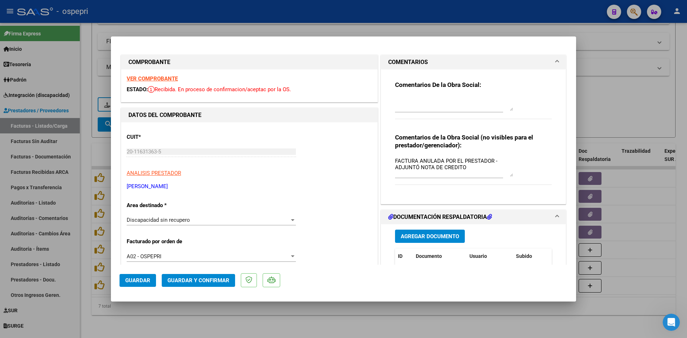
drag, startPoint x: 509, startPoint y: 170, endPoint x: 516, endPoint y: 176, distance: 8.7
click at [516, 176] on div "Comentarios de la Obra Social (no visibles para el prestador/gerenciador): FACT…" at bounding box center [473, 162] width 157 height 59
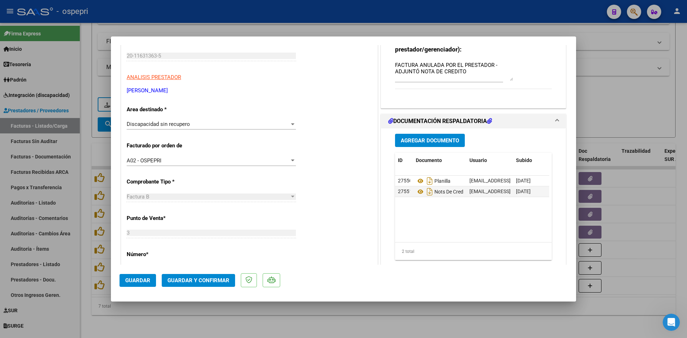
scroll to position [107, 0]
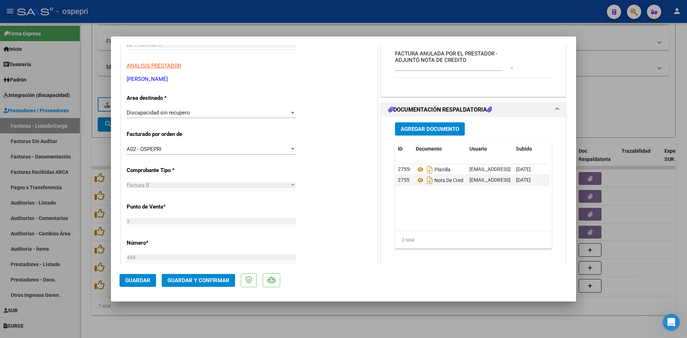
type input "$ 0,00"
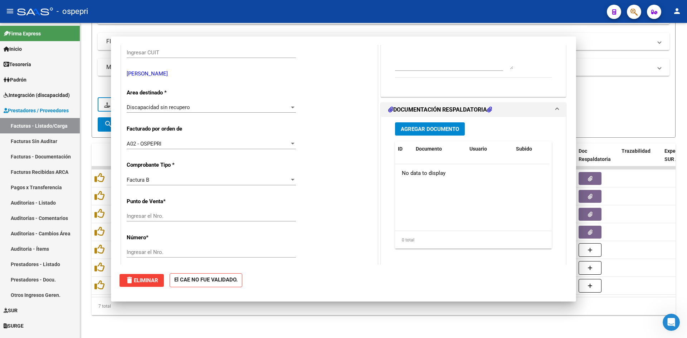
scroll to position [116, 0]
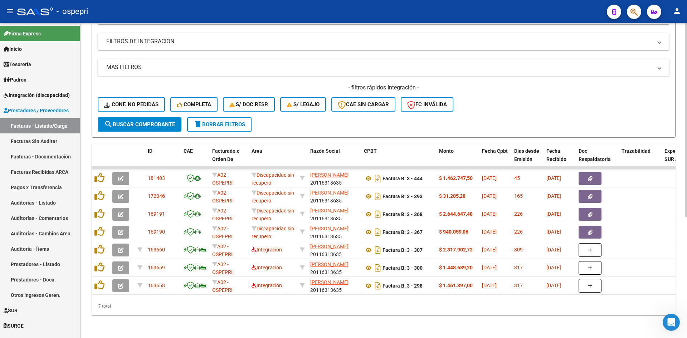
drag, startPoint x: 502, startPoint y: 336, endPoint x: 501, endPoint y: 332, distance: 4.1
click at [502, 335] on div "Video tutorial PRESTADORES -> Listado de CPBTs Emitidos por Prestadores / Prove…" at bounding box center [383, 84] width 607 height 507
click at [501, 328] on div "Video tutorial PRESTADORES -> Listado de CPBTs Emitidos por Prestadores / Prove…" at bounding box center [383, 84] width 607 height 507
